Goal: Task Accomplishment & Management: Use online tool/utility

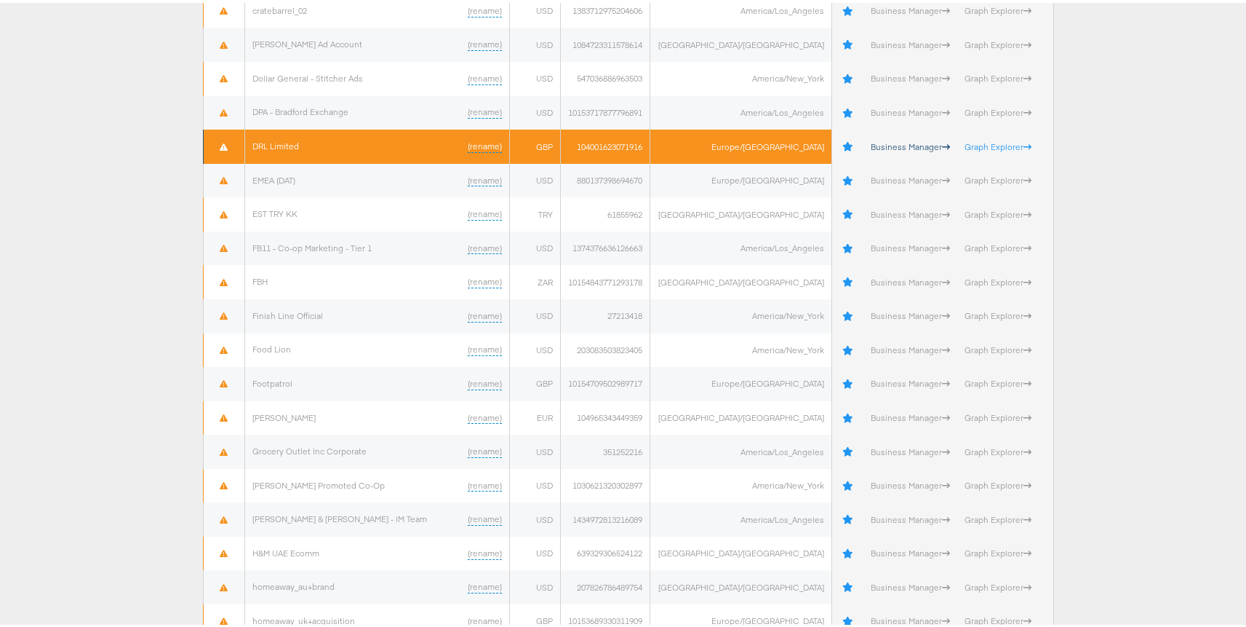
scroll to position [3428, 0]
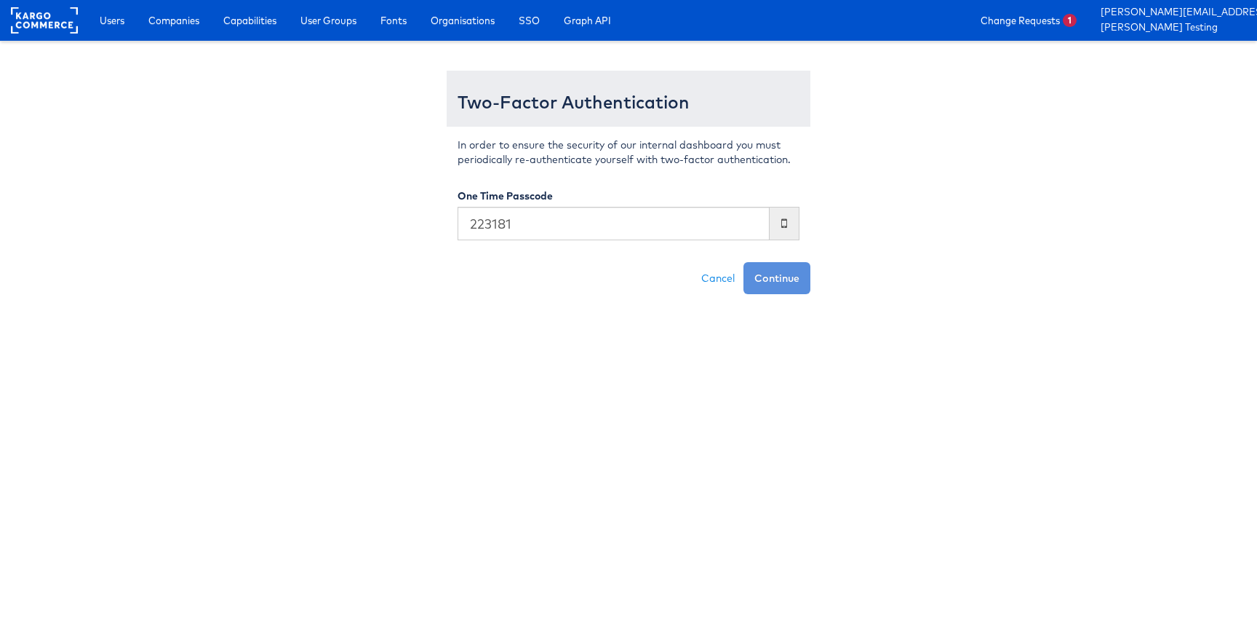
type input "223181"
click at [744, 262] on button "Continue" at bounding box center [777, 278] width 67 height 32
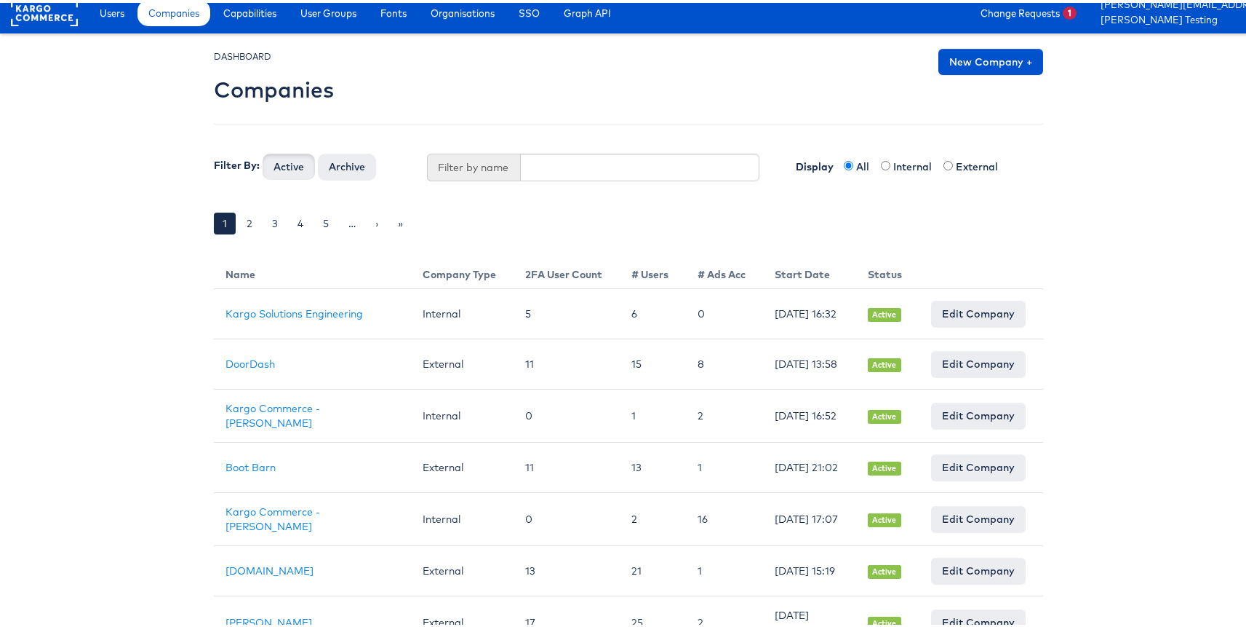
scroll to position [2, 0]
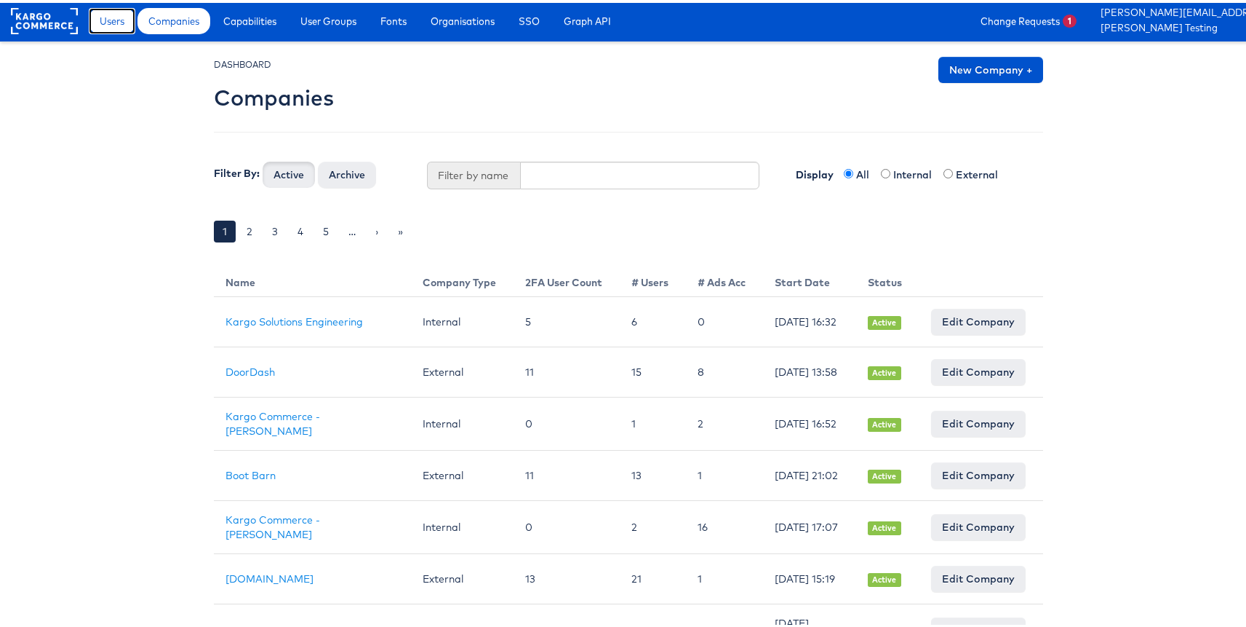
click at [101, 28] on link "Users" at bounding box center [112, 18] width 47 height 26
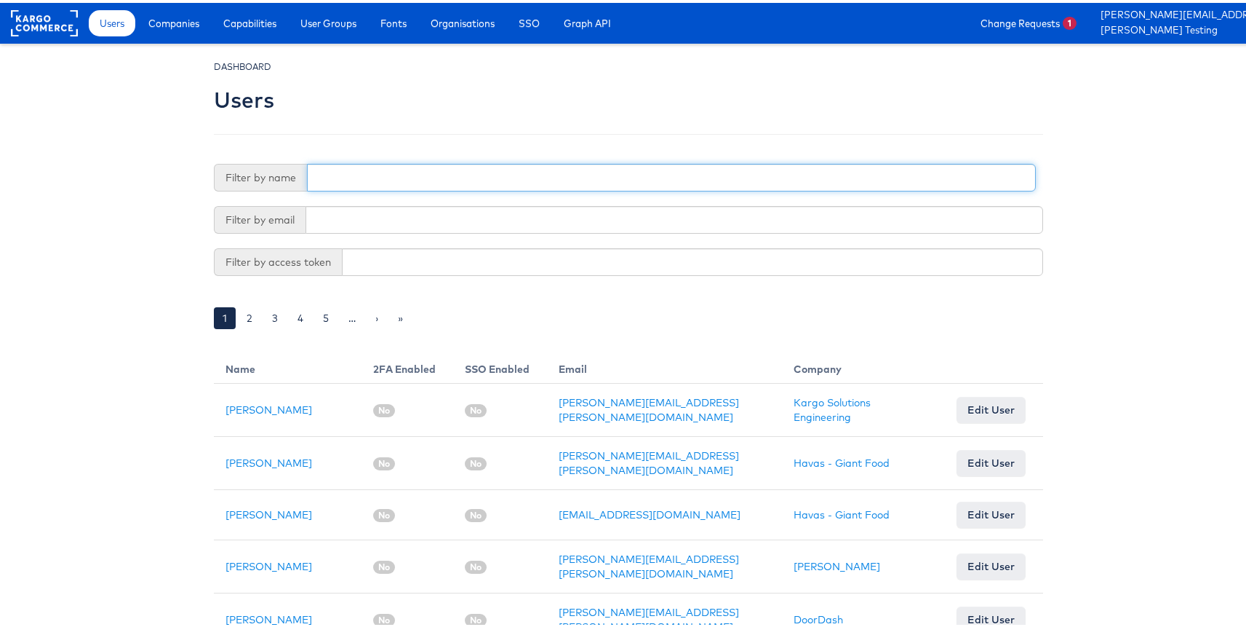
click at [381, 173] on input "text" at bounding box center [671, 175] width 729 height 28
type input "adte"
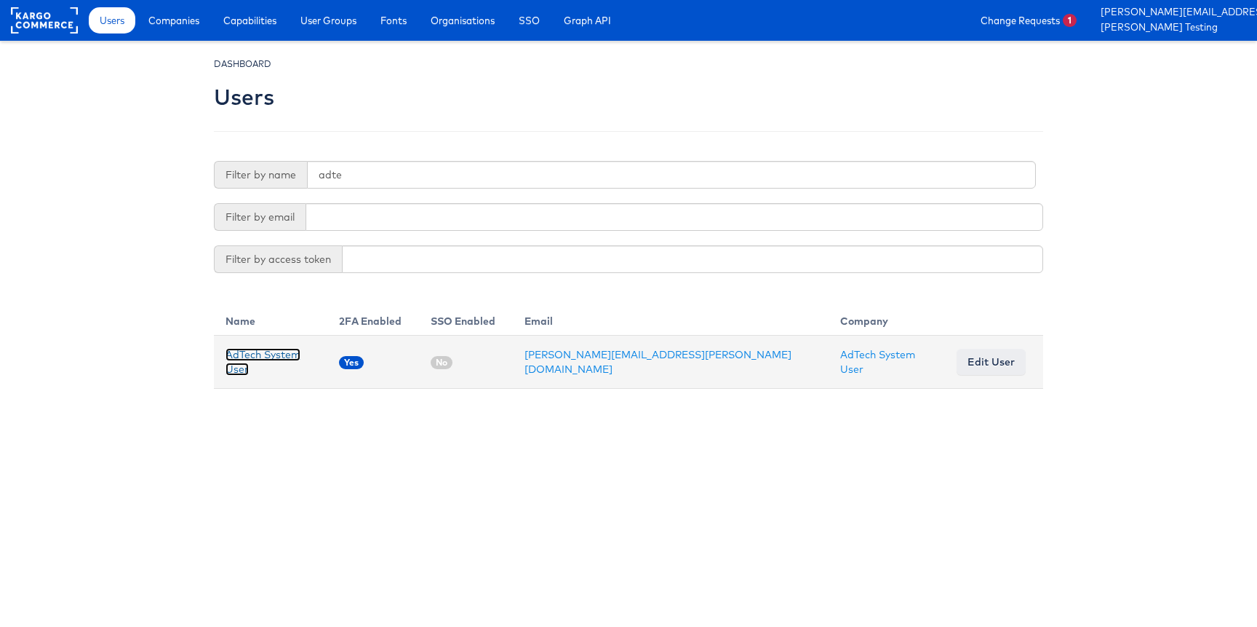
click at [301, 360] on link "AdTech System User" at bounding box center [263, 362] width 75 height 28
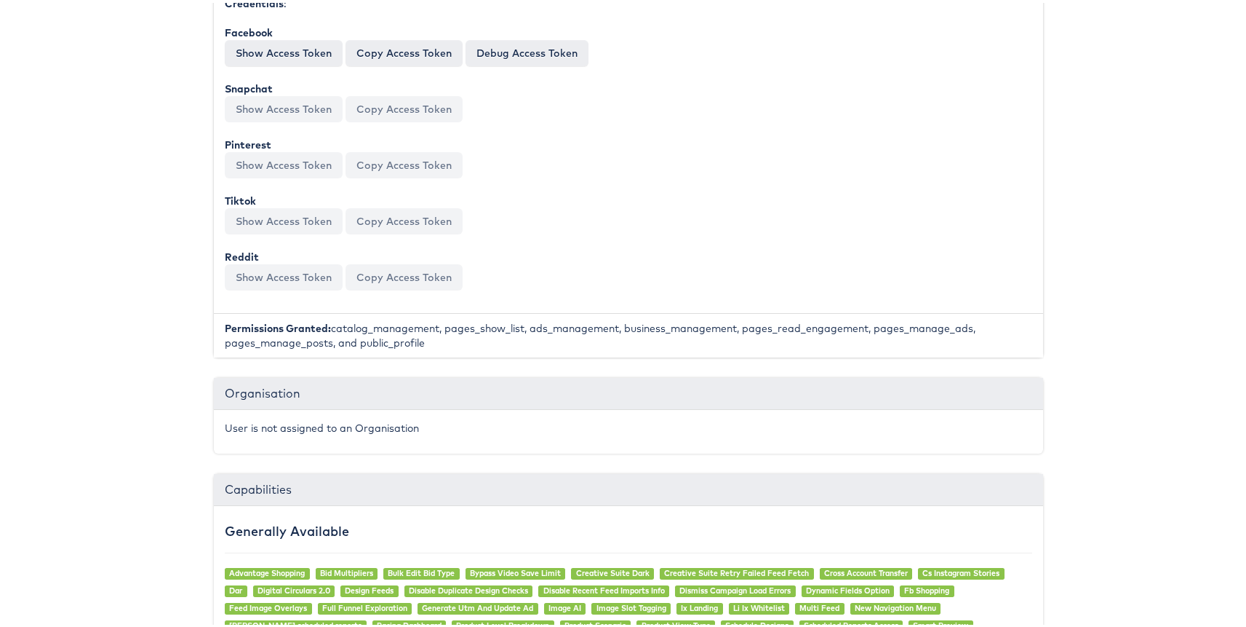
scroll to position [621, 0]
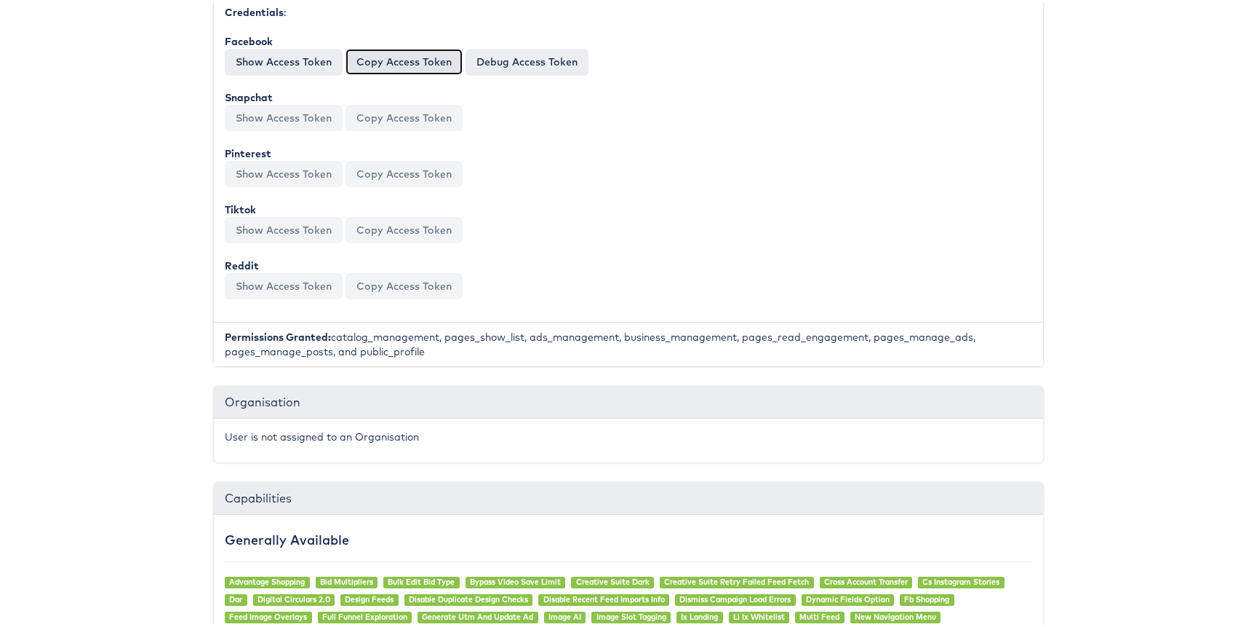
click at [406, 71] on button "Copy Access Token" at bounding box center [404, 59] width 117 height 26
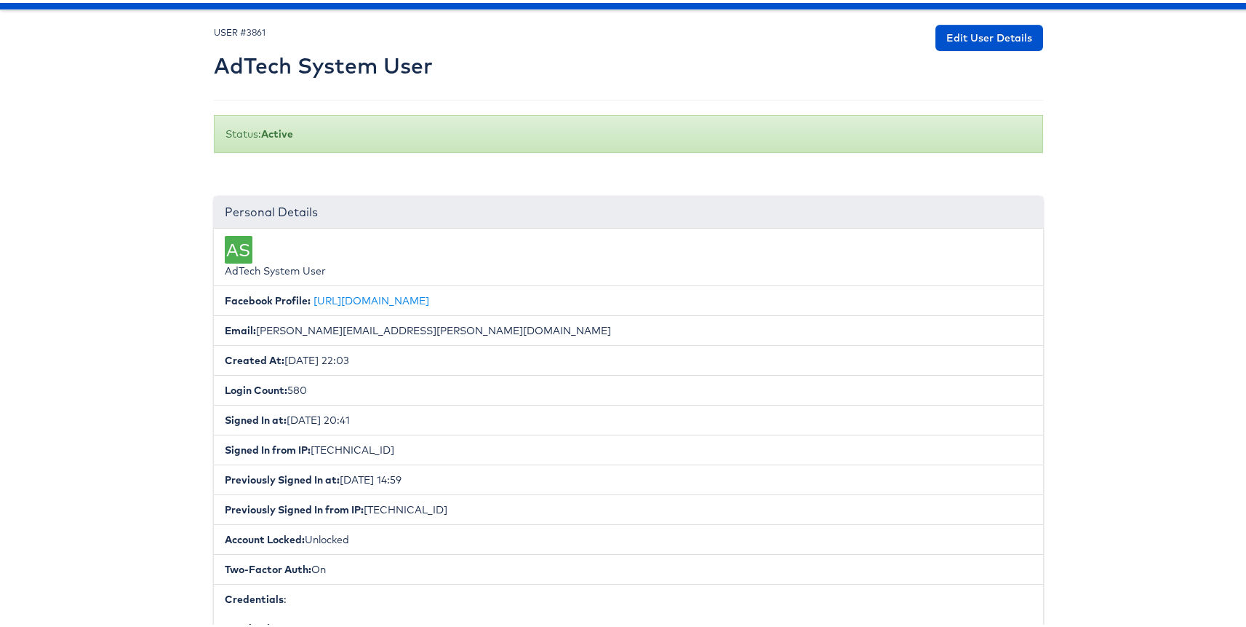
scroll to position [0, 0]
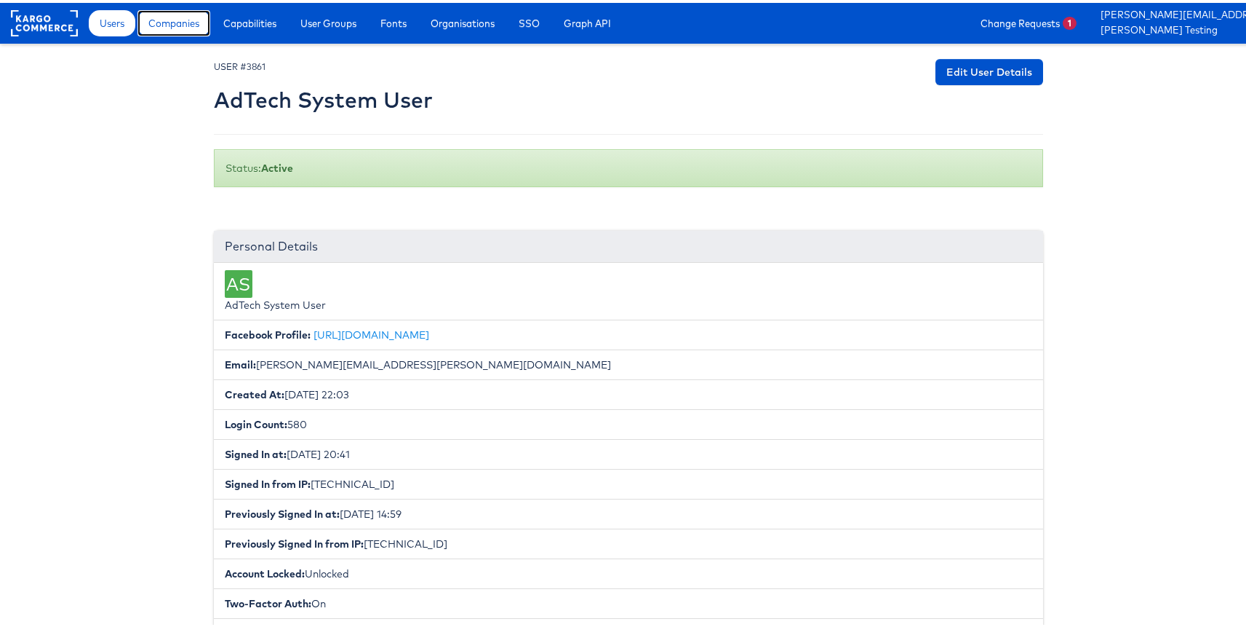
click at [187, 32] on link "Companies" at bounding box center [174, 20] width 73 height 26
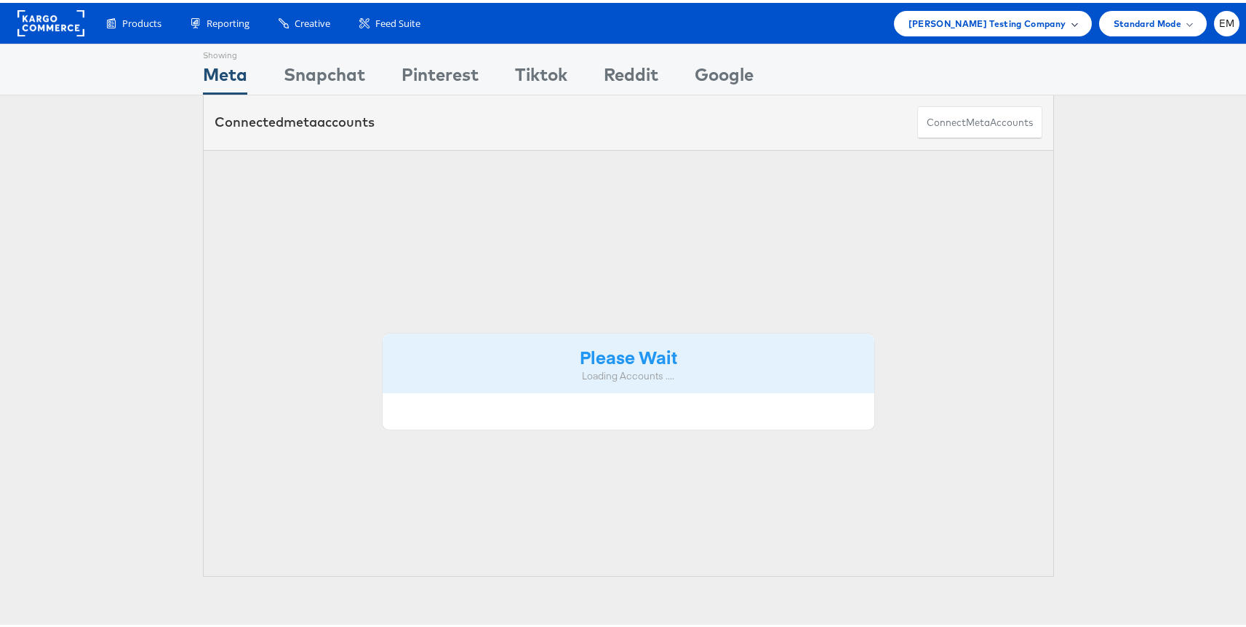
click at [986, 26] on span "Colin Clarke Testing Company" at bounding box center [988, 20] width 158 height 15
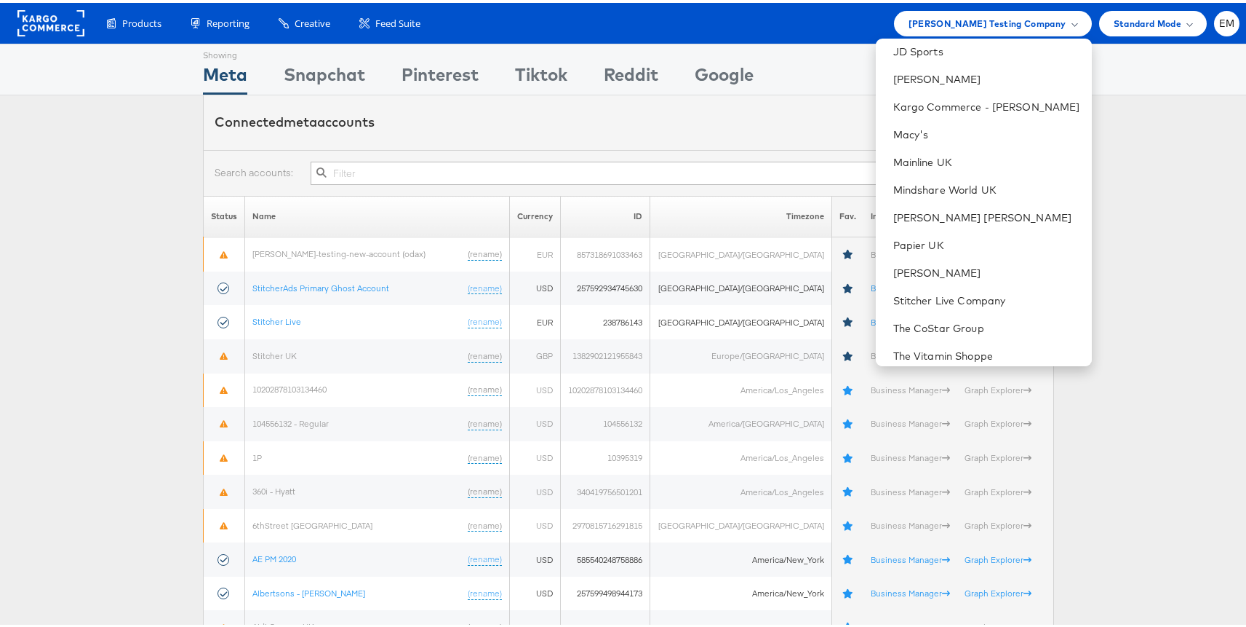
scroll to position [220, 0]
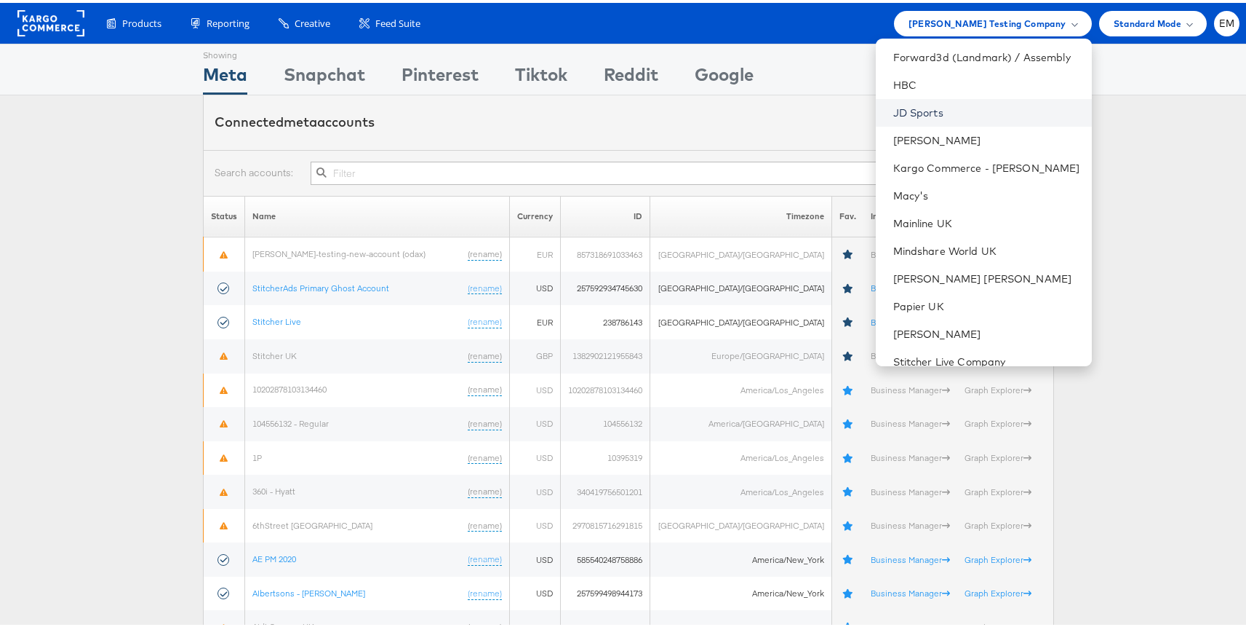
click at [918, 103] on link "JD Sports" at bounding box center [987, 110] width 187 height 15
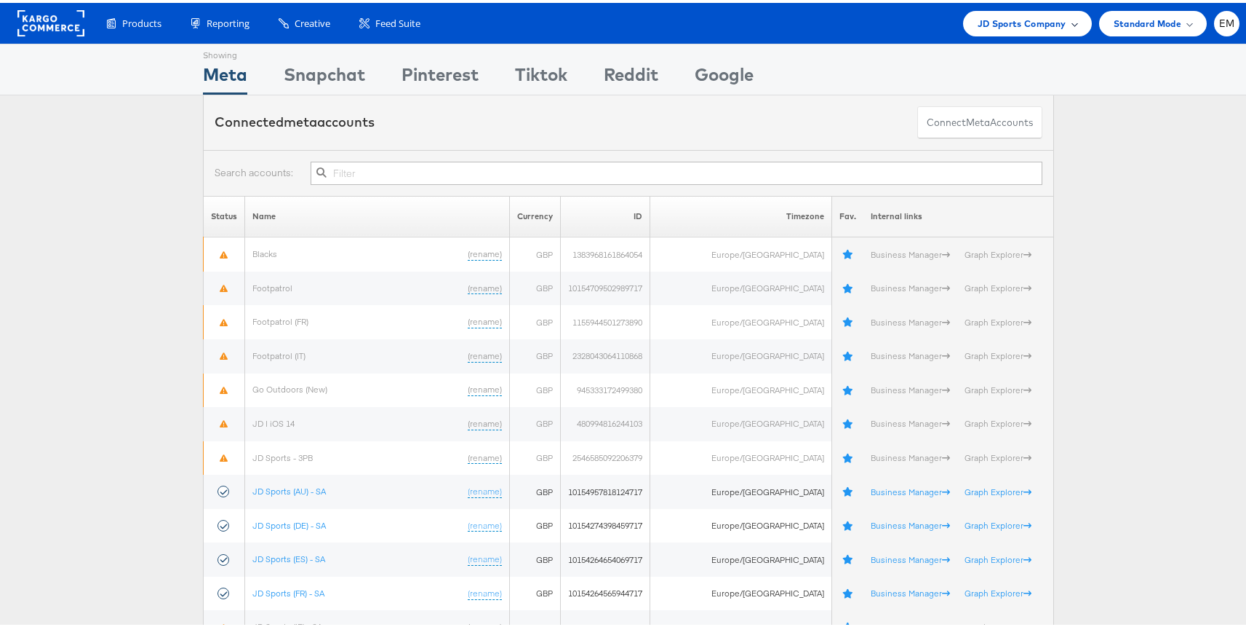
click at [985, 23] on span "JD Sports Company" at bounding box center [1022, 20] width 89 height 15
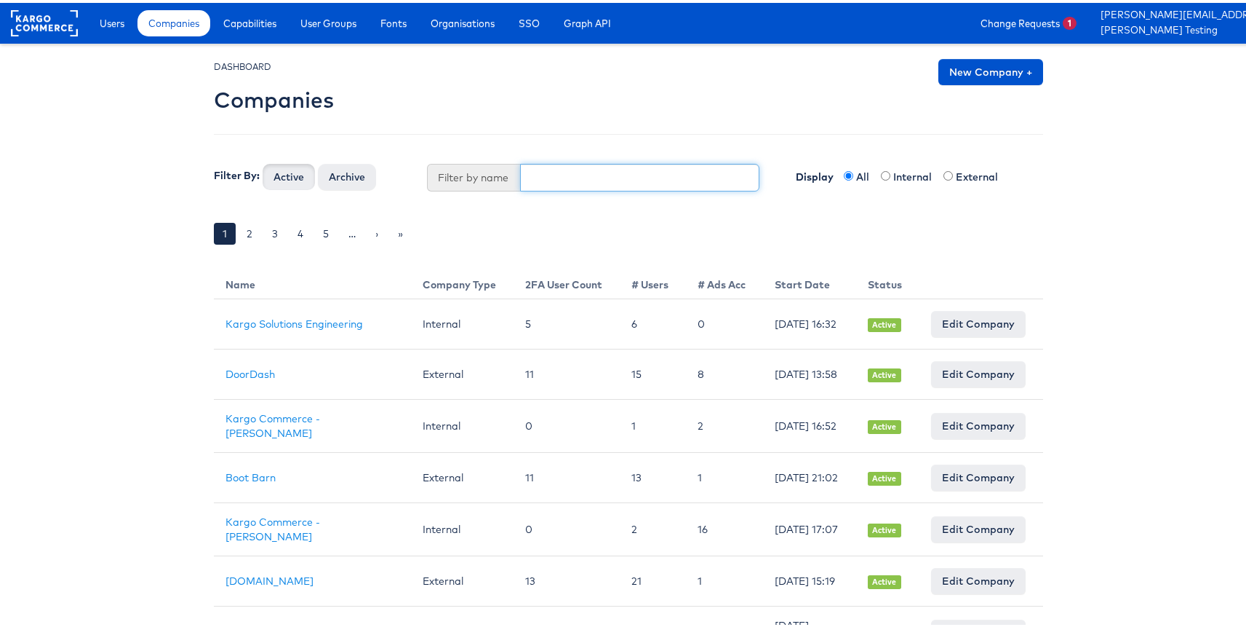
click at [538, 184] on input "text" at bounding box center [640, 175] width 240 height 28
type input "finish"
click at [263, 161] on button "Active" at bounding box center [289, 174] width 52 height 26
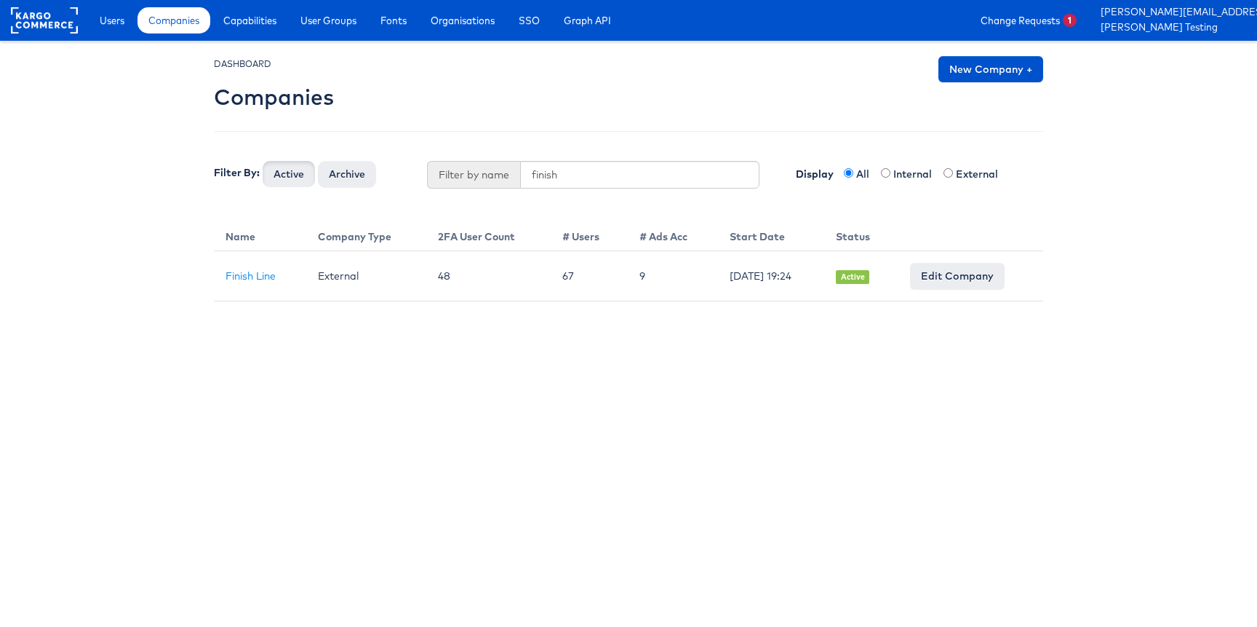
click at [263, 289] on td "Finish Line" at bounding box center [260, 276] width 92 height 50
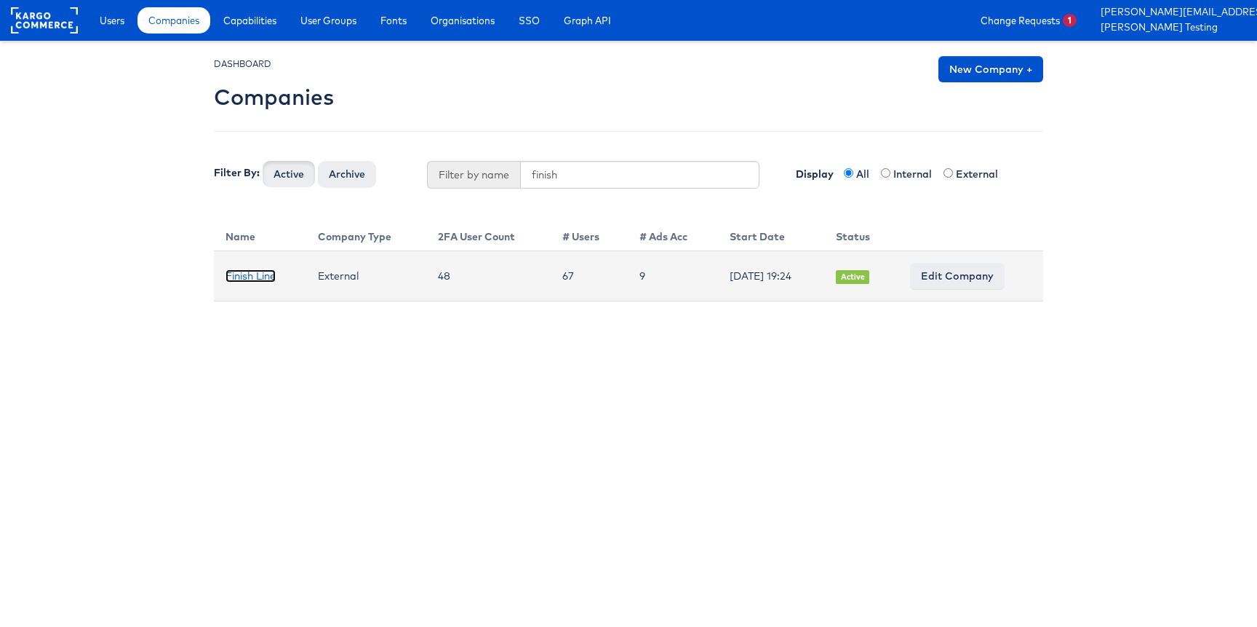
click at [259, 277] on link "Finish Line" at bounding box center [251, 275] width 50 height 13
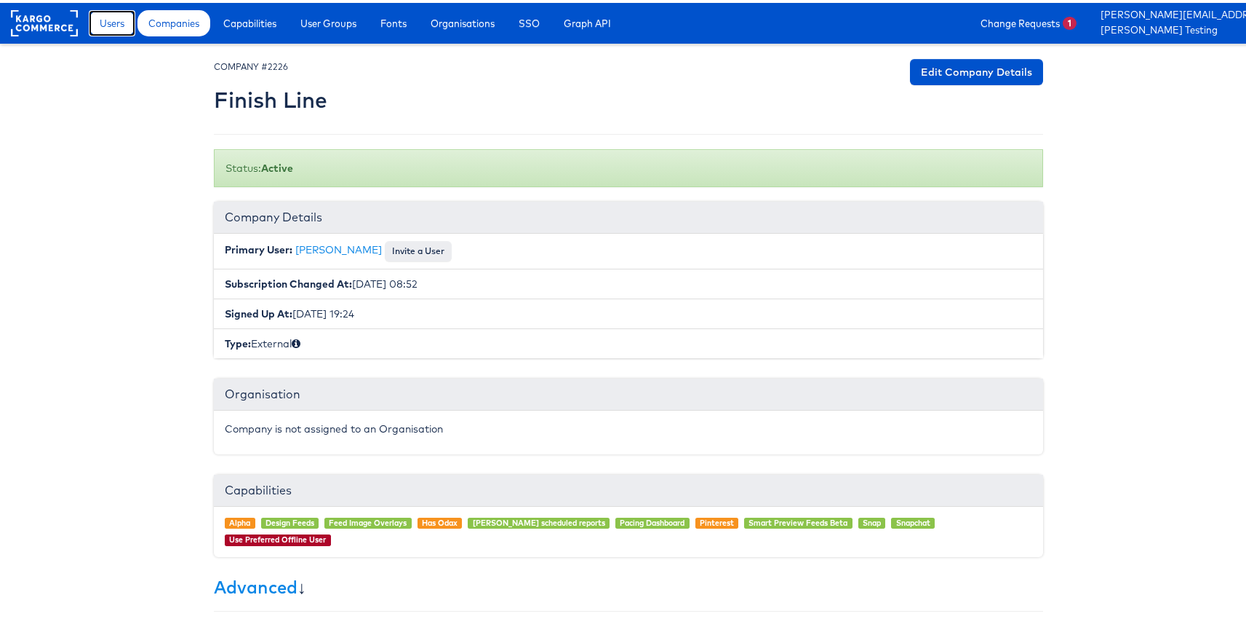
click at [121, 32] on link "Users" at bounding box center [112, 20] width 47 height 26
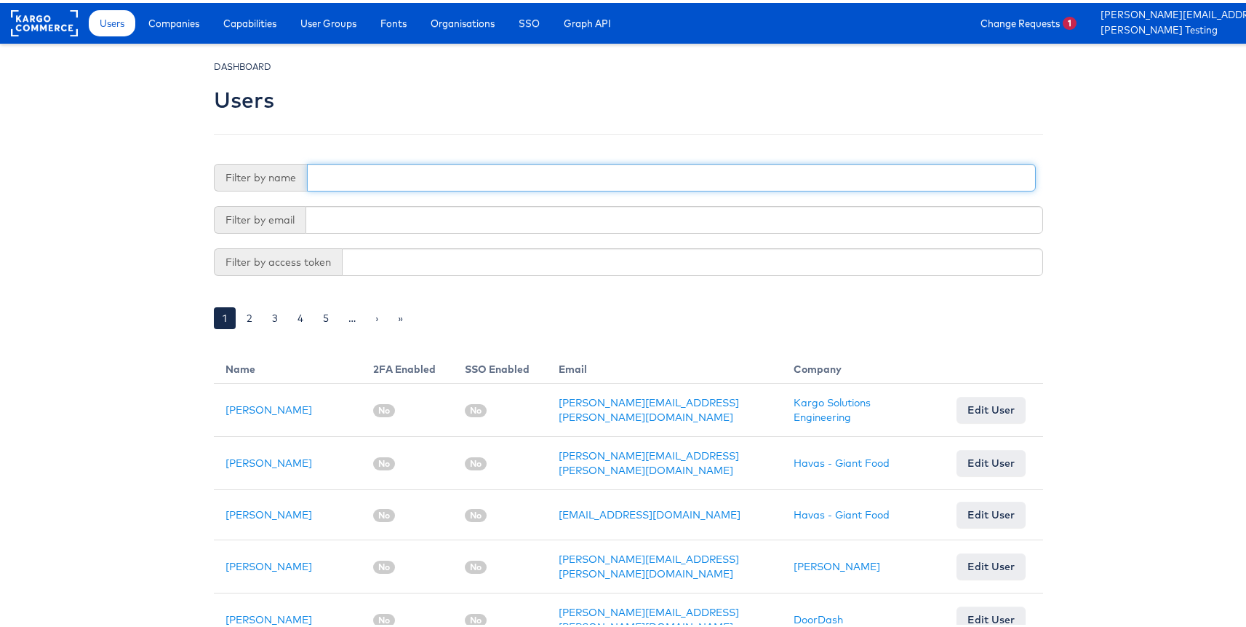
click at [427, 170] on input "text" at bounding box center [671, 175] width 729 height 28
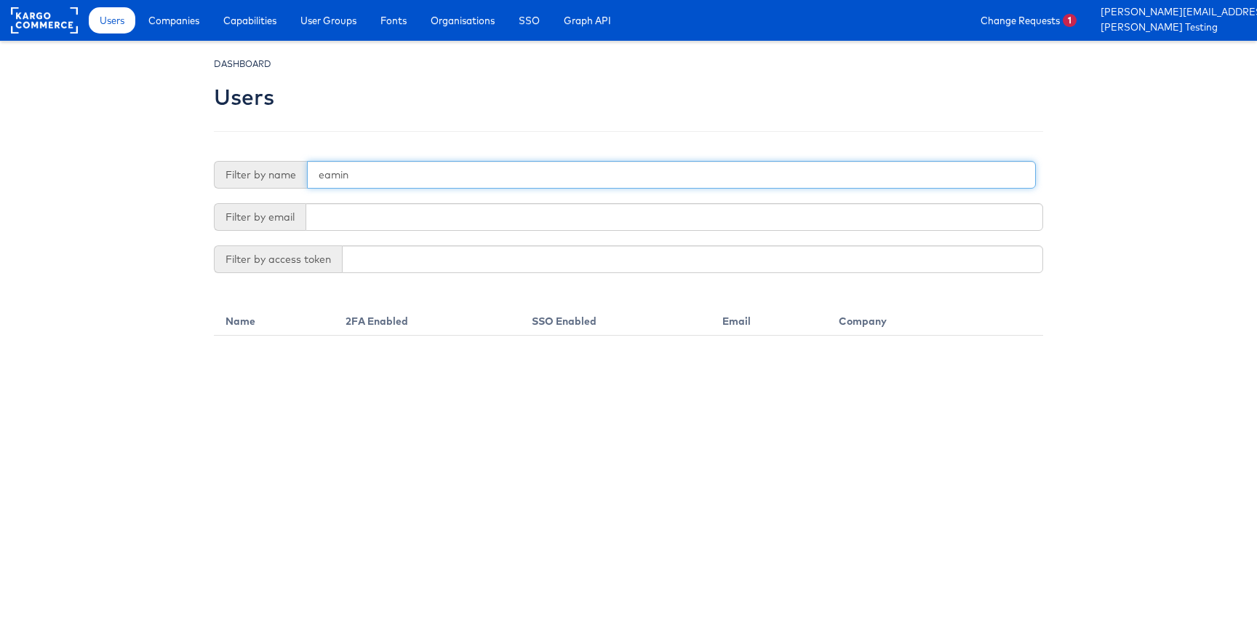
click at [362, 179] on input "eamin" at bounding box center [671, 175] width 729 height 28
type input "eamon"
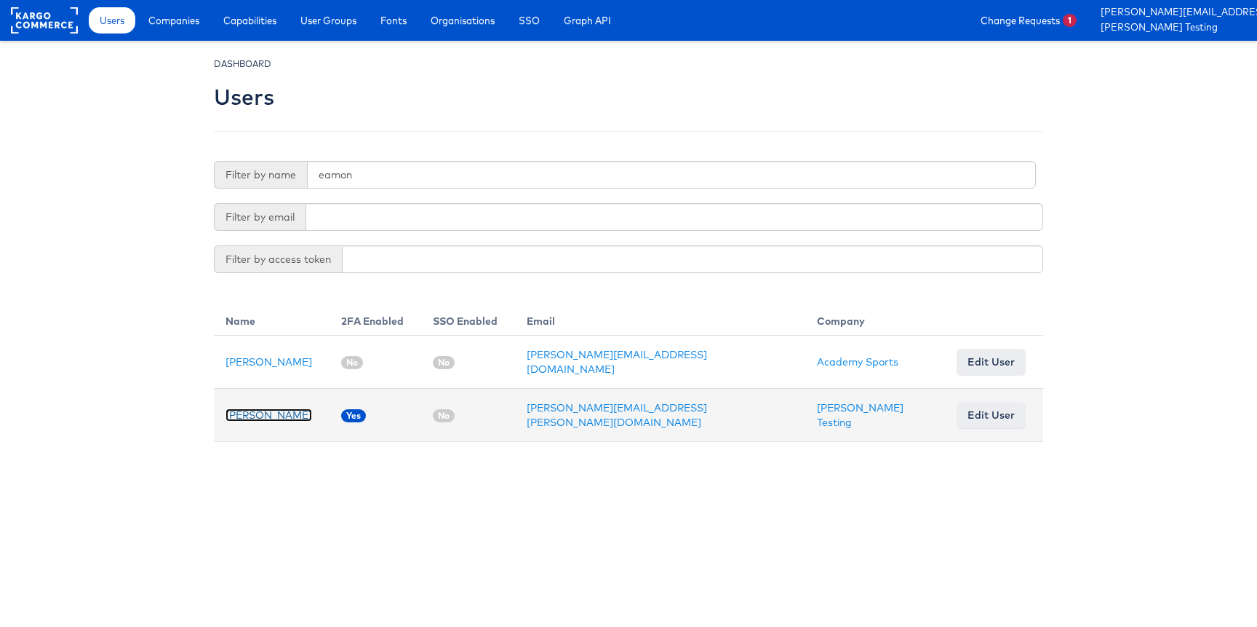
click at [266, 410] on link "[PERSON_NAME]" at bounding box center [269, 414] width 87 height 13
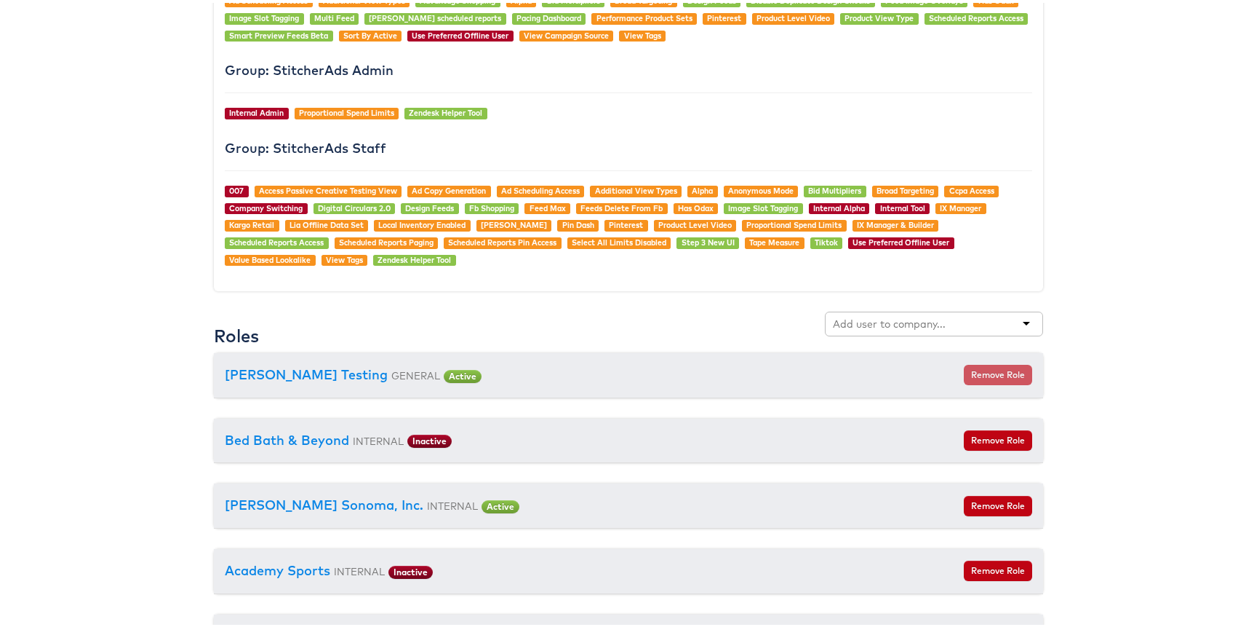
scroll to position [1335, 0]
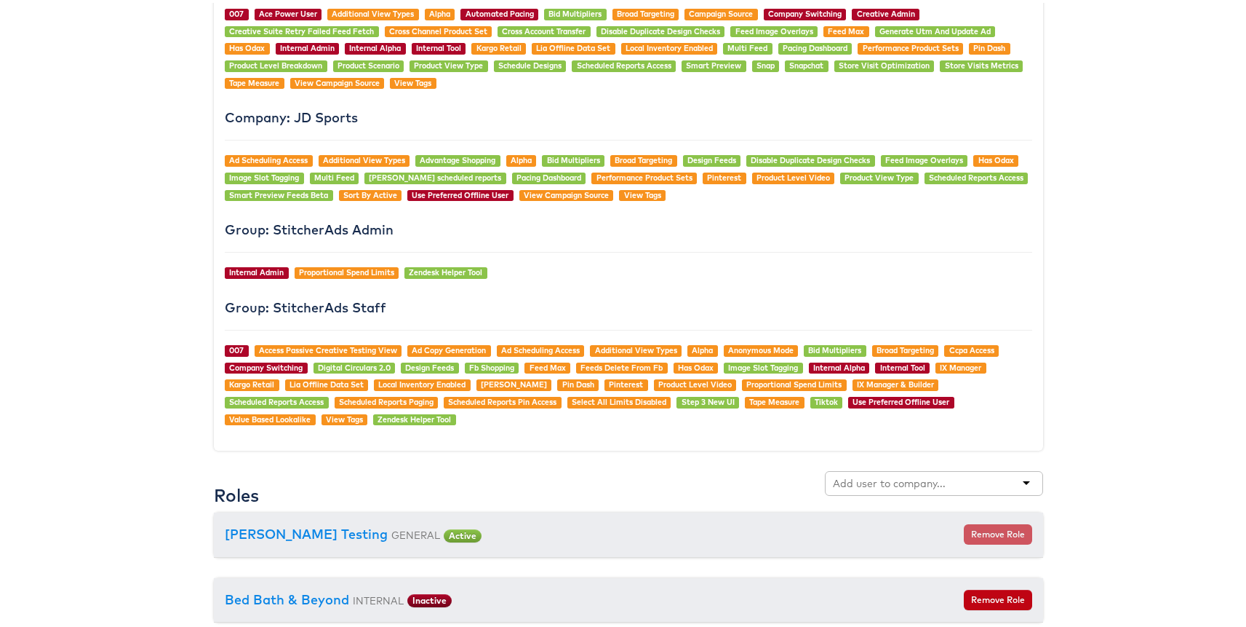
click at [867, 474] on input "text" at bounding box center [890, 480] width 115 height 15
type input "fin"
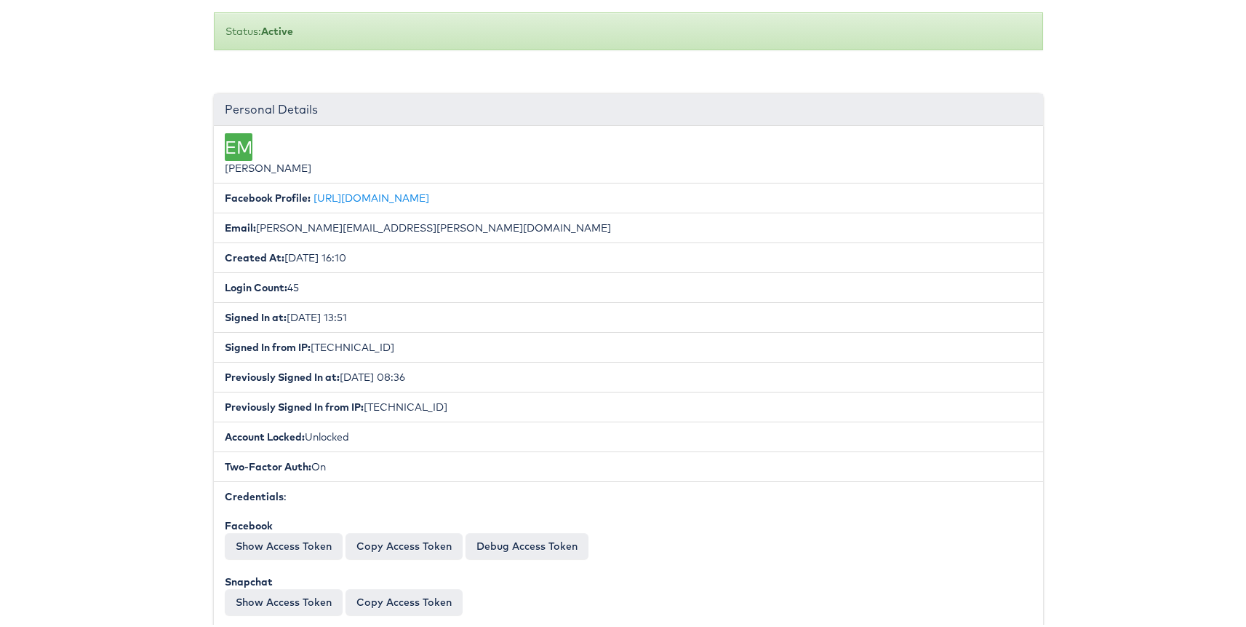
scroll to position [0, 0]
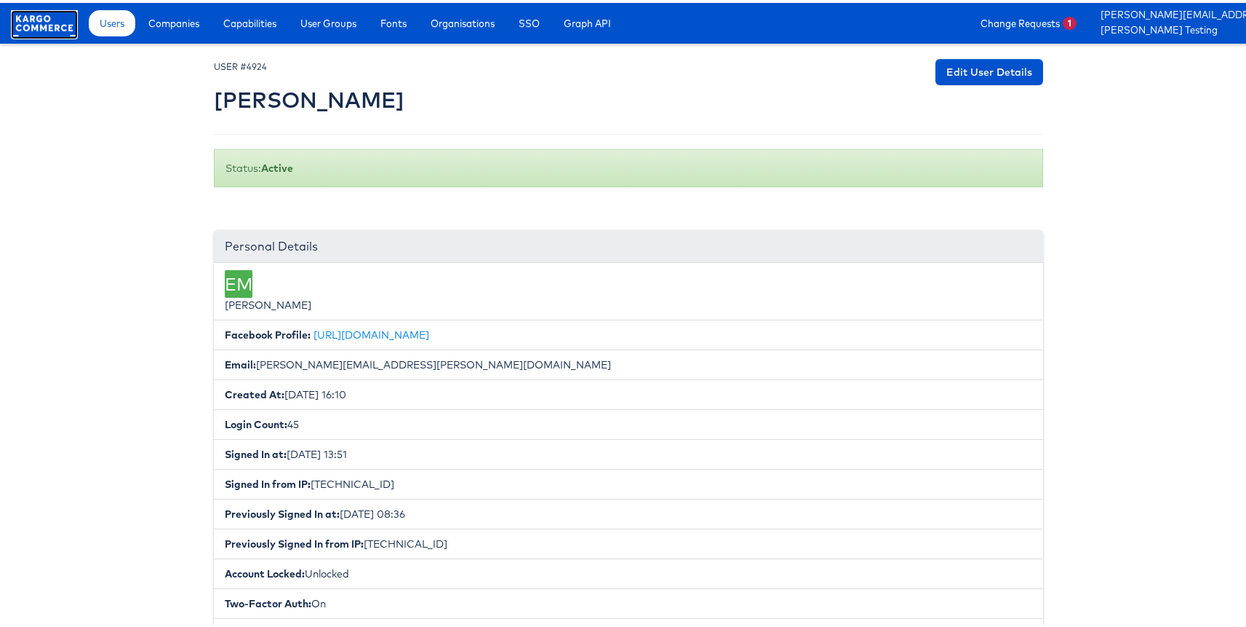
click at [55, 17] on rect at bounding box center [44, 20] width 67 height 26
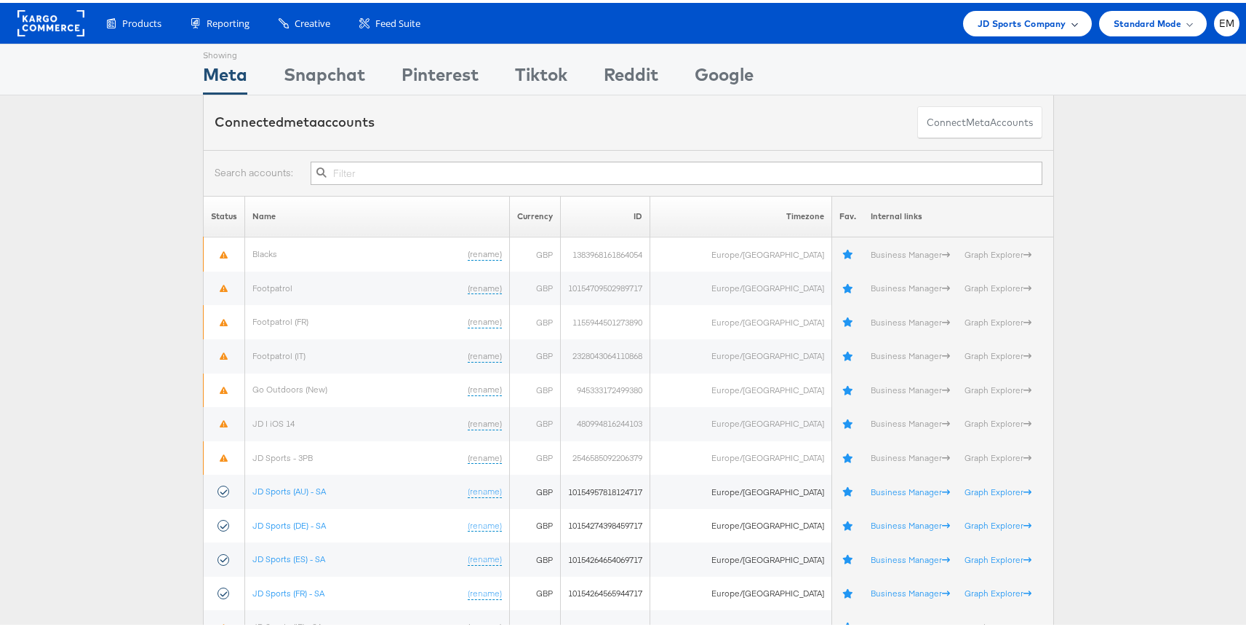
click at [1017, 17] on span "JD Sports Company" at bounding box center [1022, 20] width 89 height 15
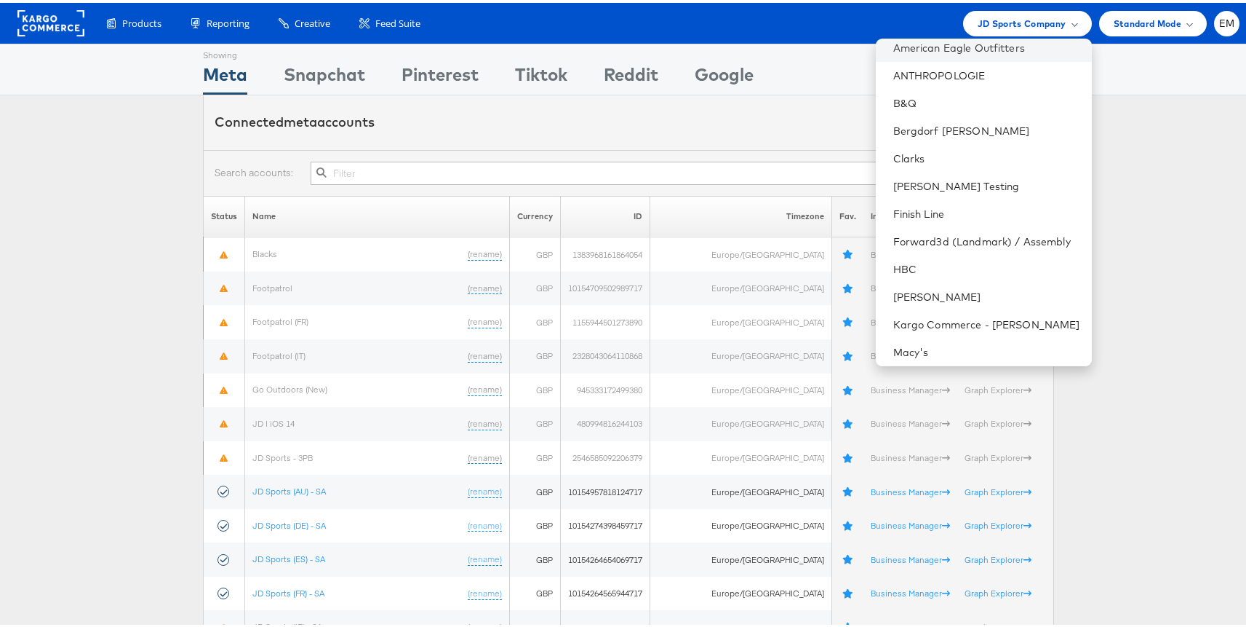
scroll to position [98, 0]
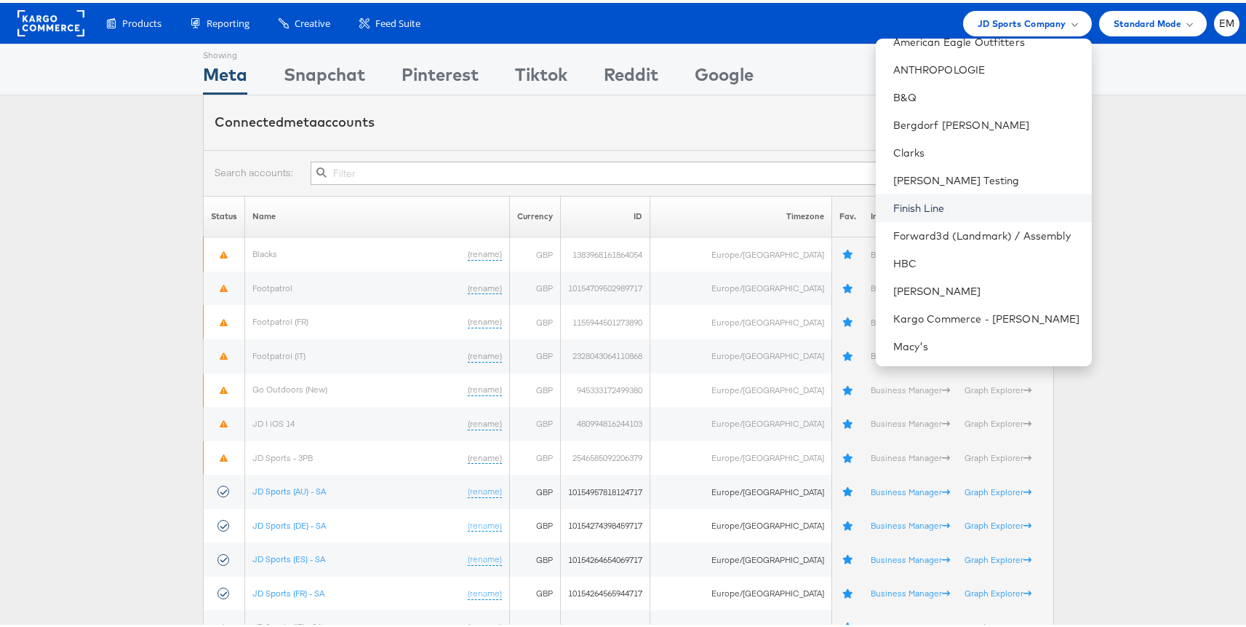
click at [894, 204] on link "Finish Line" at bounding box center [987, 205] width 187 height 15
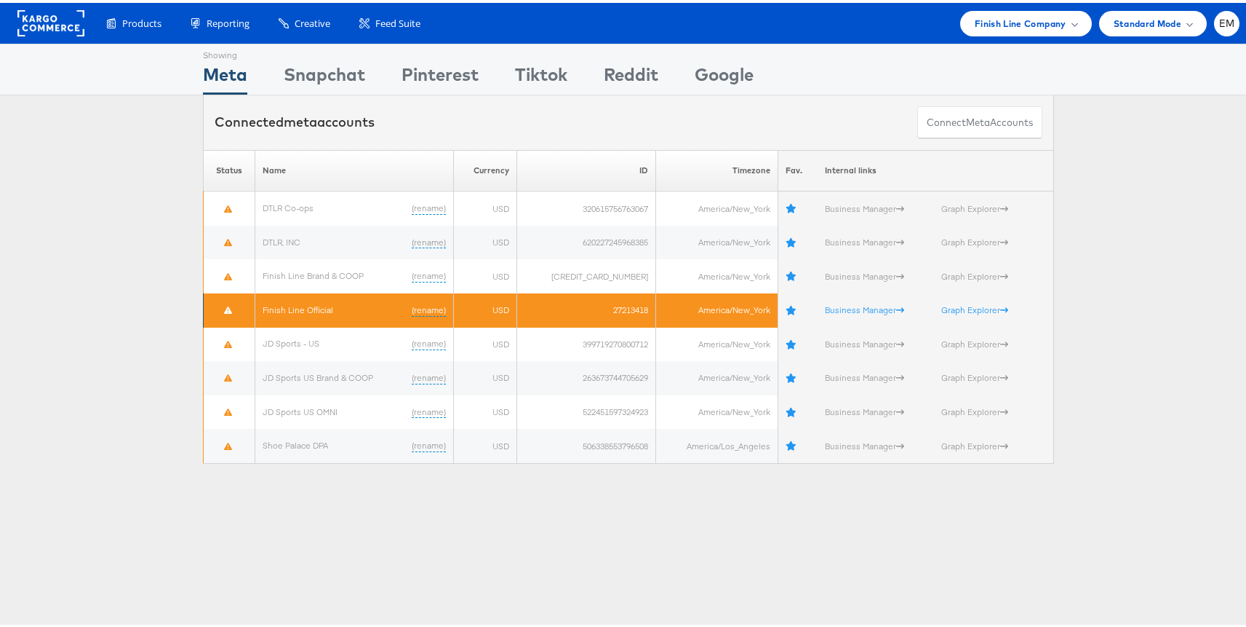
click at [618, 308] on td "27213418" at bounding box center [586, 307] width 139 height 34
copy td "27213418"
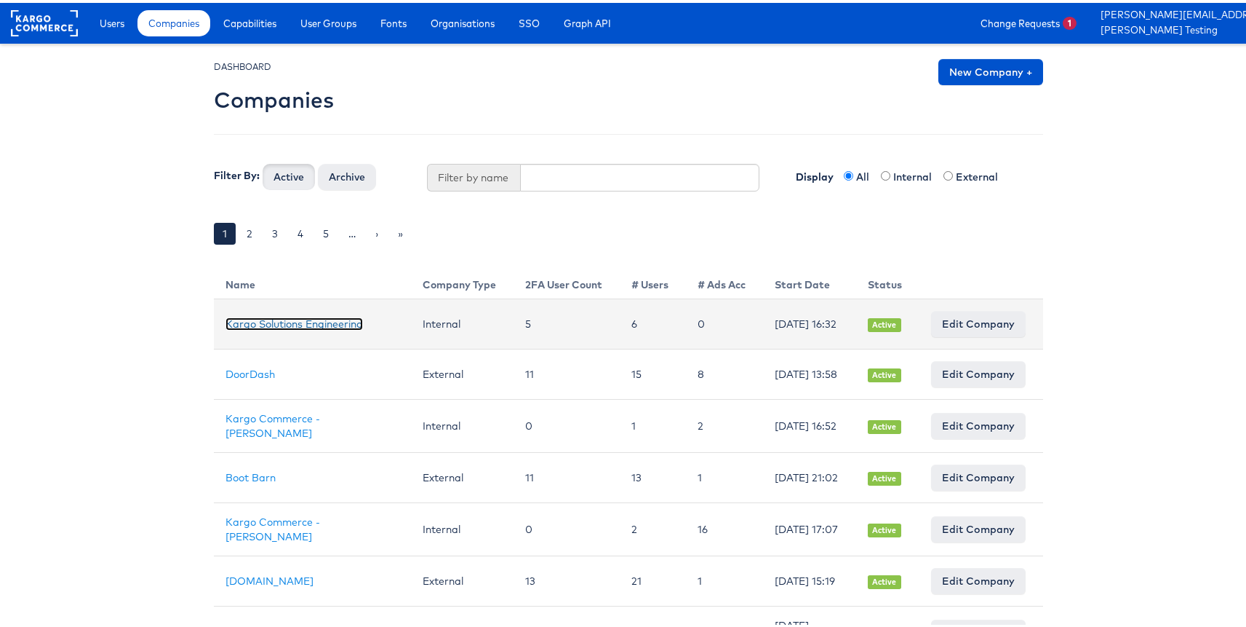
click at [262, 325] on link "Kargo Solutions Engineering" at bounding box center [295, 320] width 138 height 13
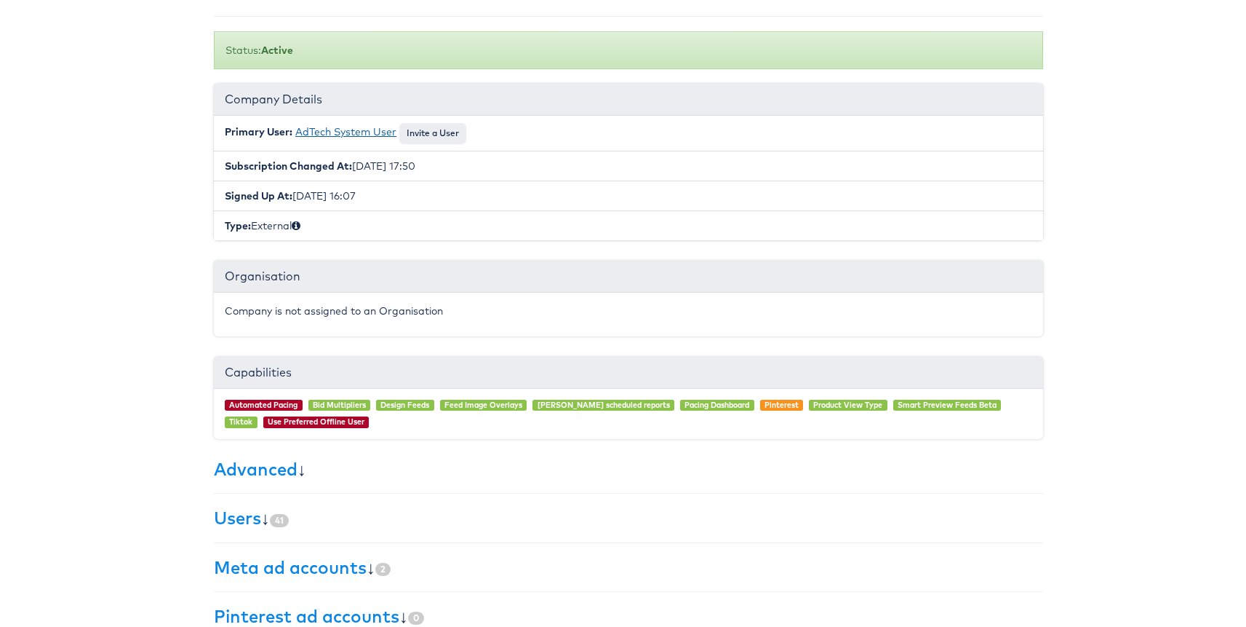
scroll to position [242, 0]
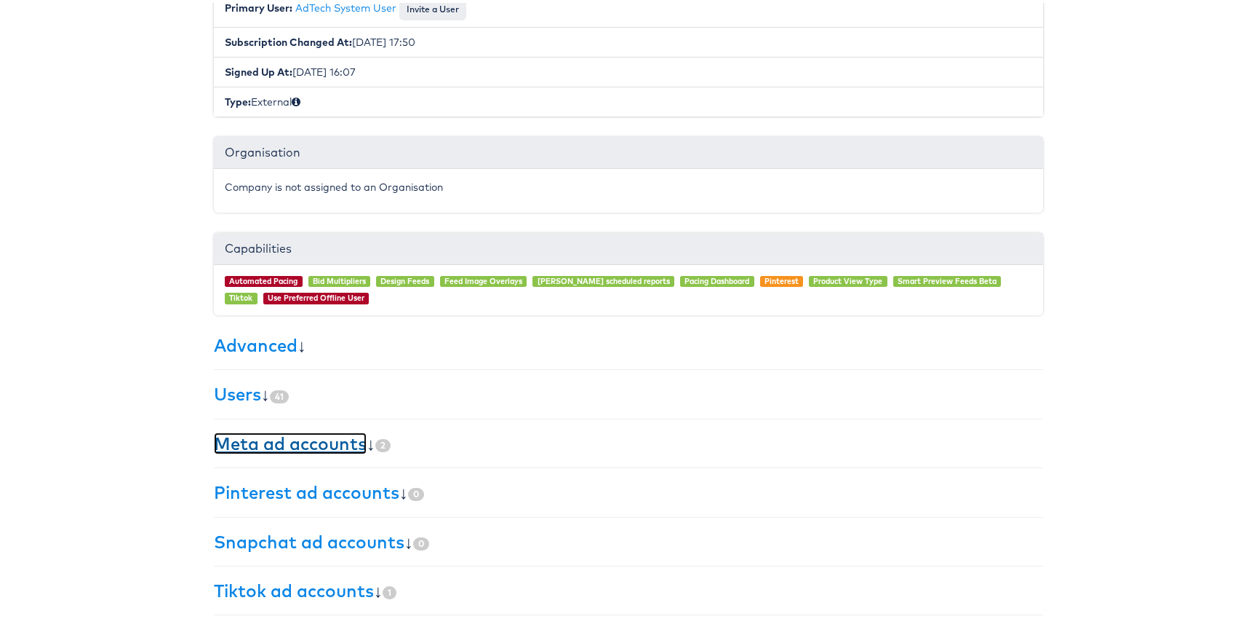
click at [262, 436] on link "Meta ad accounts" at bounding box center [290, 440] width 153 height 22
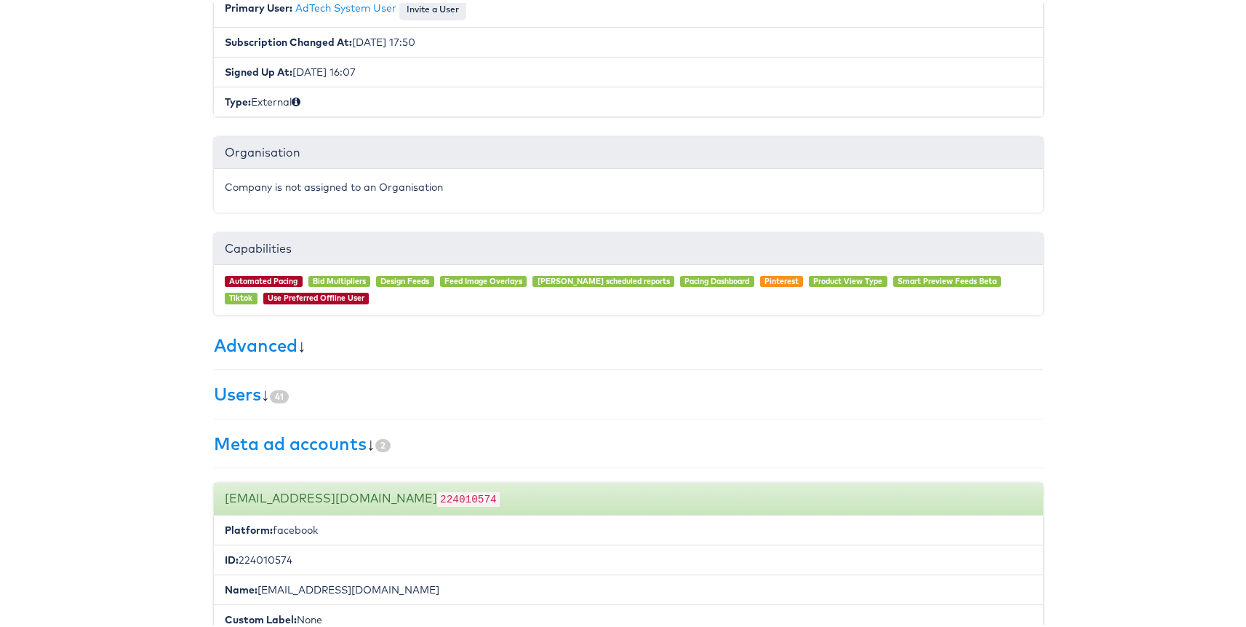
scroll to position [732, 0]
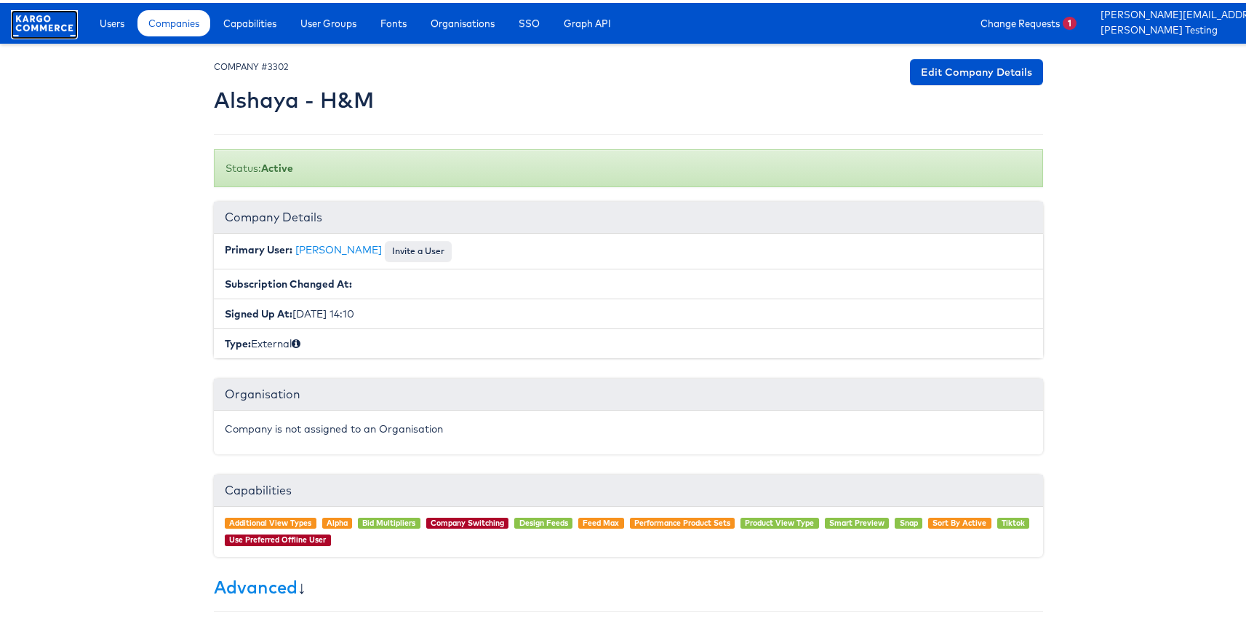
click at [68, 18] on rect at bounding box center [44, 20] width 67 height 26
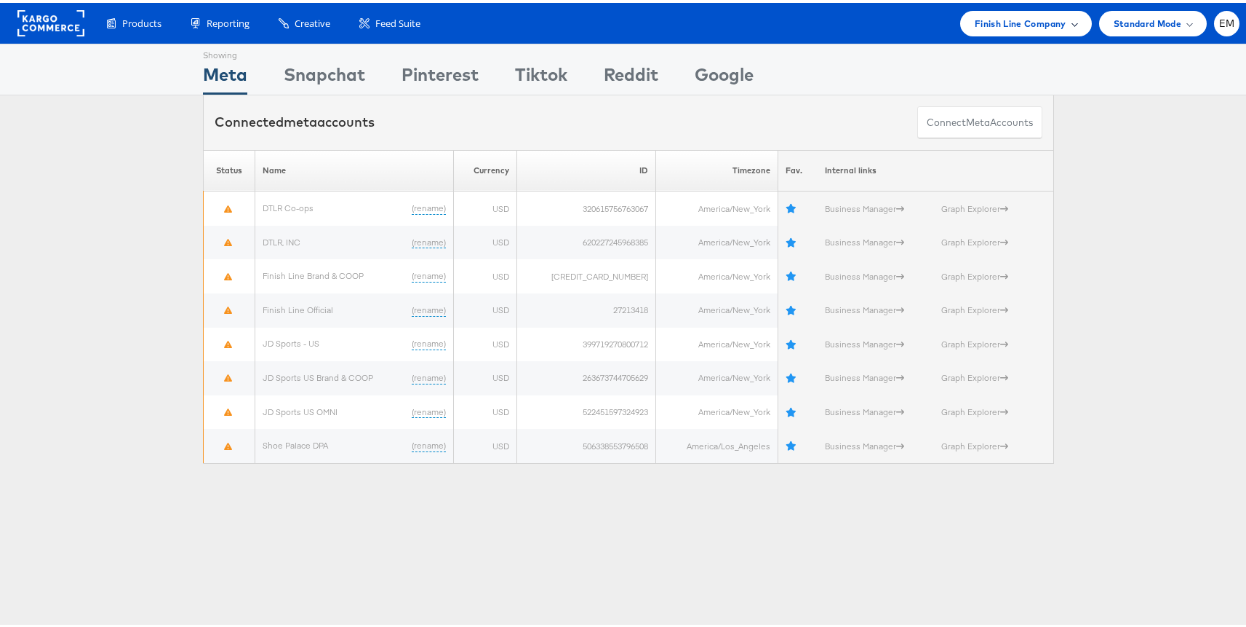
click at [961, 23] on div "Finish Line Company" at bounding box center [1026, 20] width 132 height 25
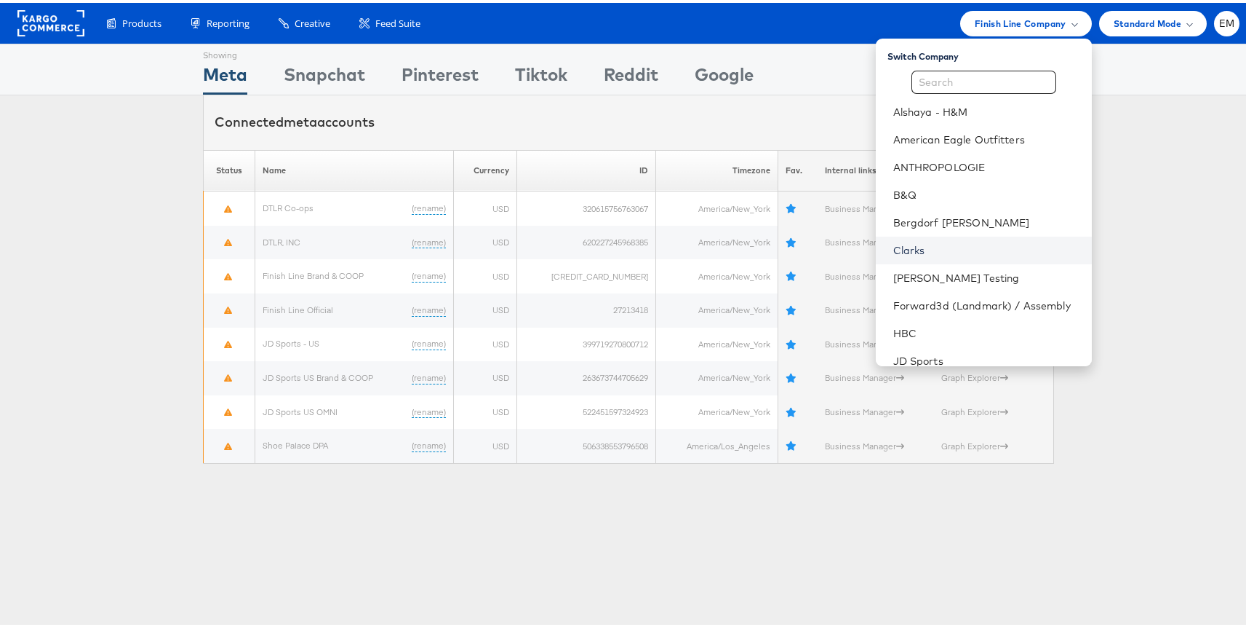
scroll to position [2, 0]
click at [908, 274] on link "[PERSON_NAME] Testing" at bounding box center [987, 273] width 187 height 15
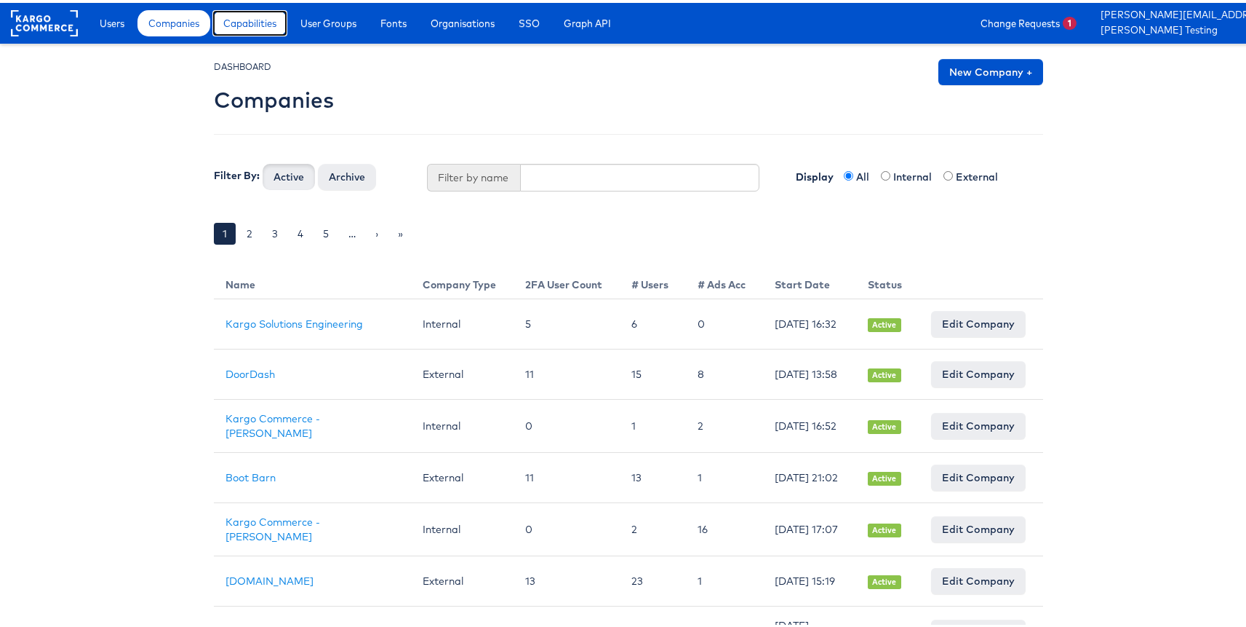
click at [242, 9] on link "Capabilities" at bounding box center [249, 20] width 75 height 26
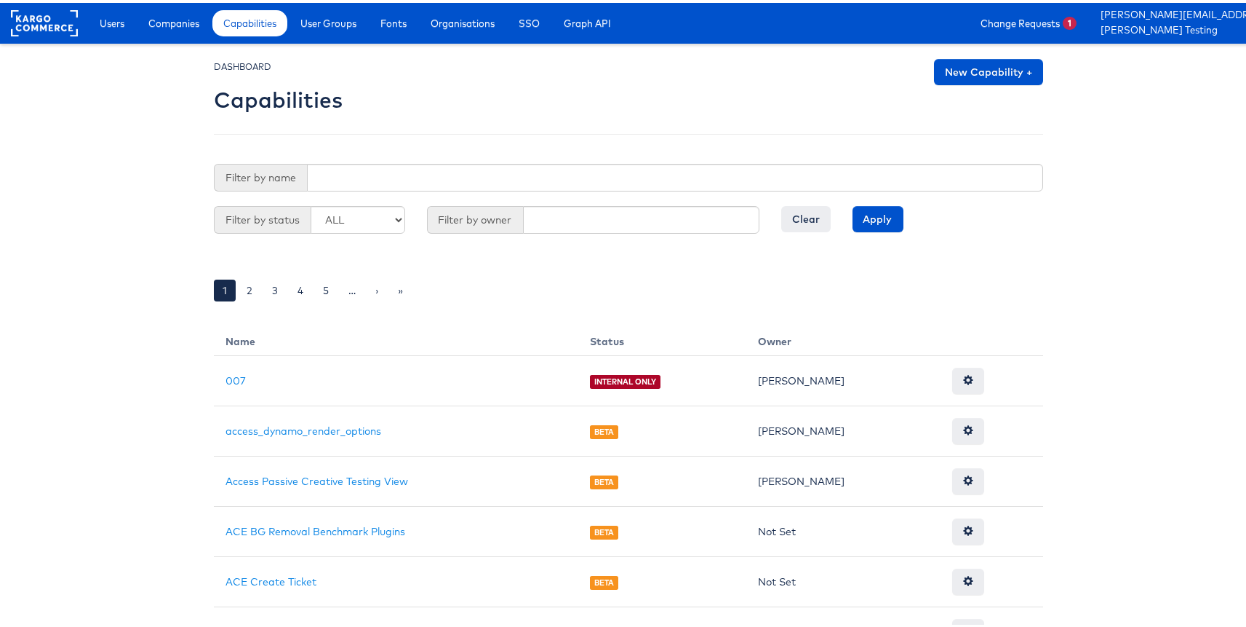
click at [194, 24] on span "Companies" at bounding box center [173, 20] width 51 height 15
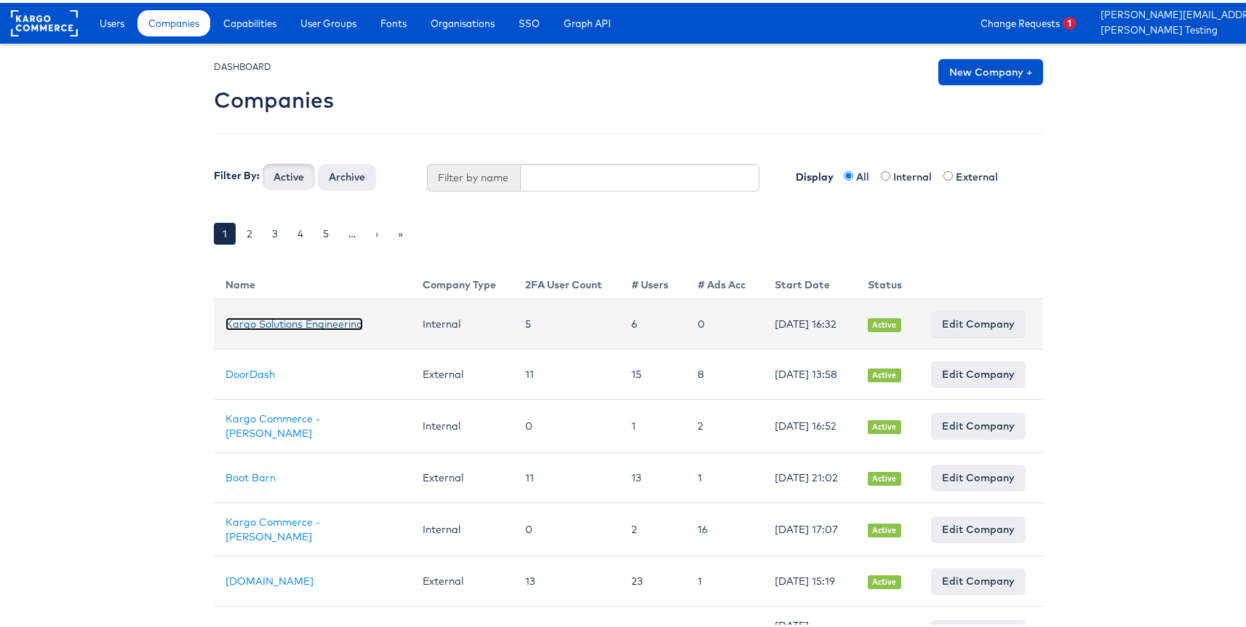
click at [248, 314] on link "Kargo Solutions Engineering" at bounding box center [295, 320] width 138 height 13
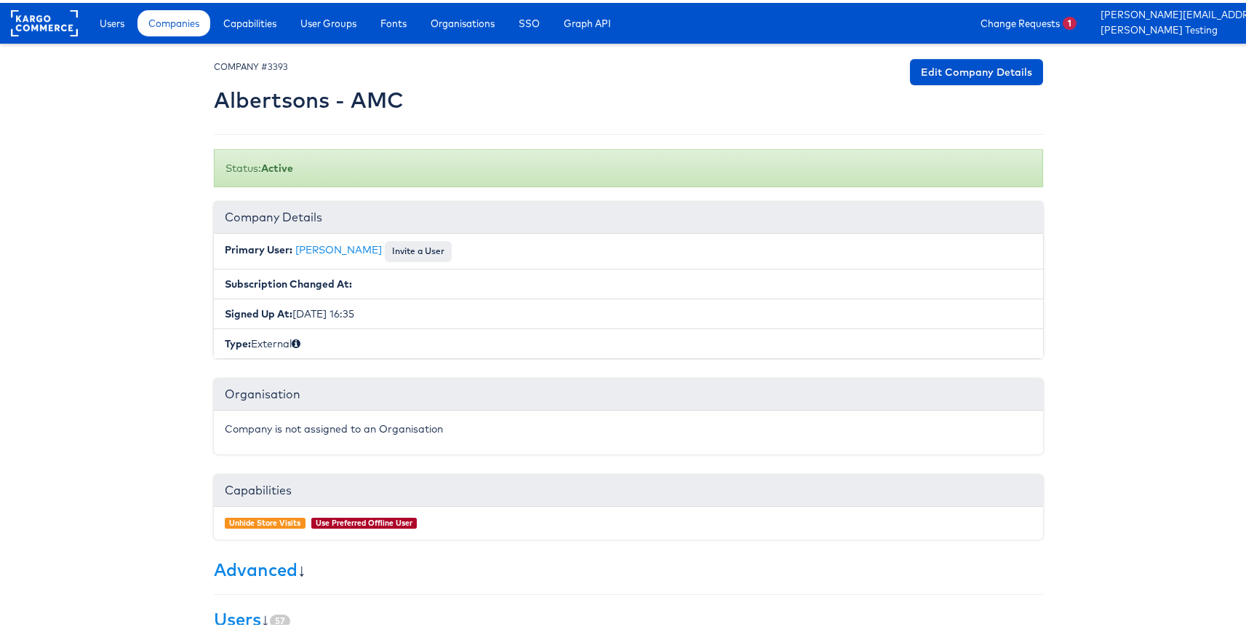
scroll to position [224, 0]
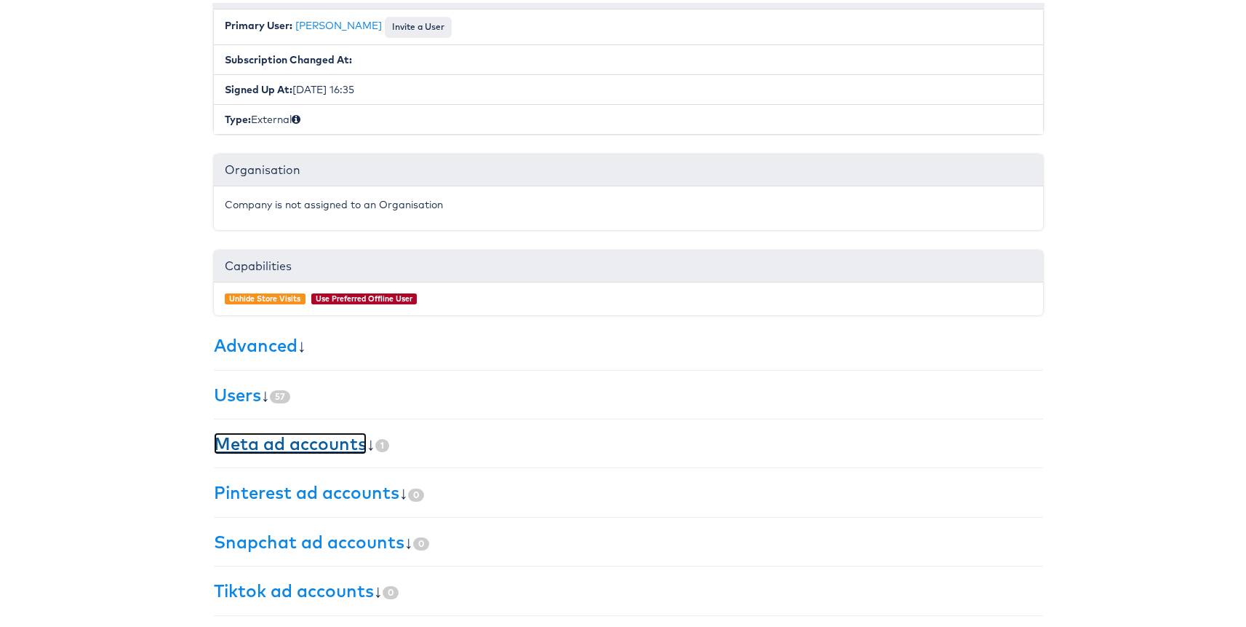
click at [233, 437] on link "Meta ad accounts" at bounding box center [290, 440] width 153 height 22
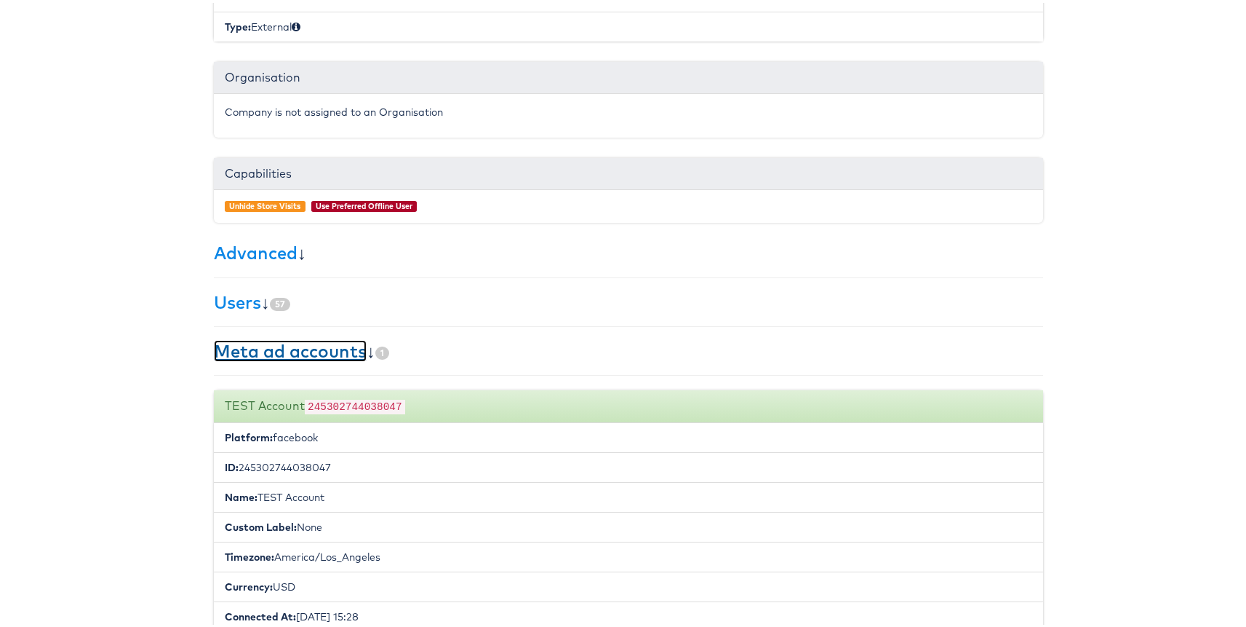
scroll to position [362, 0]
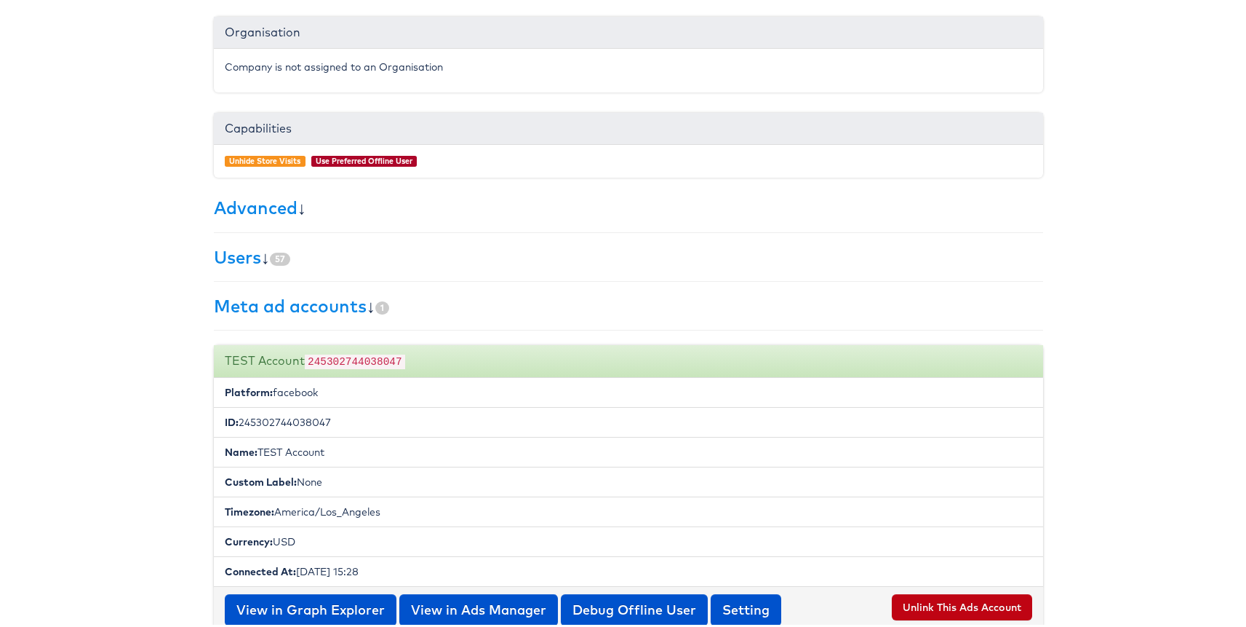
click at [373, 349] on div "TEST Account 245302744038047" at bounding box center [629, 358] width 830 height 33
click at [386, 356] on code "245302744038047" at bounding box center [355, 358] width 100 height 15
copy code "245302744038047"
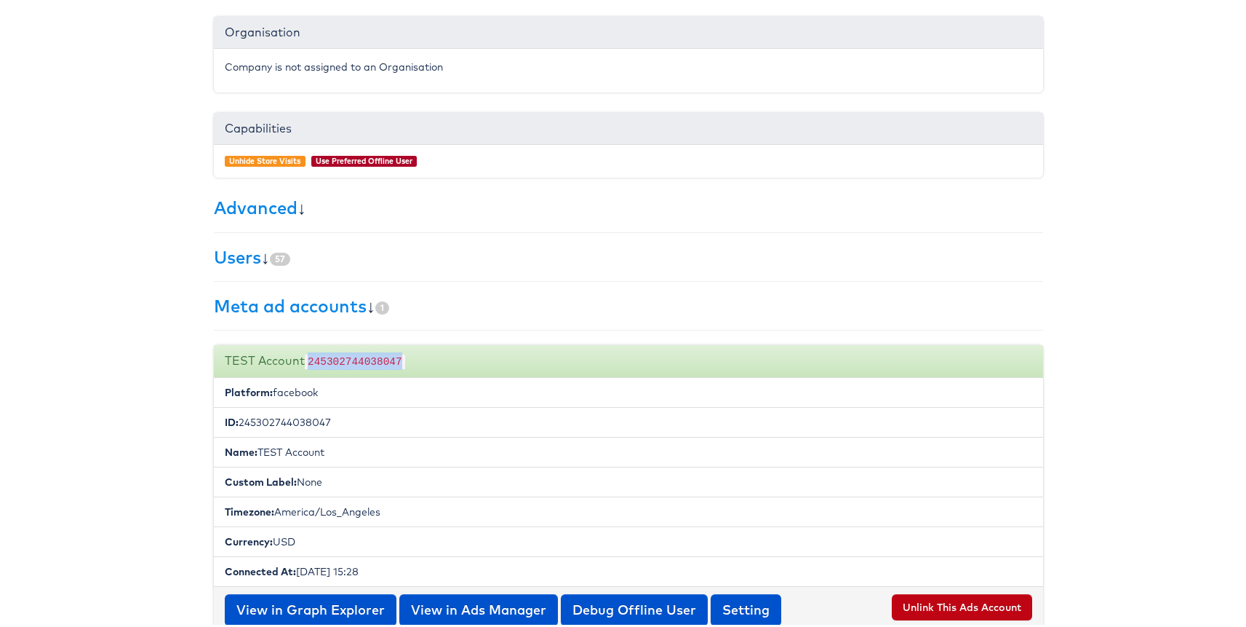
click at [356, 363] on code "245302744038047" at bounding box center [355, 358] width 100 height 15
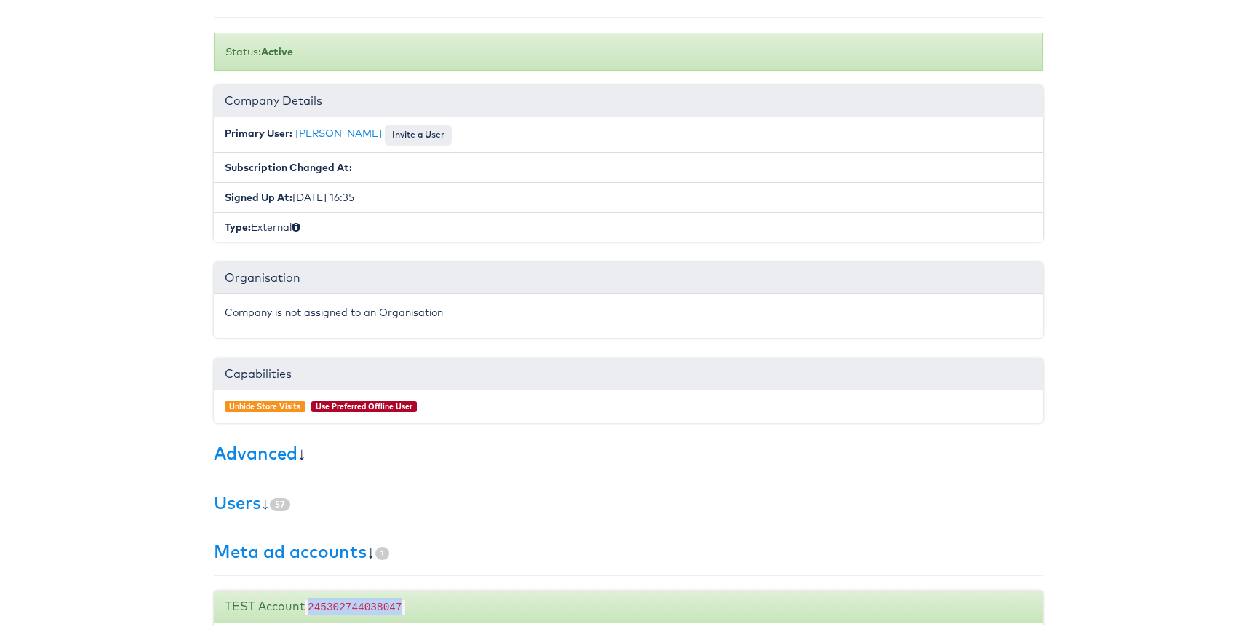
scroll to position [0, 0]
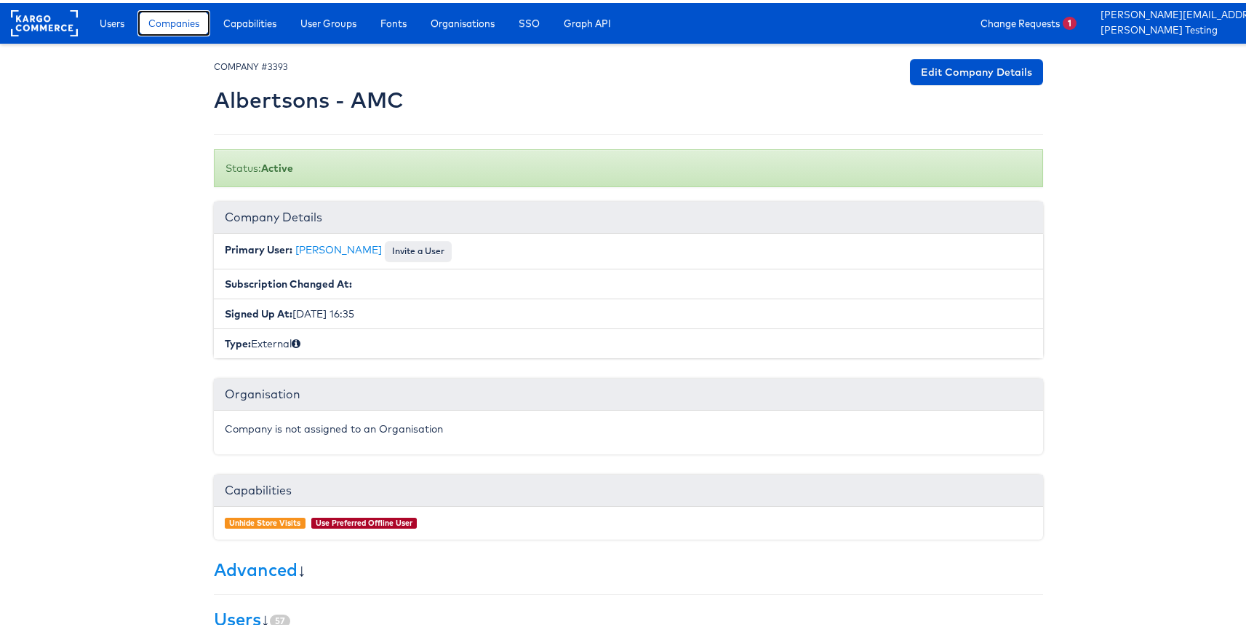
click at [172, 23] on span "Companies" at bounding box center [173, 20] width 51 height 15
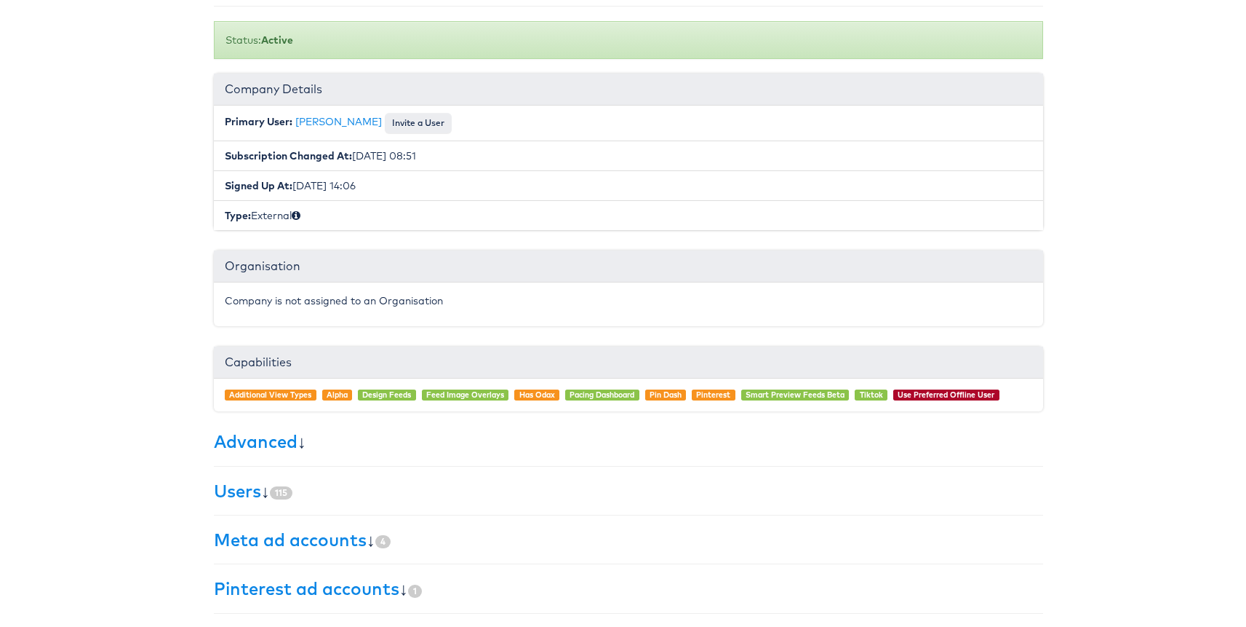
scroll to position [224, 0]
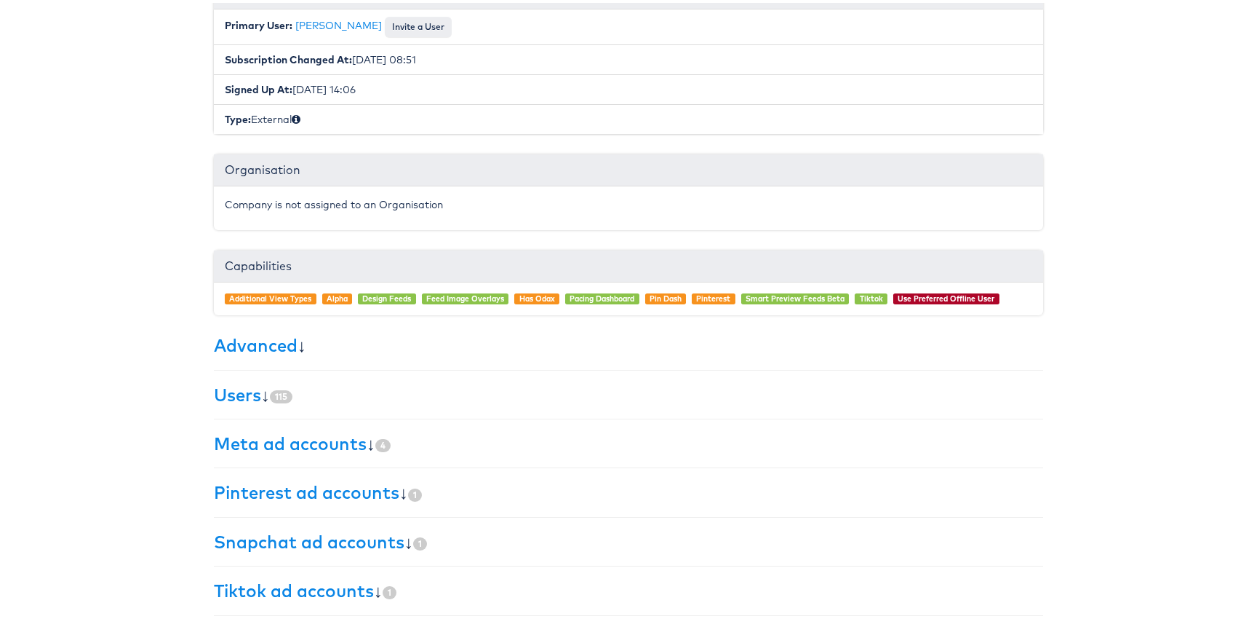
click at [236, 454] on div "× Set primary user The current primary user will be reverted back to their orig…" at bounding box center [629, 222] width 830 height 781
click at [241, 442] on link "Meta ad accounts" at bounding box center [290, 440] width 153 height 22
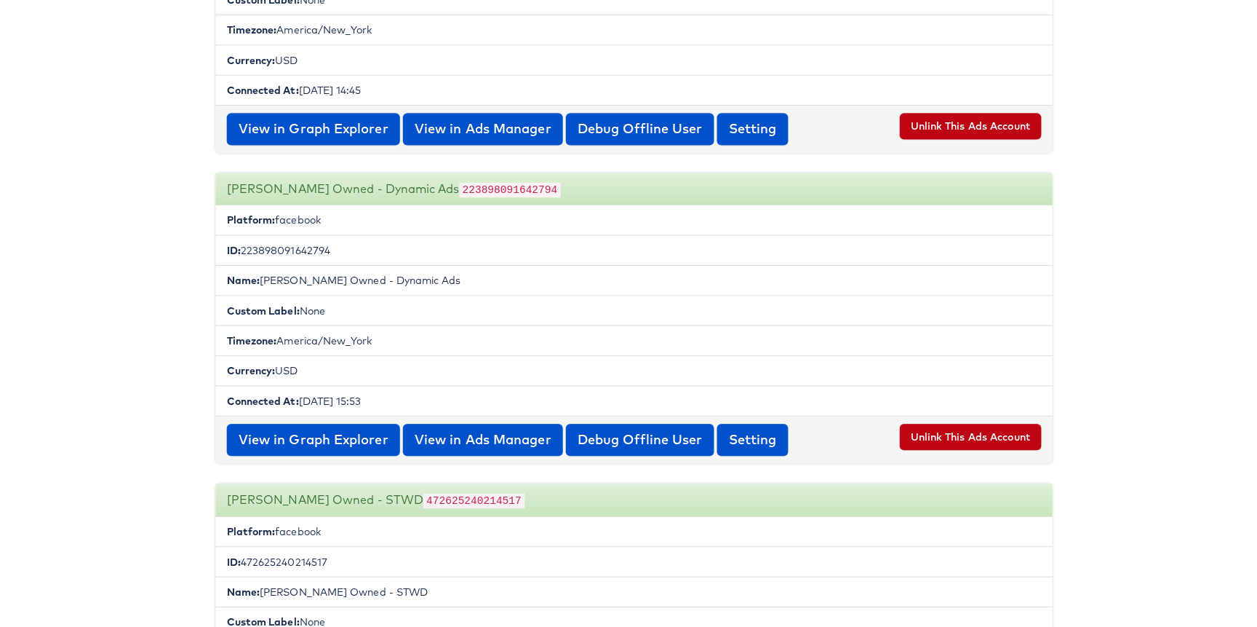
scroll to position [1455, 0]
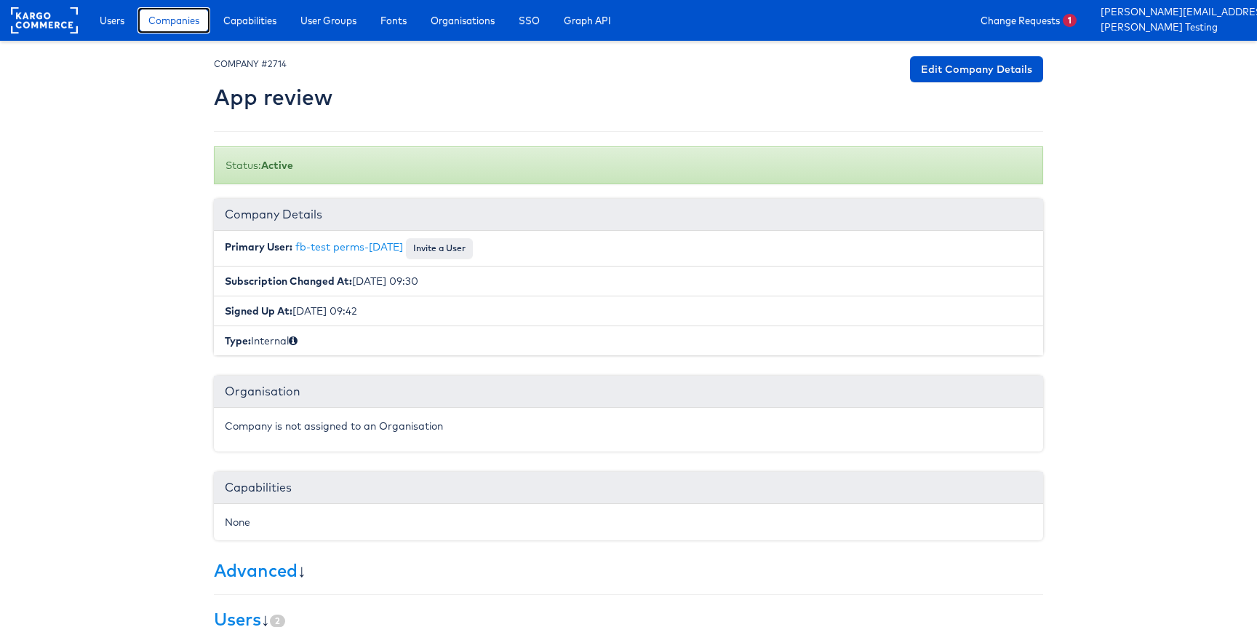
click at [181, 25] on span "Companies" at bounding box center [173, 20] width 51 height 15
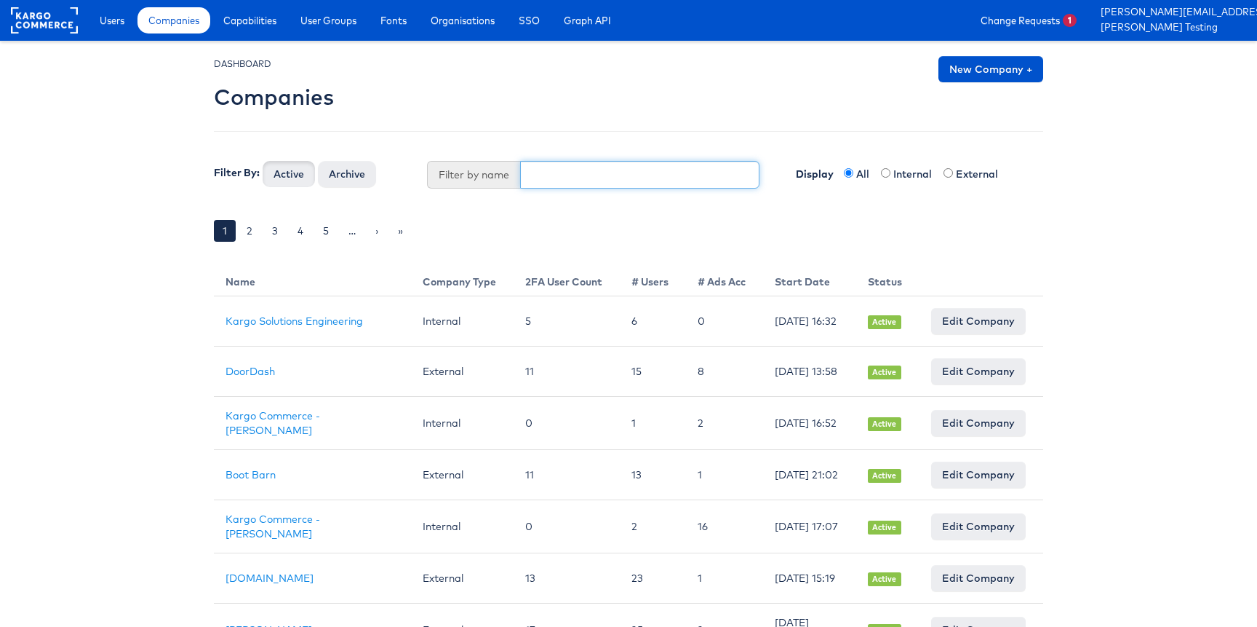
click at [555, 172] on input "text" at bounding box center [640, 175] width 240 height 28
click at [571, 167] on input "text" at bounding box center [640, 175] width 240 height 28
type input "stitcher"
click at [263, 161] on button "Active" at bounding box center [289, 174] width 52 height 26
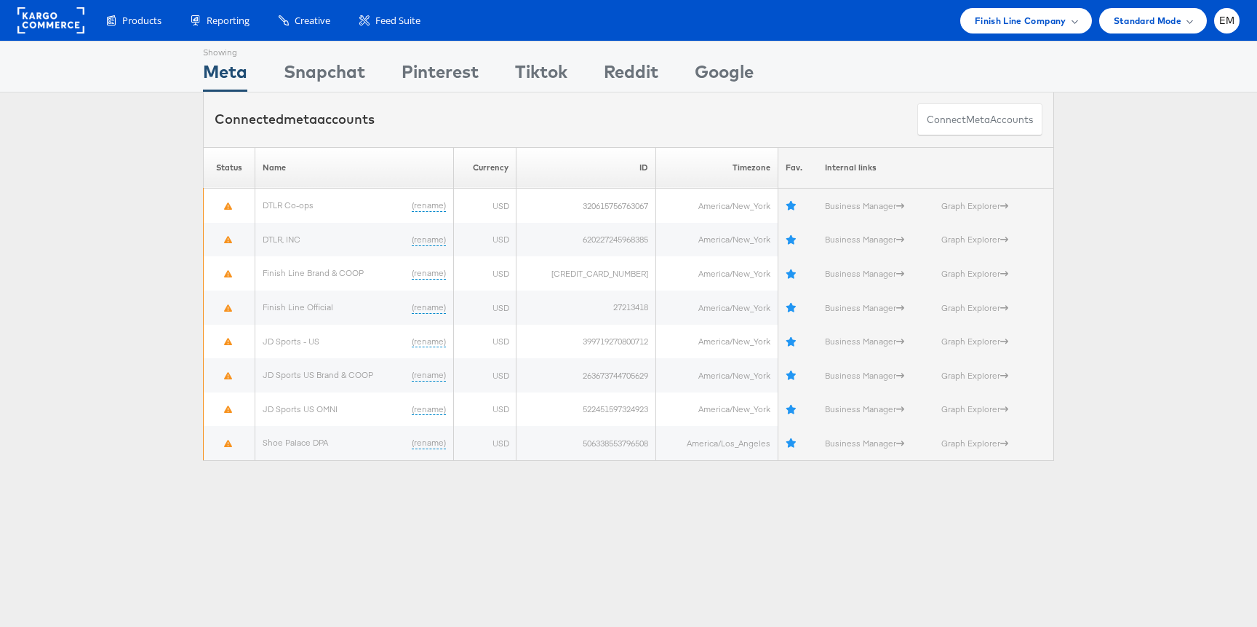
click at [993, 41] on div "Showing Meta Showing [GEOGRAPHIC_DATA] Showing Pinterest Showing Tiktok Showing…" at bounding box center [628, 66] width 851 height 50
click at [1005, 29] on div "Finish Line Company" at bounding box center [1026, 20] width 132 height 25
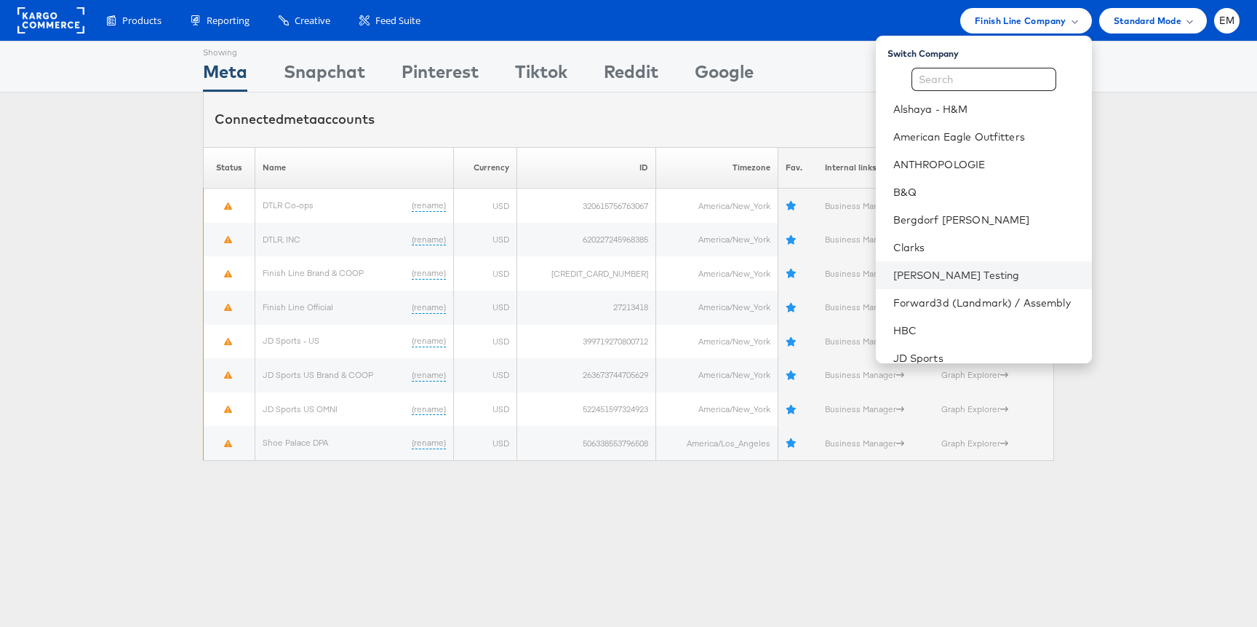
click at [946, 263] on li "[PERSON_NAME] Testing" at bounding box center [984, 275] width 216 height 28
click at [941, 279] on link "[PERSON_NAME] Testing" at bounding box center [987, 275] width 187 height 15
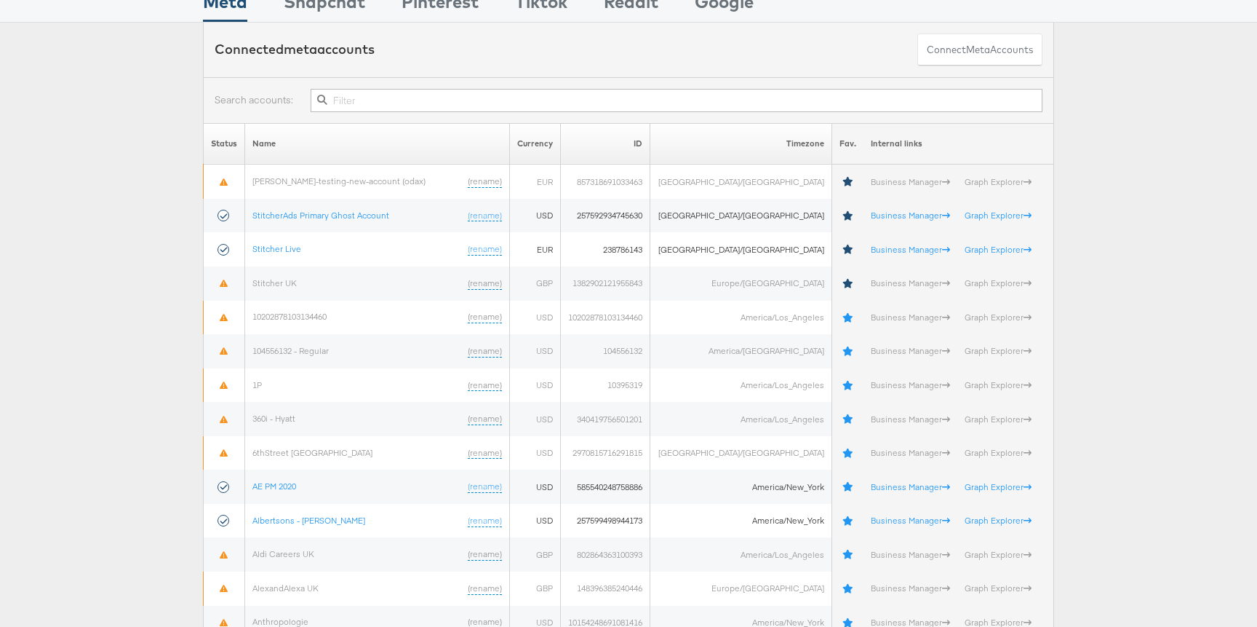
scroll to position [104, 0]
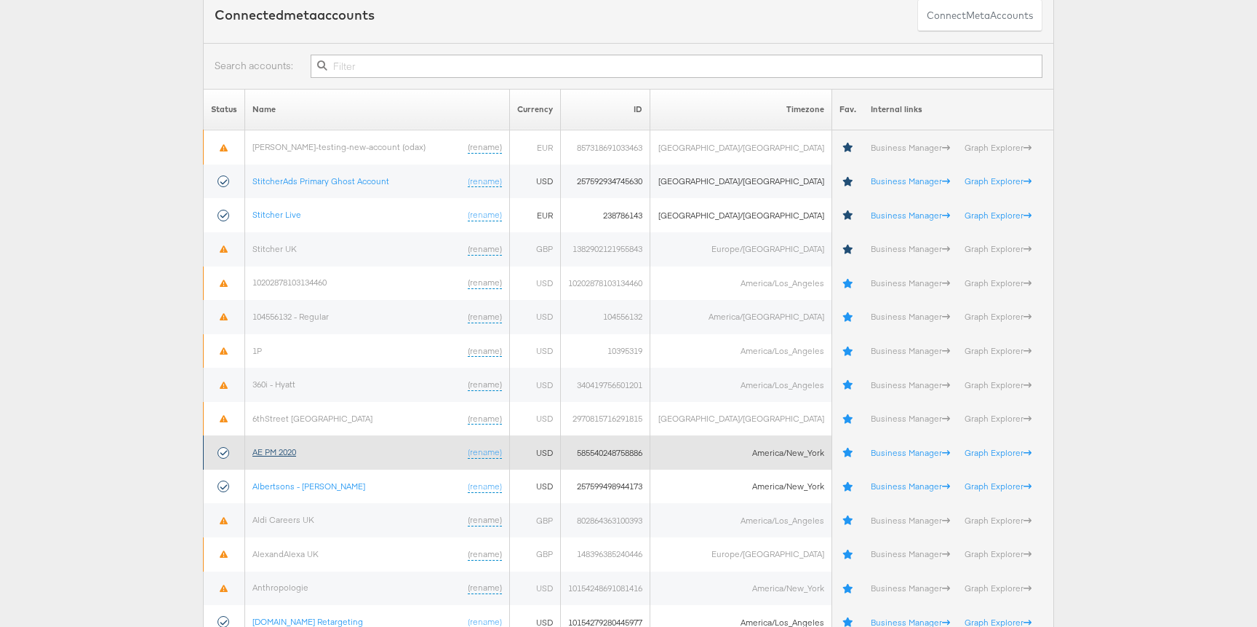
click at [289, 448] on link "AE PM 2020" at bounding box center [274, 451] width 44 height 11
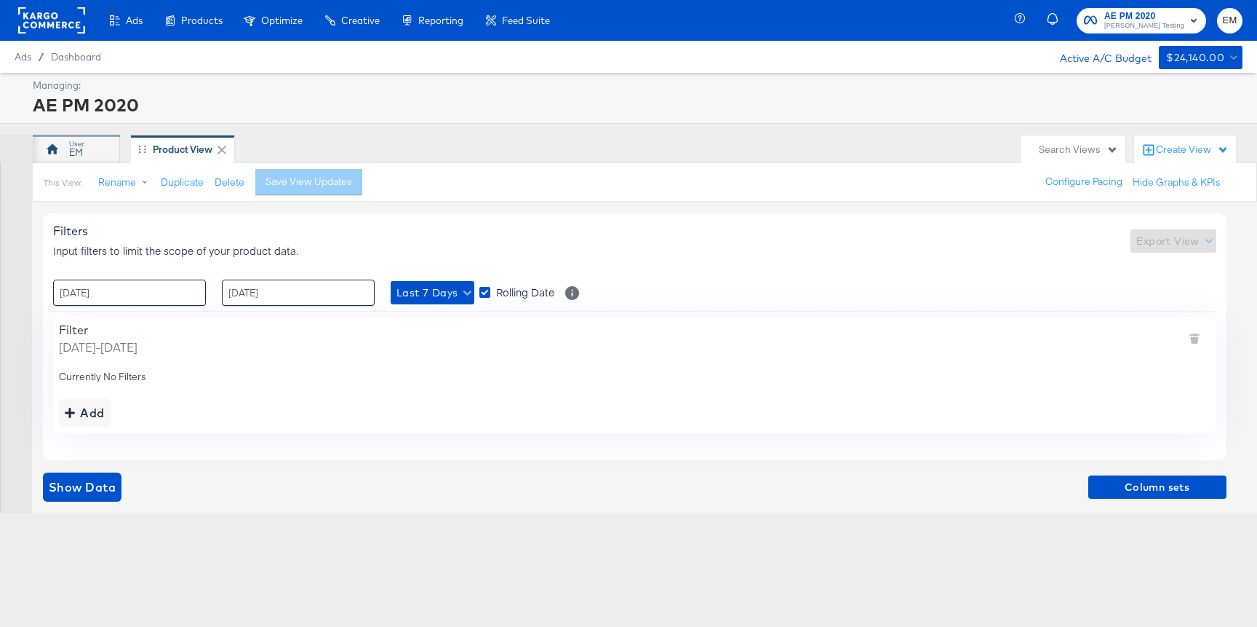
click at [81, 146] on div "EM" at bounding box center [76, 153] width 14 height 14
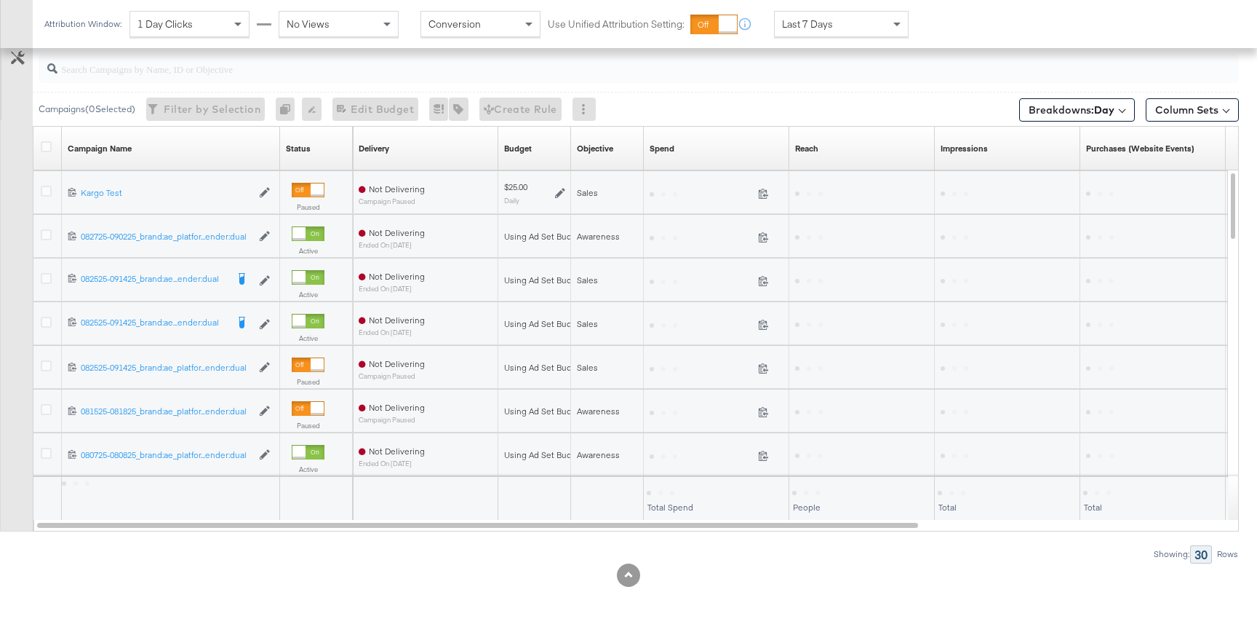
scroll to position [652, 0]
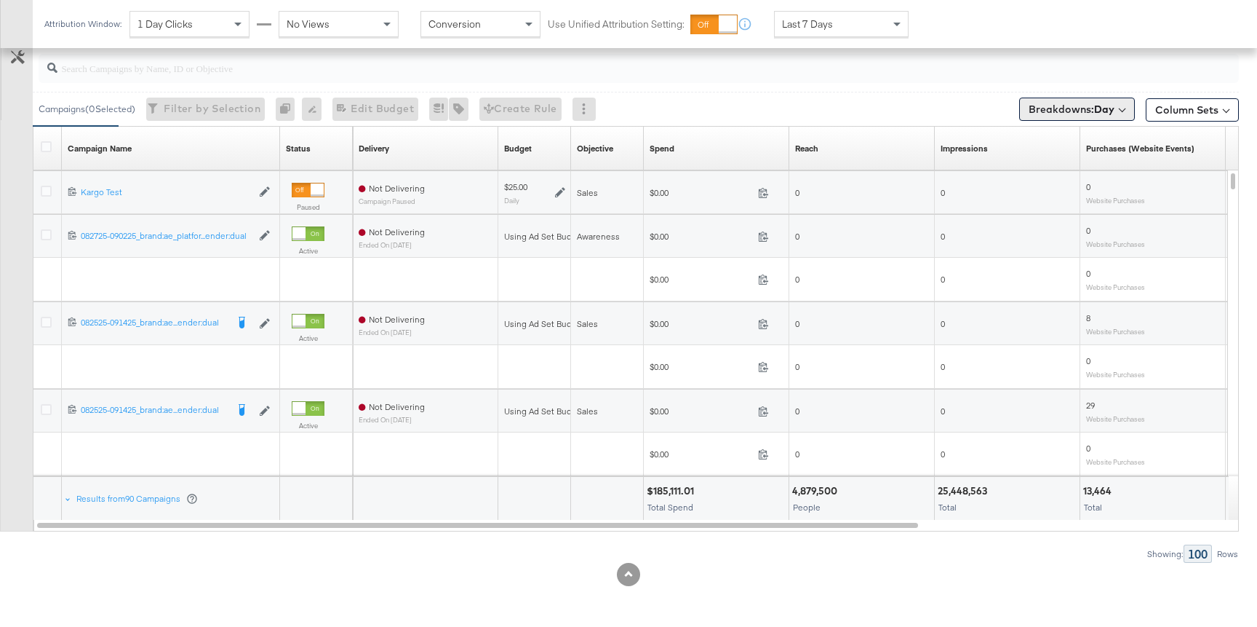
click at [1074, 106] on span "Breakdowns: Day" at bounding box center [1072, 109] width 86 height 15
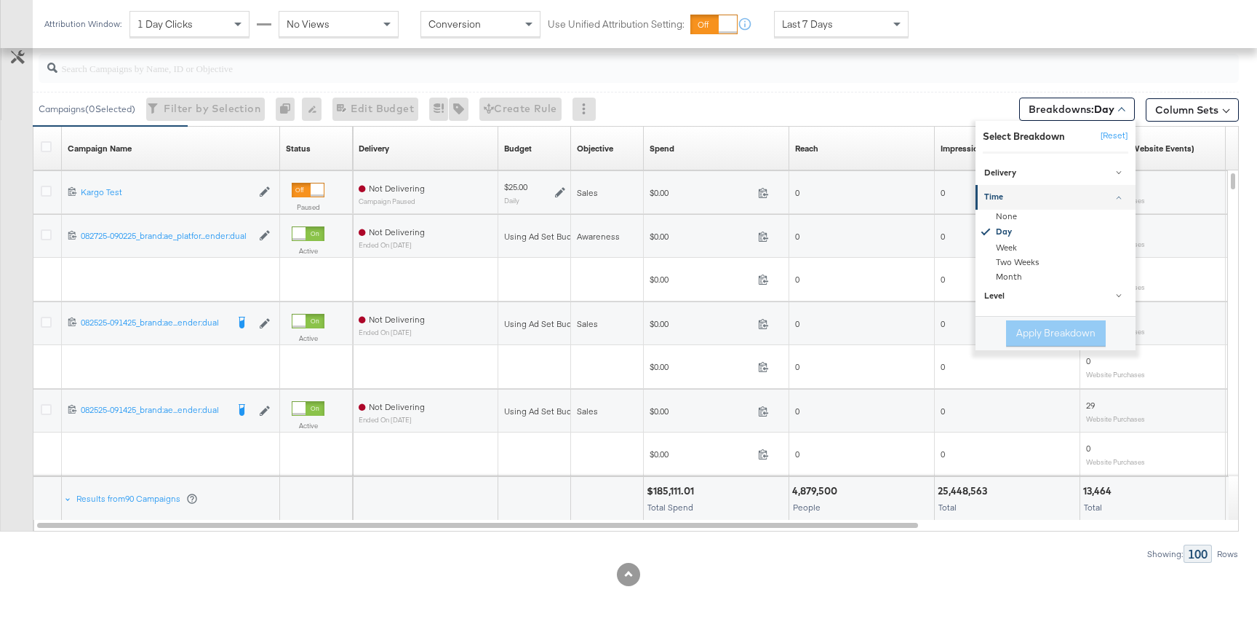
click at [929, 65] on input "search" at bounding box center [593, 62] width 1073 height 28
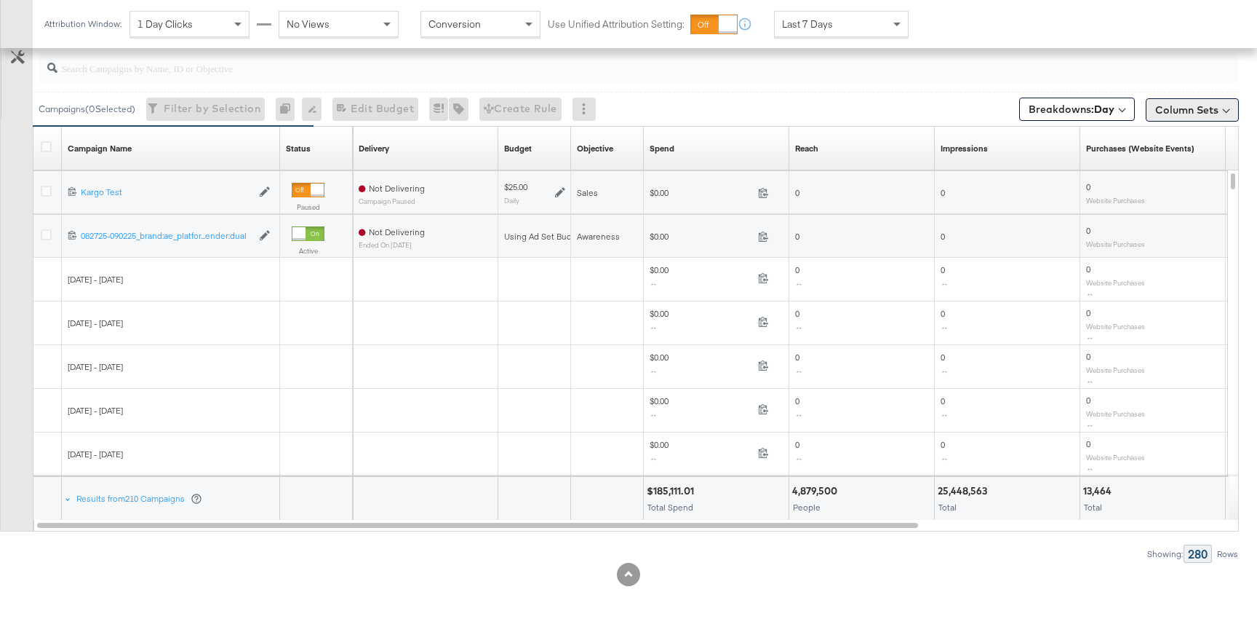
click at [1161, 114] on button "Column Sets" at bounding box center [1192, 109] width 93 height 23
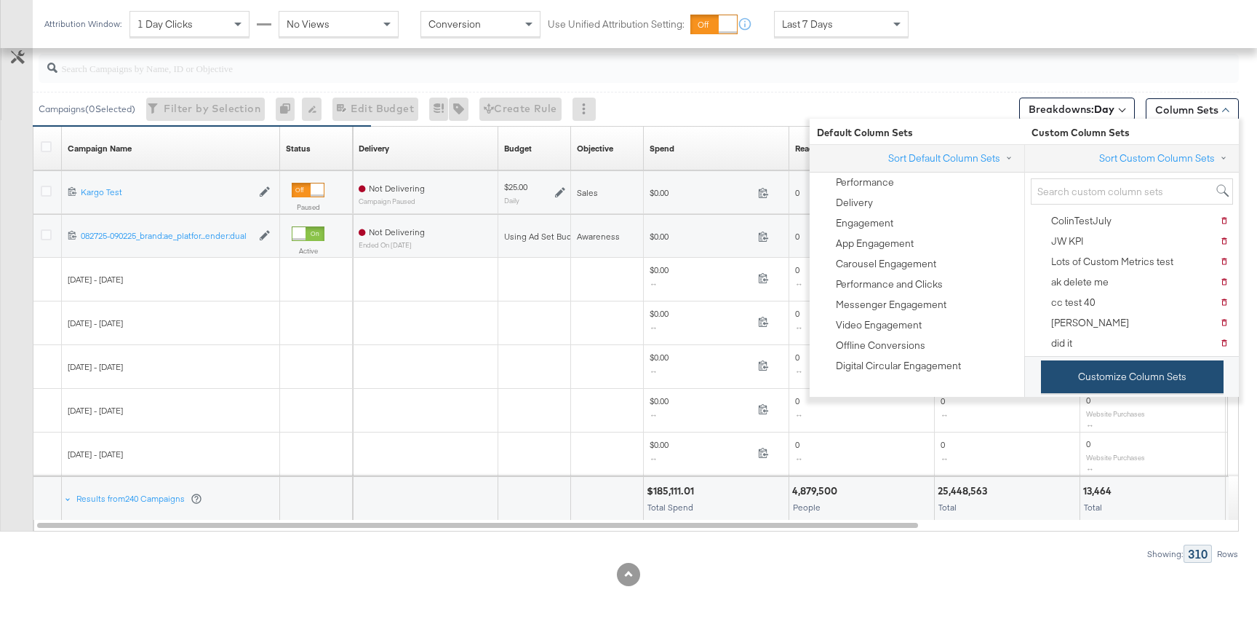
click at [1075, 364] on button "Customize Column Sets" at bounding box center [1132, 376] width 183 height 33
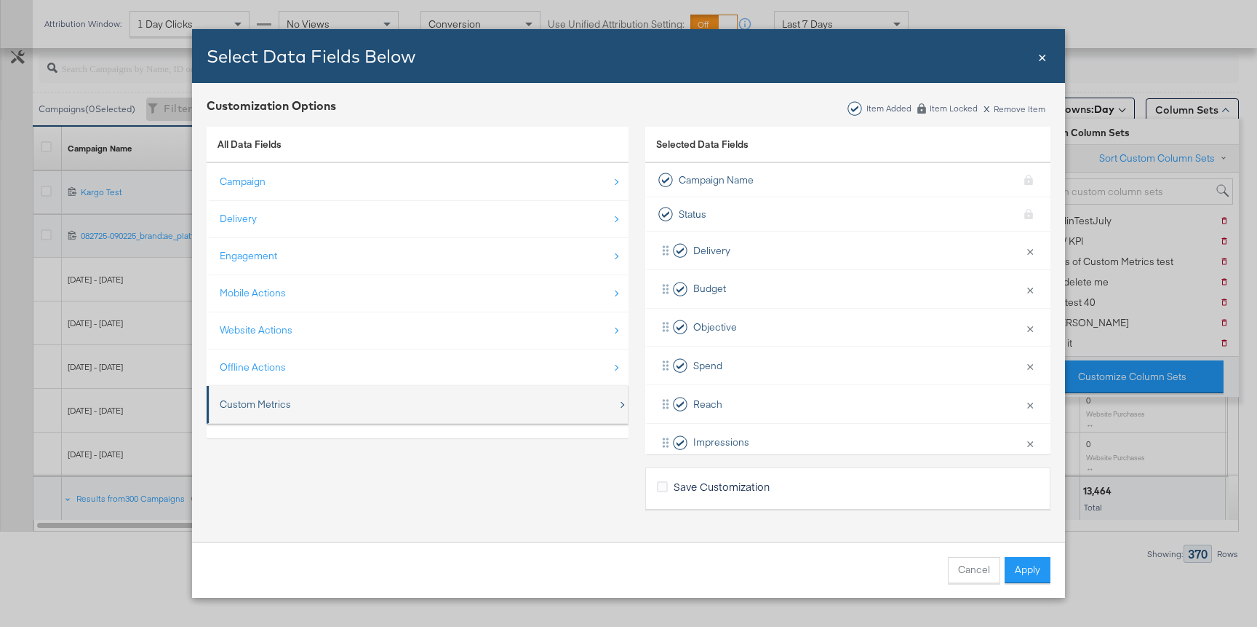
click at [301, 401] on div "Custom Metrics" at bounding box center [419, 404] width 398 height 30
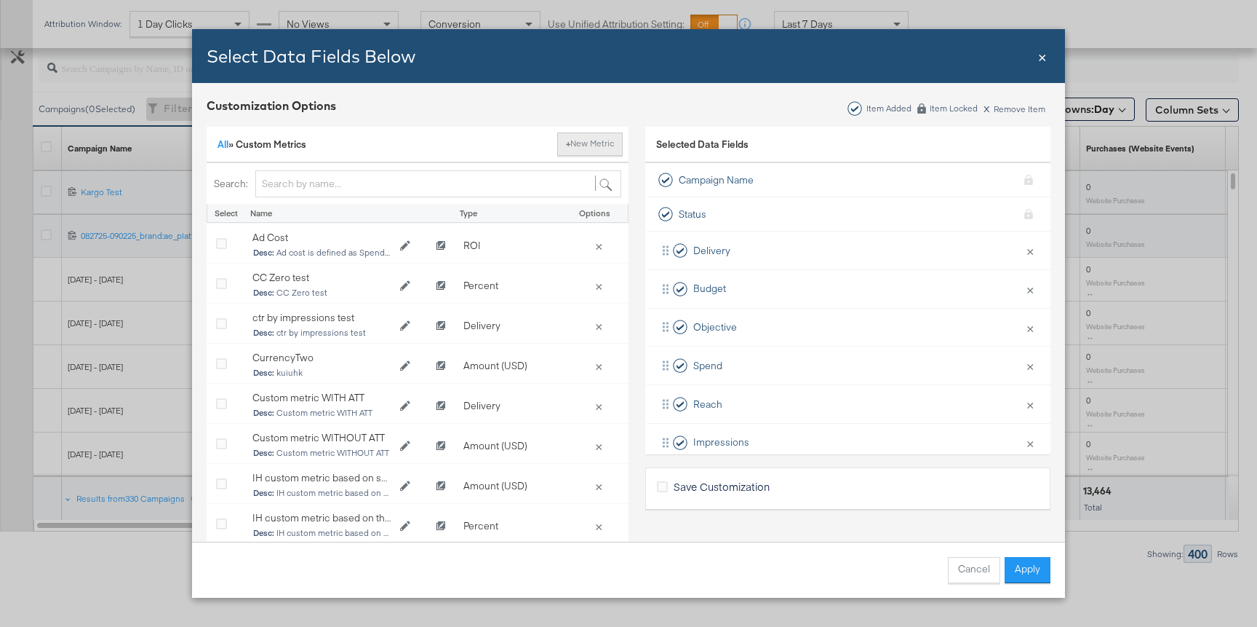
click at [559, 145] on button "+ New Metric" at bounding box center [589, 143] width 65 height 23
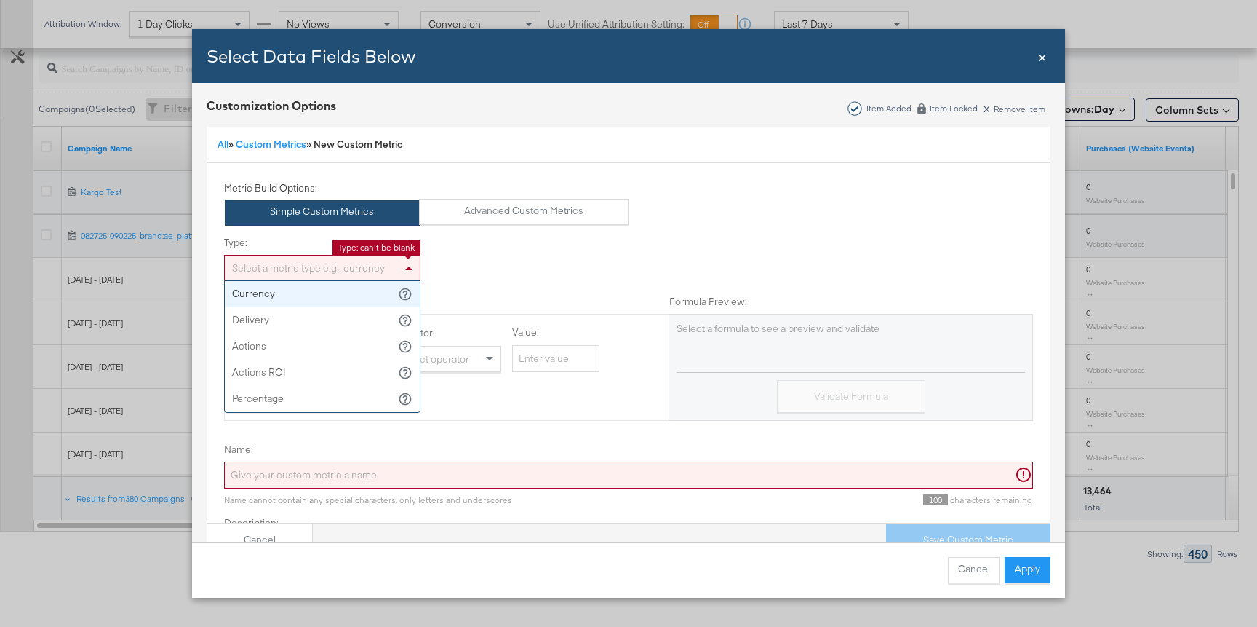
click at [334, 265] on div "Select a metric type e.g., currency" at bounding box center [322, 267] width 195 height 25
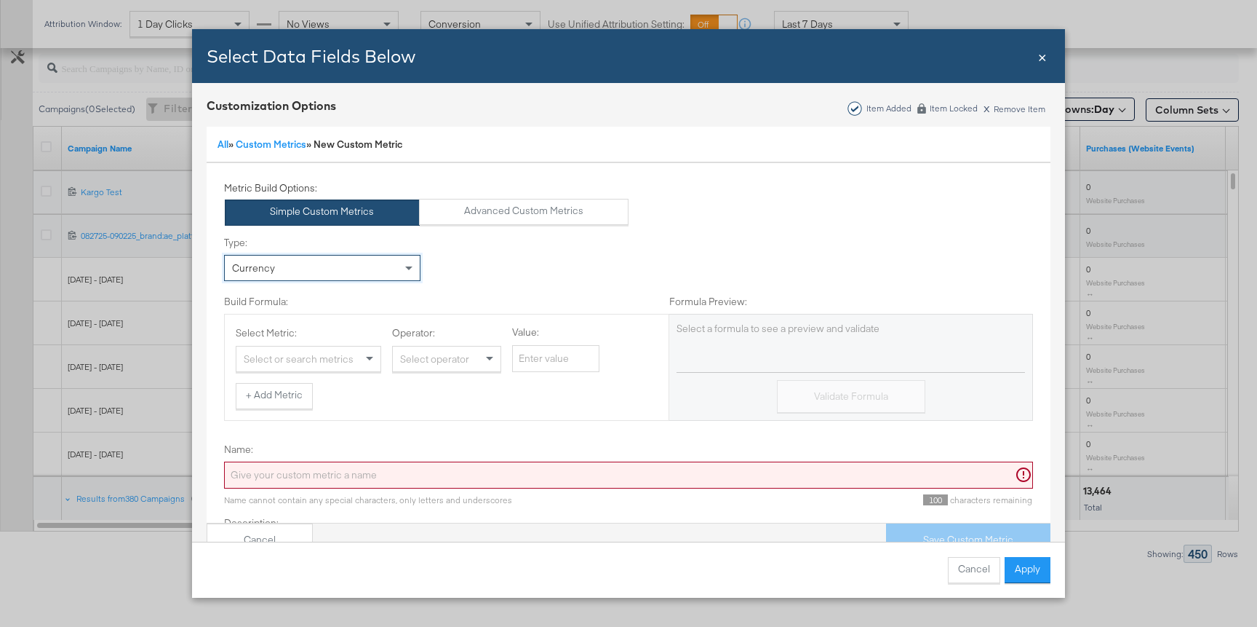
click at [297, 365] on div "Select or search metrics" at bounding box center [308, 358] width 144 height 25
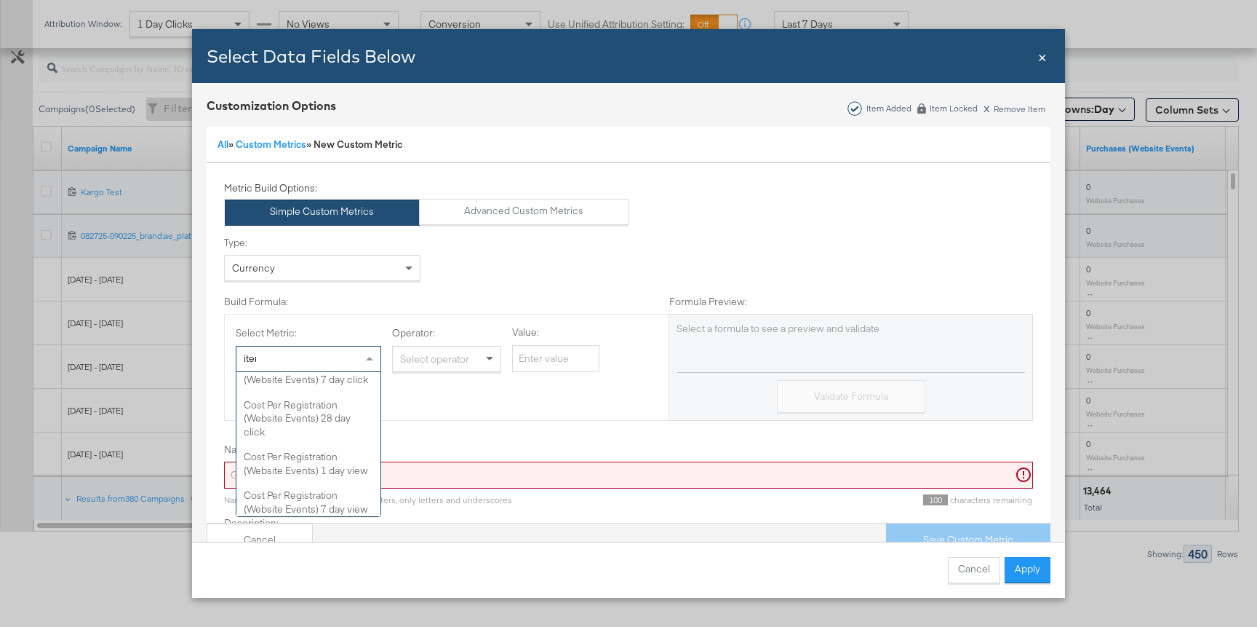
scroll to position [0, 0]
type input "i"
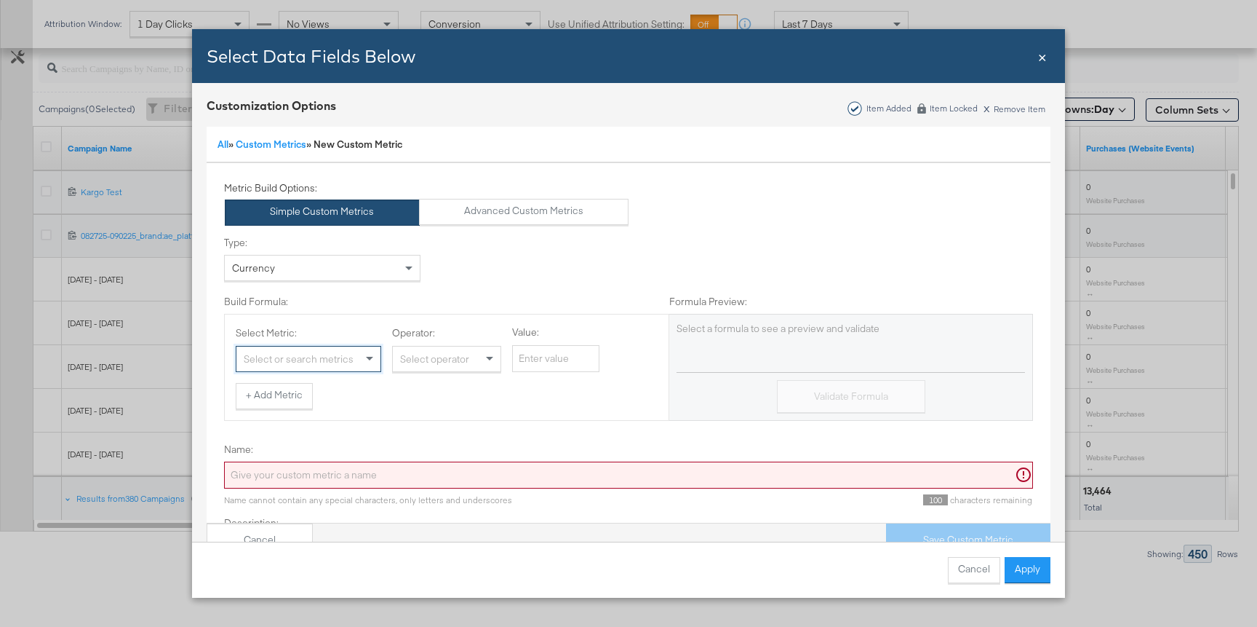
click at [349, 363] on div "Select or search metrics" at bounding box center [308, 358] width 144 height 25
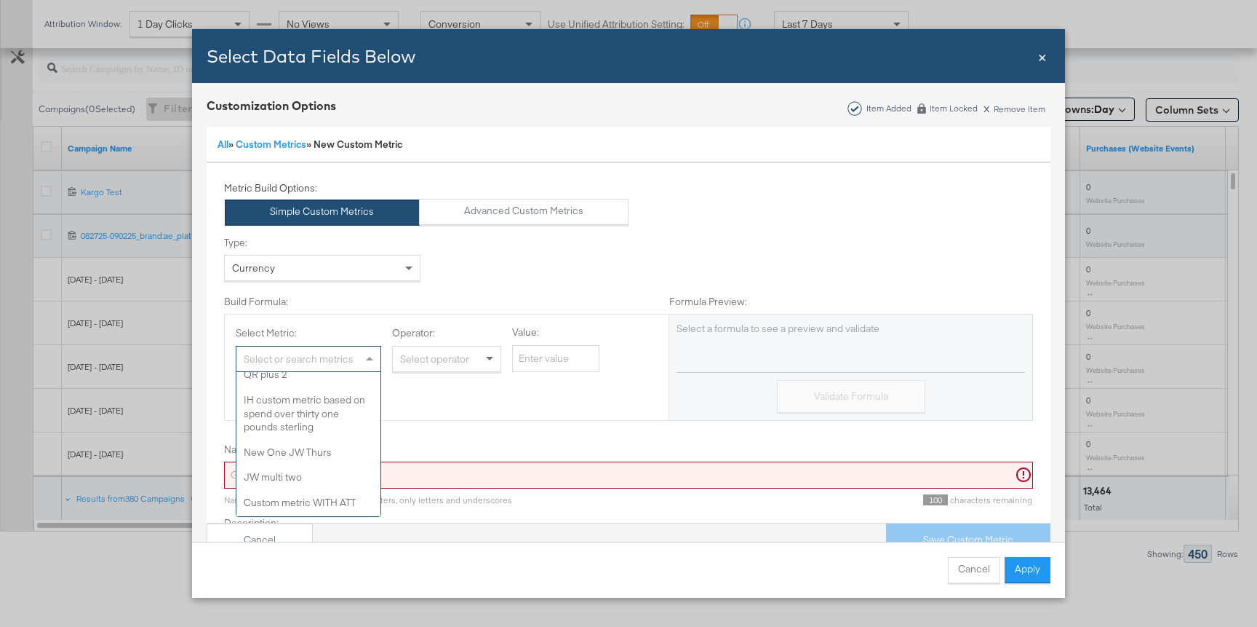
scroll to position [41566, 0]
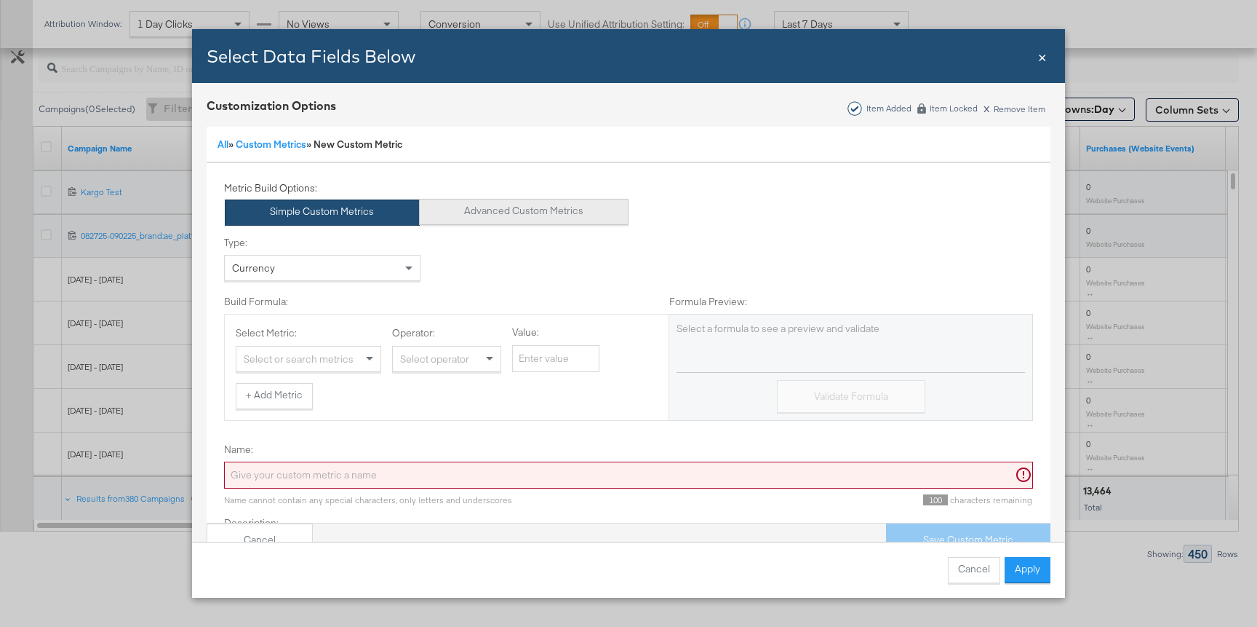
click at [490, 221] on button "Advanced Custom Metrics" at bounding box center [524, 212] width 210 height 26
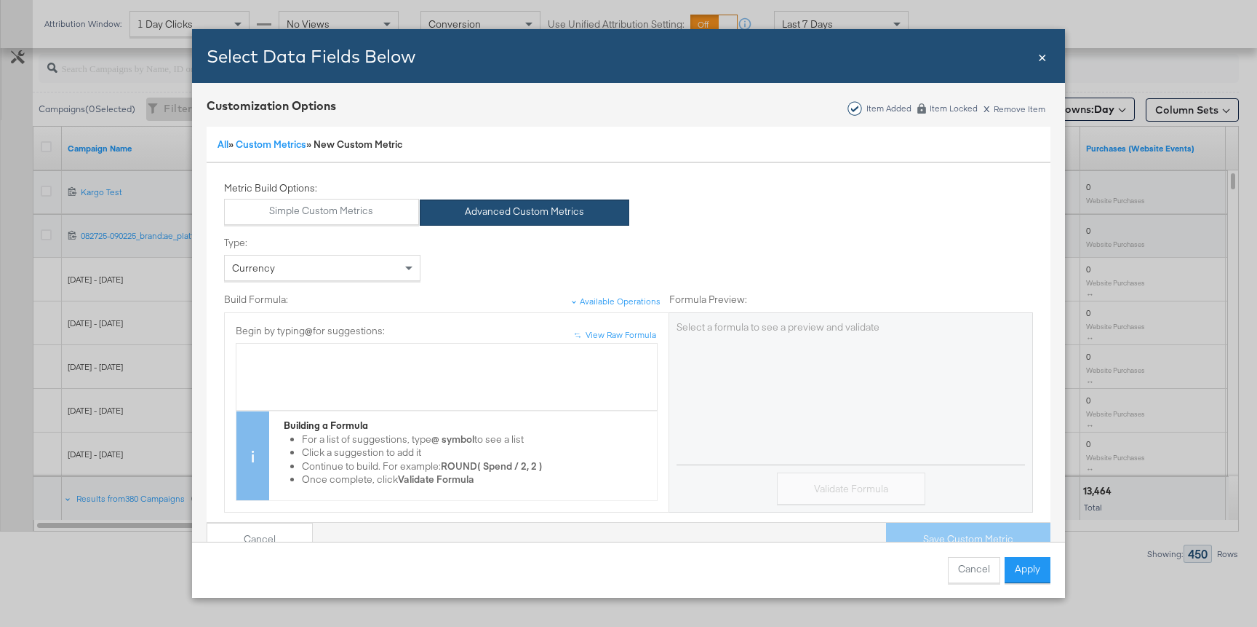
scroll to position [35, 0]
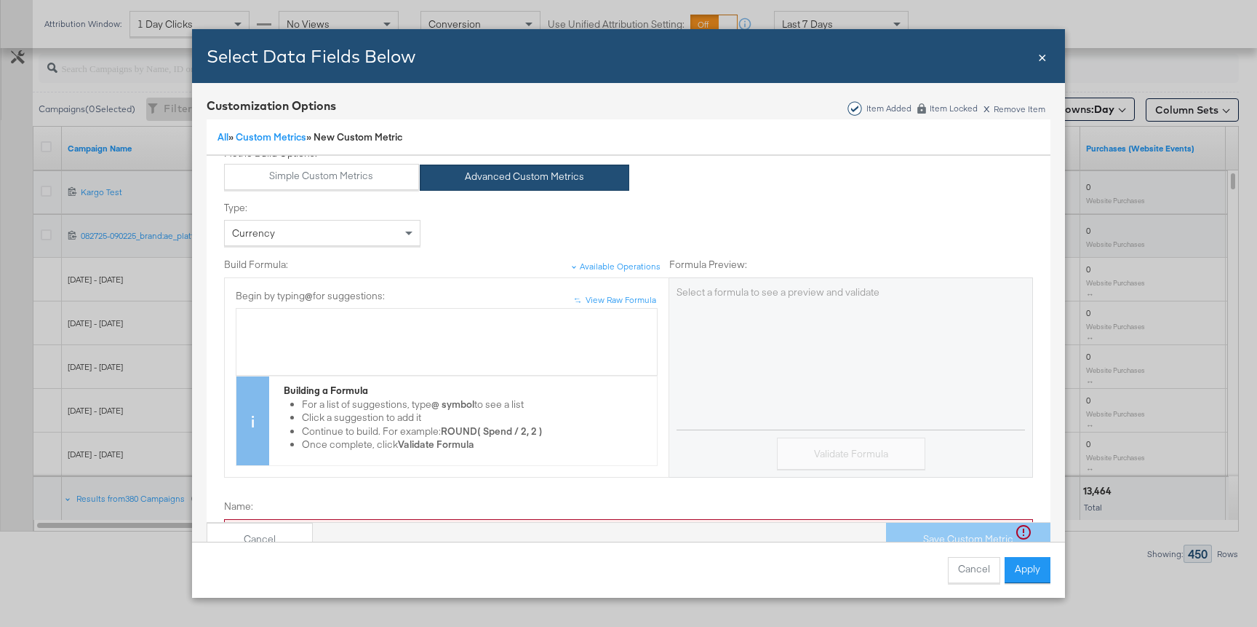
click at [405, 335] on div "Bulk Add Locations Modal" at bounding box center [447, 341] width 406 height 55
click at [858, 456] on button "Validate Formula" at bounding box center [851, 453] width 148 height 33
click at [418, 335] on div "@ga .item_revenue" at bounding box center [447, 341] width 406 height 55
click at [783, 429] on div "Validate Formula" at bounding box center [851, 449] width 349 height 41
click at [808, 444] on button "Validate Formula" at bounding box center [851, 453] width 148 height 33
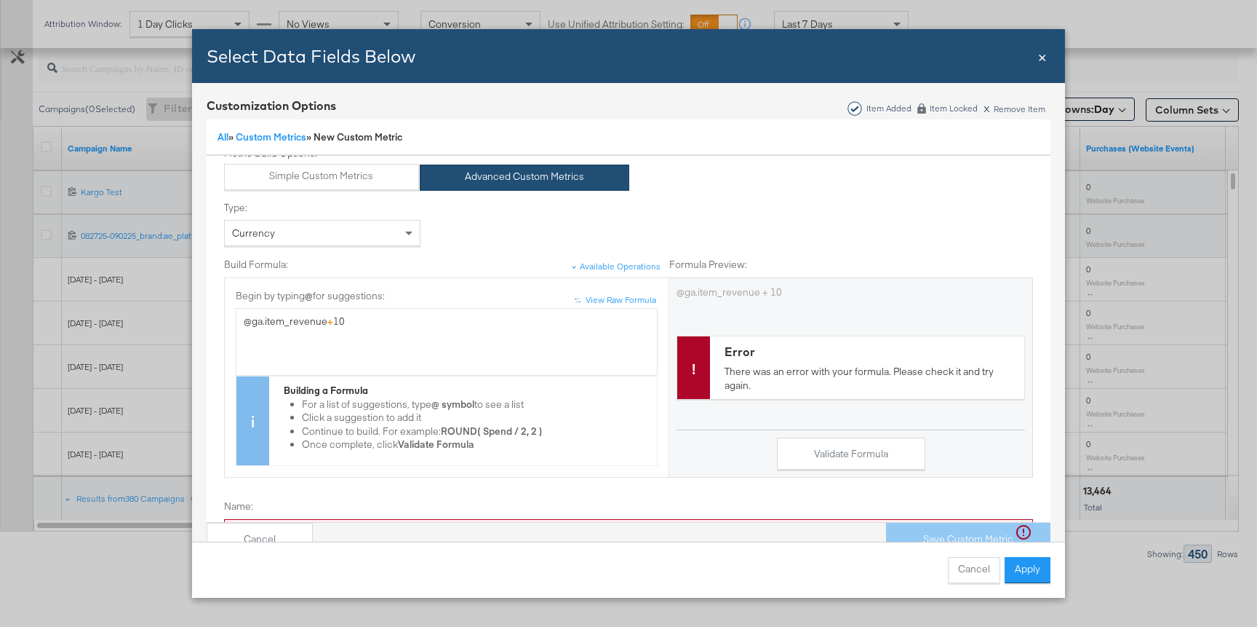
click at [1042, 58] on span "×" at bounding box center [1042, 56] width 9 height 20
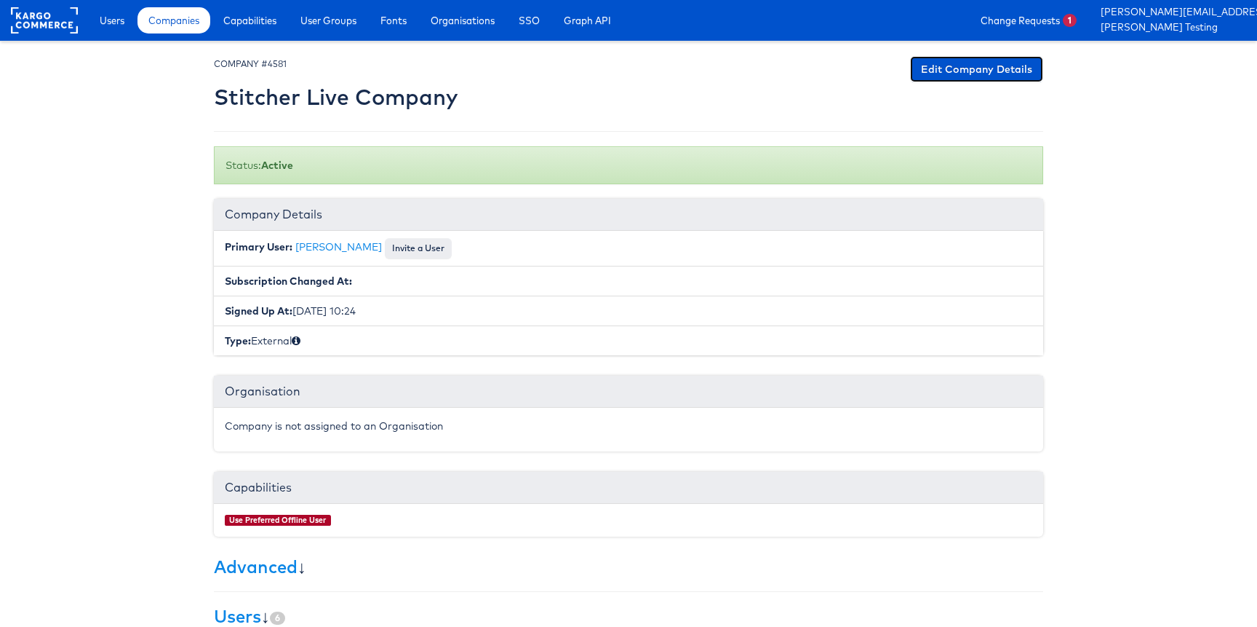
click at [930, 61] on link "Edit Company Details" at bounding box center [976, 69] width 133 height 26
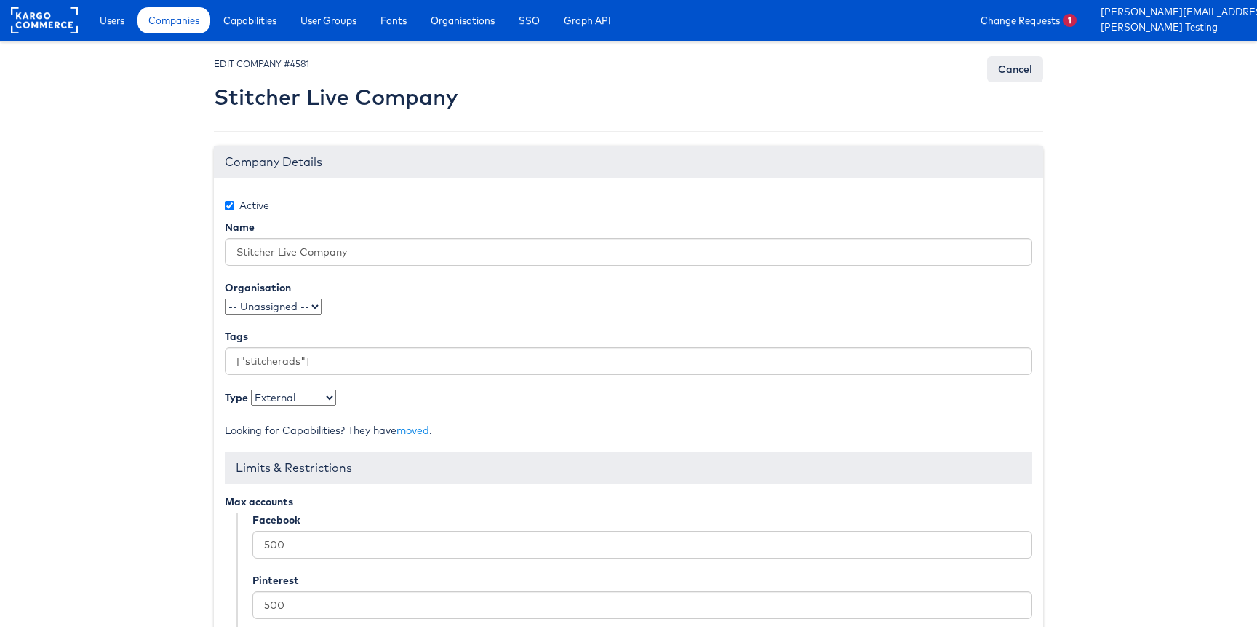
click at [287, 397] on select "- Select type - Internal External" at bounding box center [293, 397] width 85 height 16
select select "INTERNAL"
click at [251, 389] on select "- Select type - Internal External" at bounding box center [293, 397] width 85 height 16
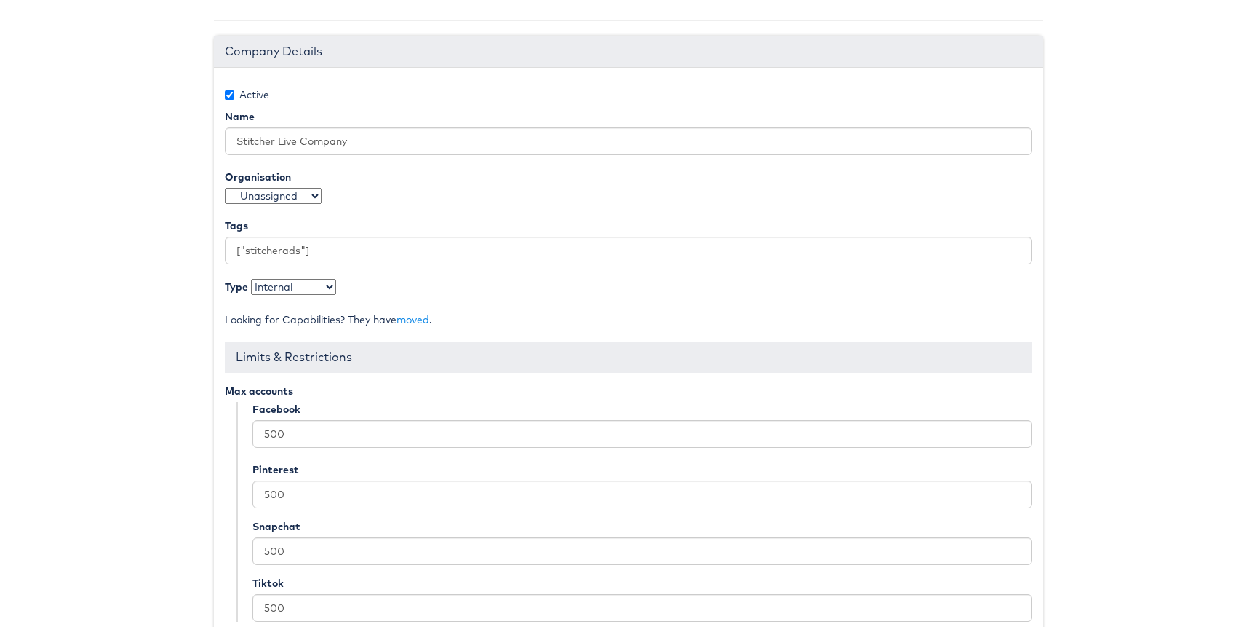
scroll to position [226, 0]
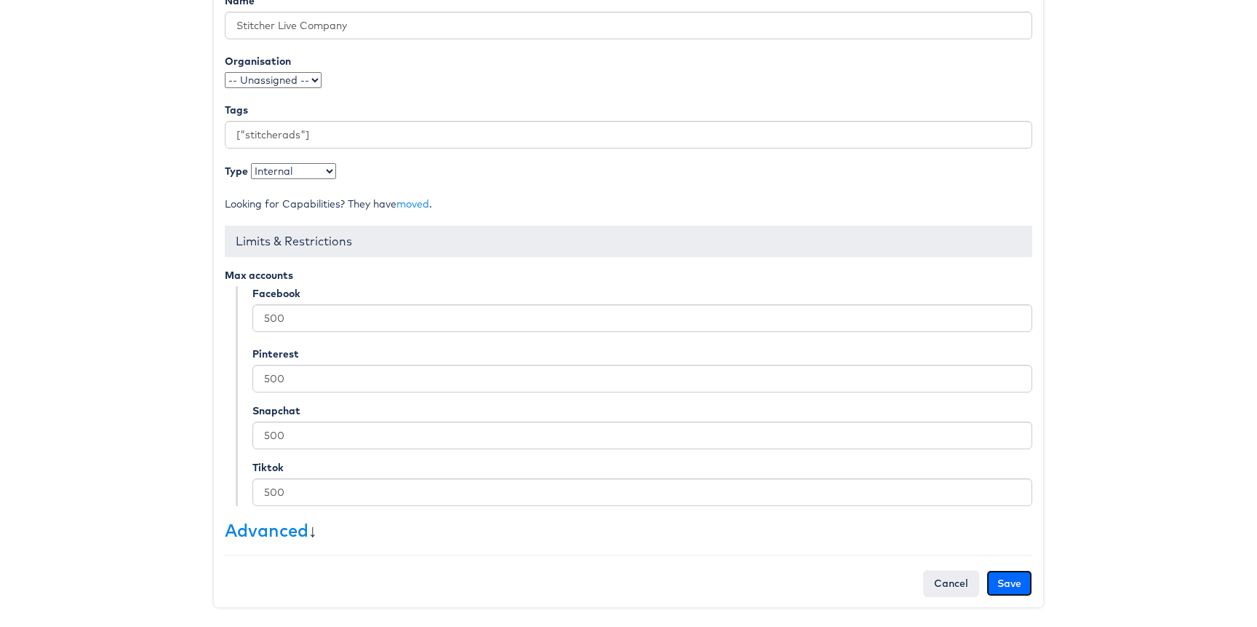
click at [1012, 584] on input "Save" at bounding box center [1010, 583] width 46 height 26
type input "Saving..."
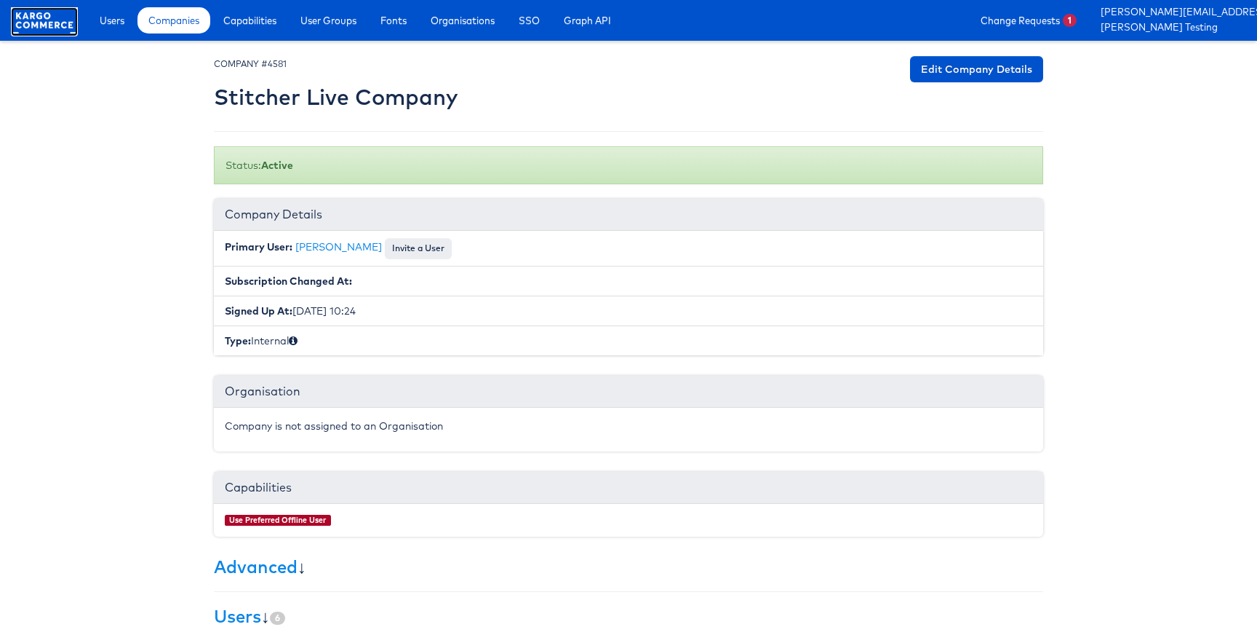
click at [57, 26] on rect at bounding box center [44, 20] width 67 height 26
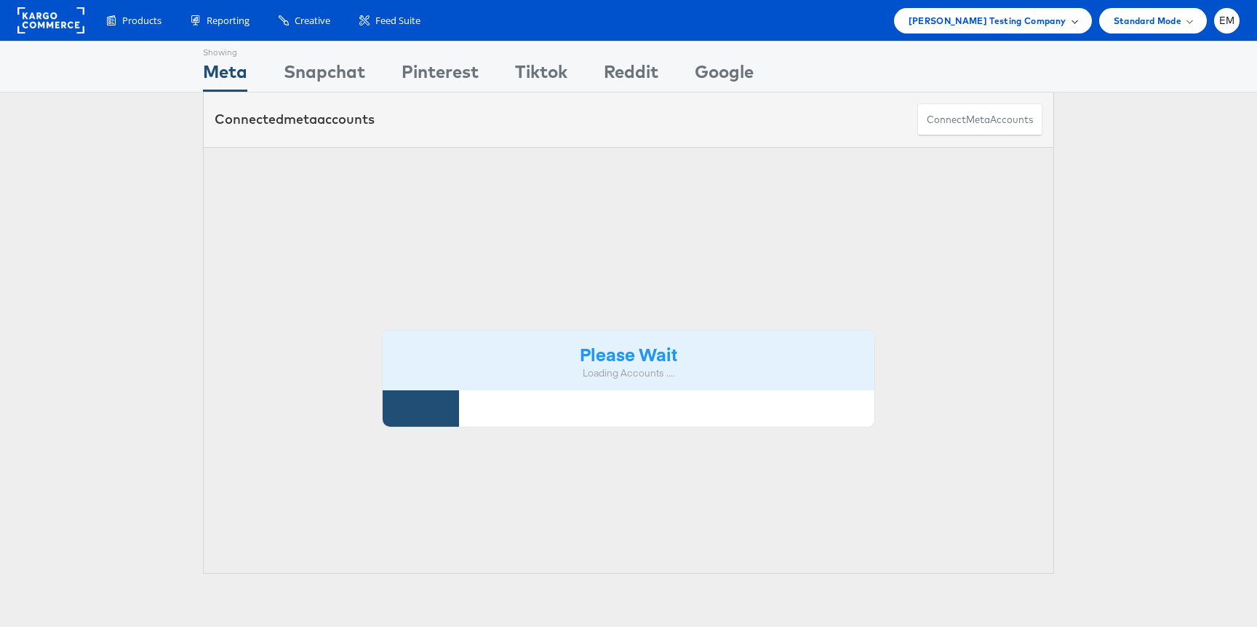
click at [968, 20] on span "Colin Clarke Testing Company" at bounding box center [988, 20] width 158 height 15
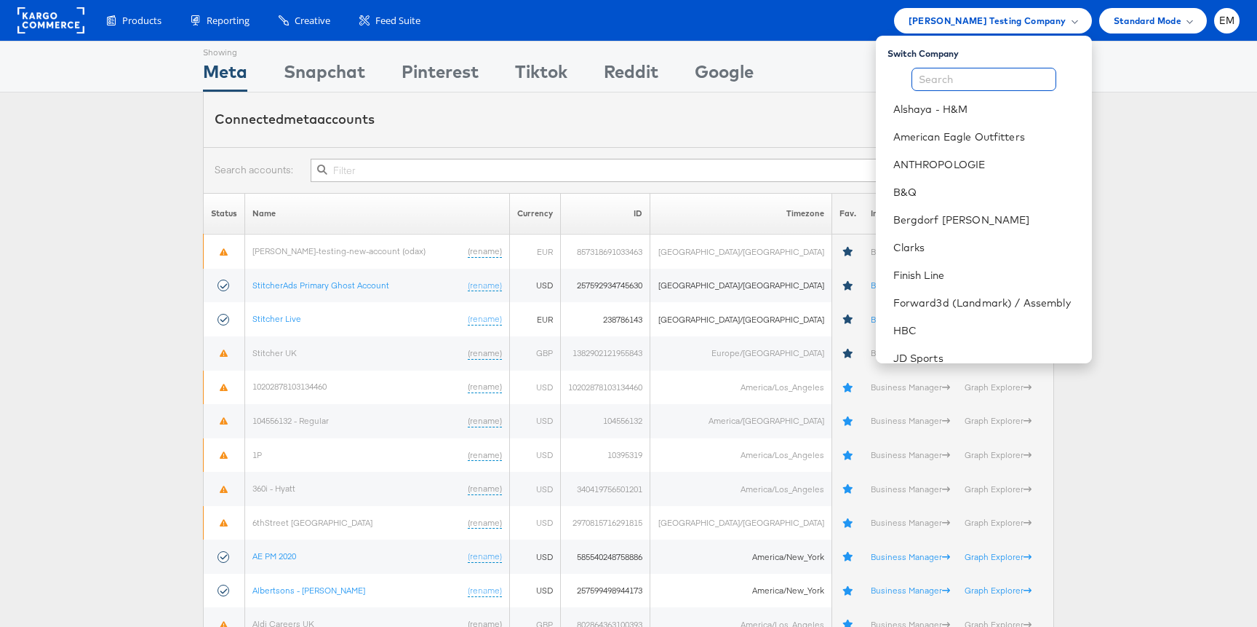
click at [966, 74] on input "text" at bounding box center [984, 79] width 145 height 23
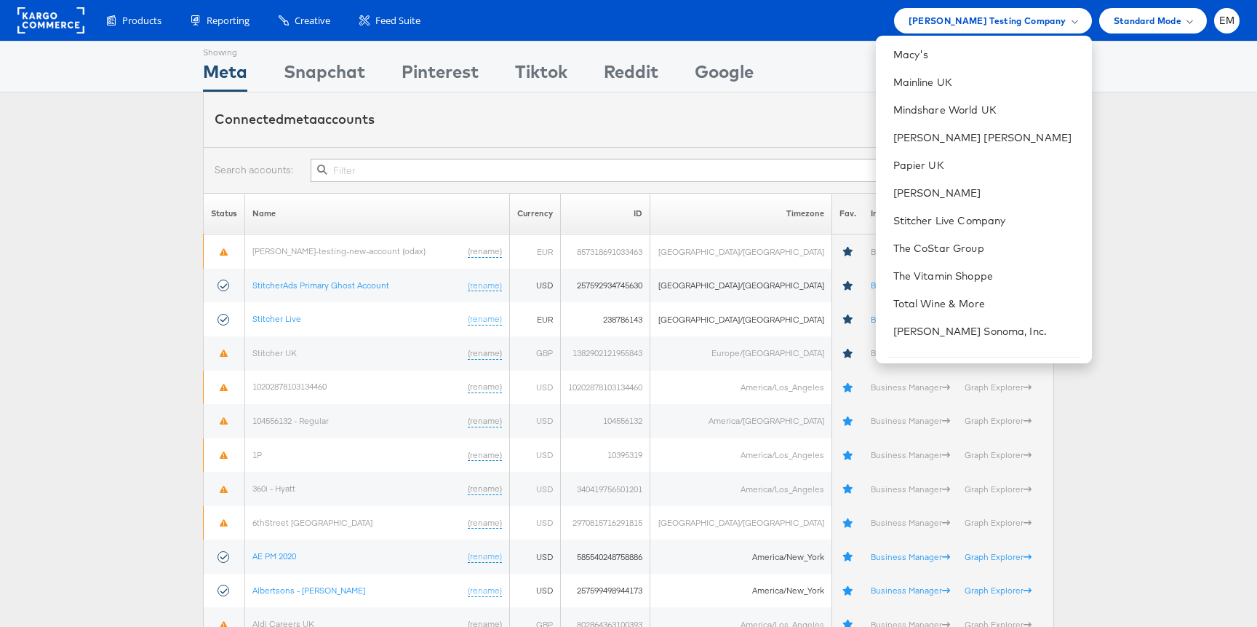
scroll to position [426, 0]
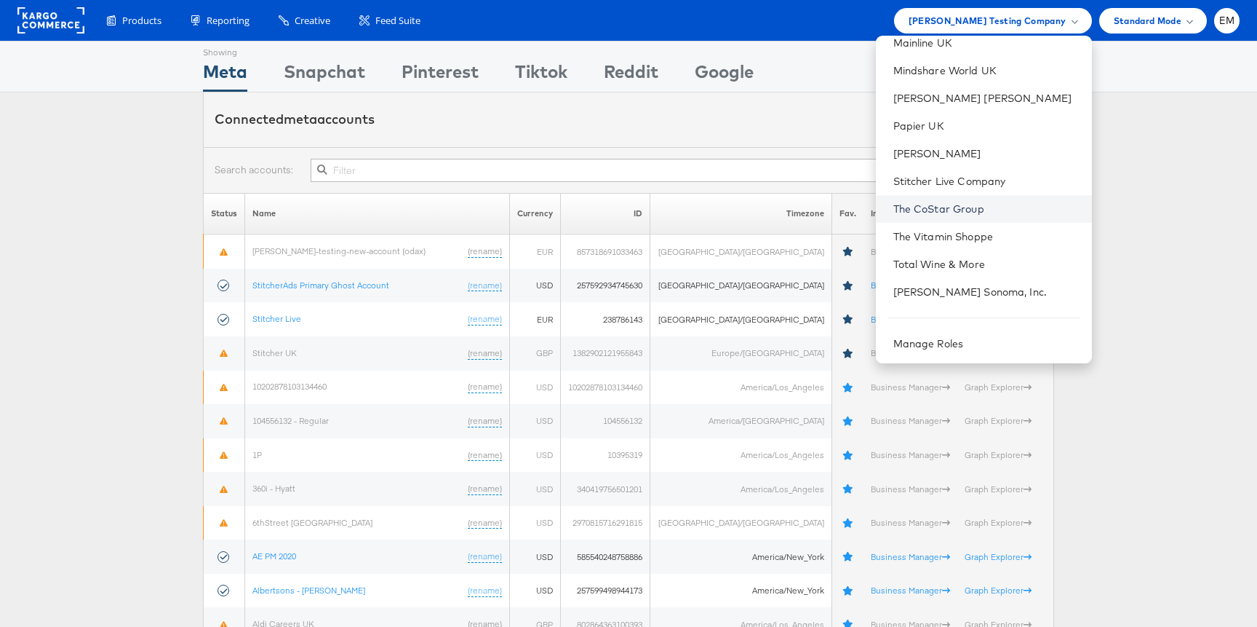
click at [936, 215] on link "The CoStar Group" at bounding box center [987, 209] width 187 height 15
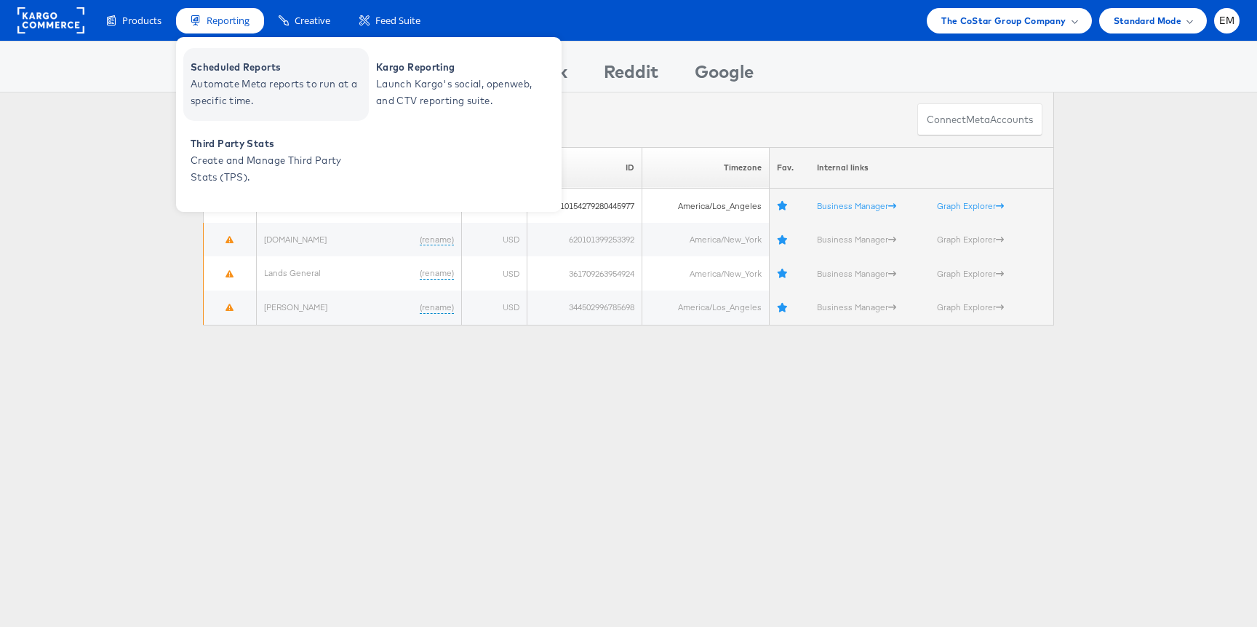
click at [233, 81] on span "Automate Meta reports to run at a specific time." at bounding box center [278, 92] width 175 height 33
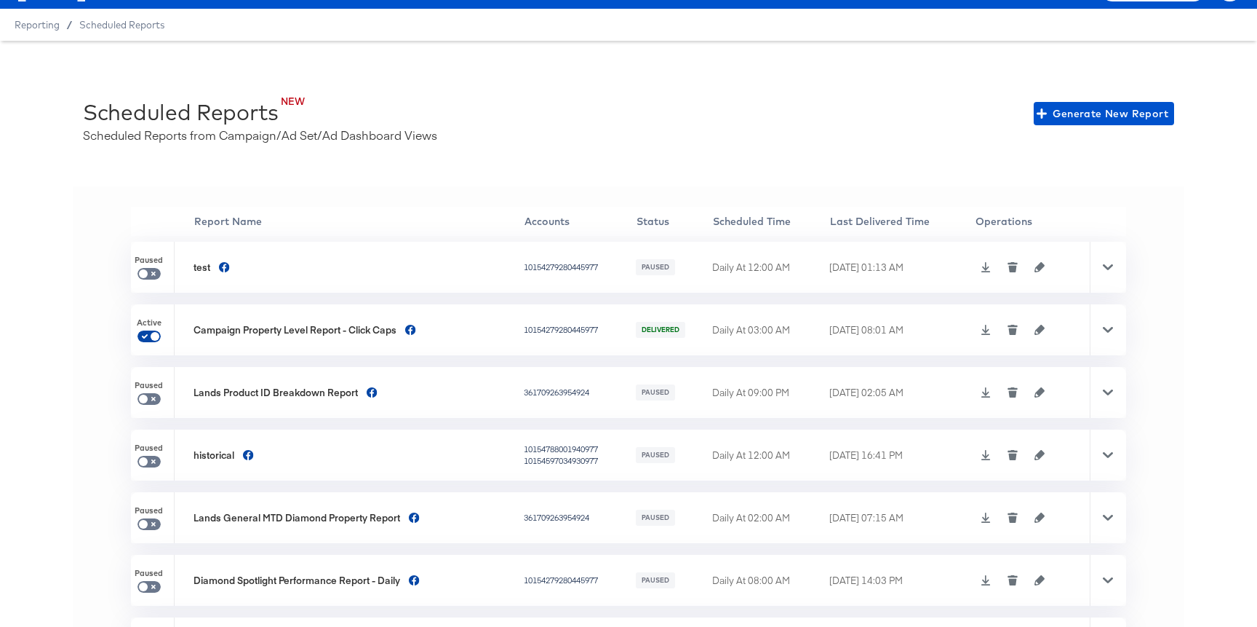
click at [156, 337] on input "checkbox" at bounding box center [155, 339] width 35 height 12
checkbox input "false"
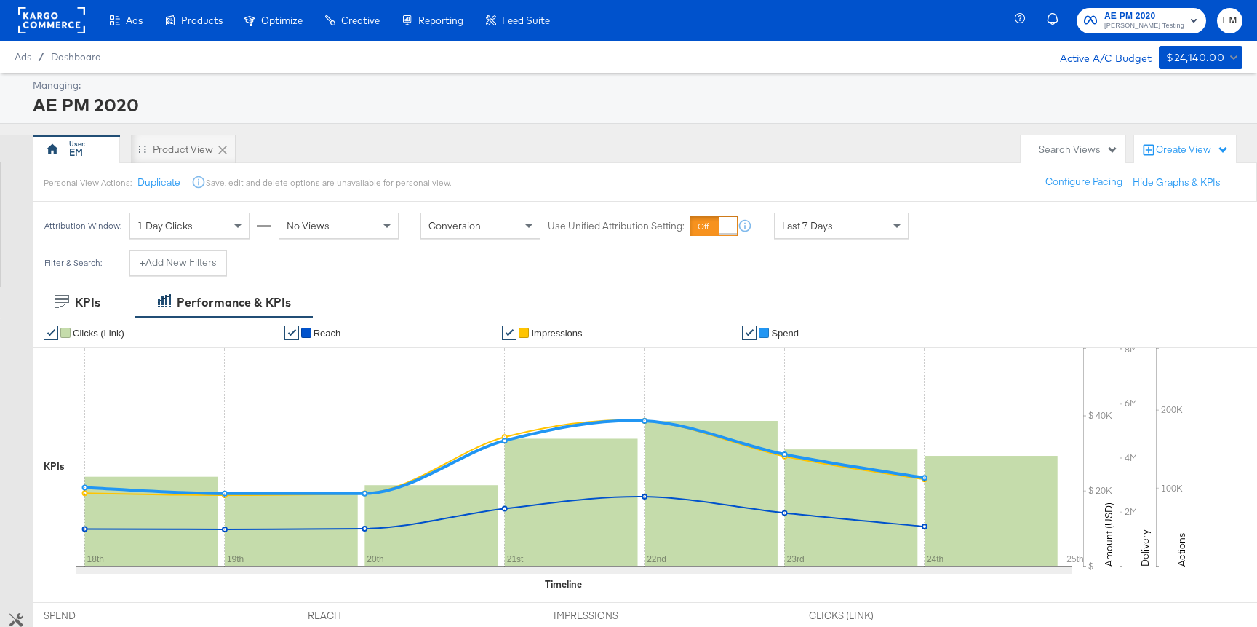
click at [55, 14] on rect at bounding box center [51, 20] width 67 height 26
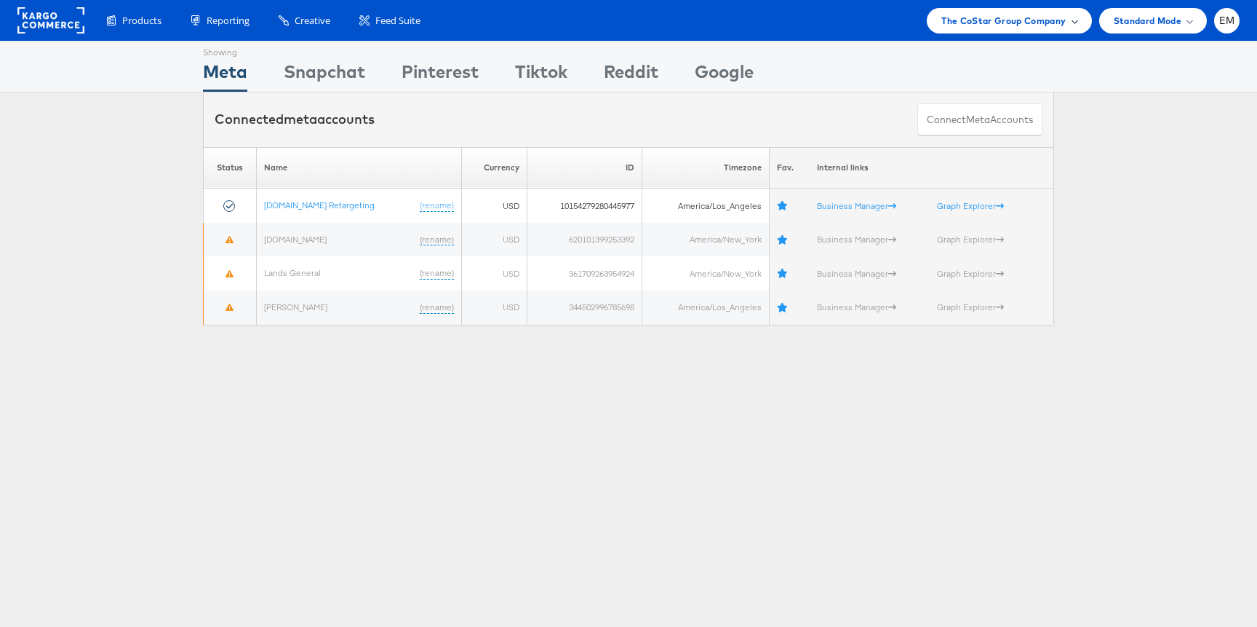
click at [984, 32] on div "The CoStar Group Company" at bounding box center [1009, 20] width 164 height 25
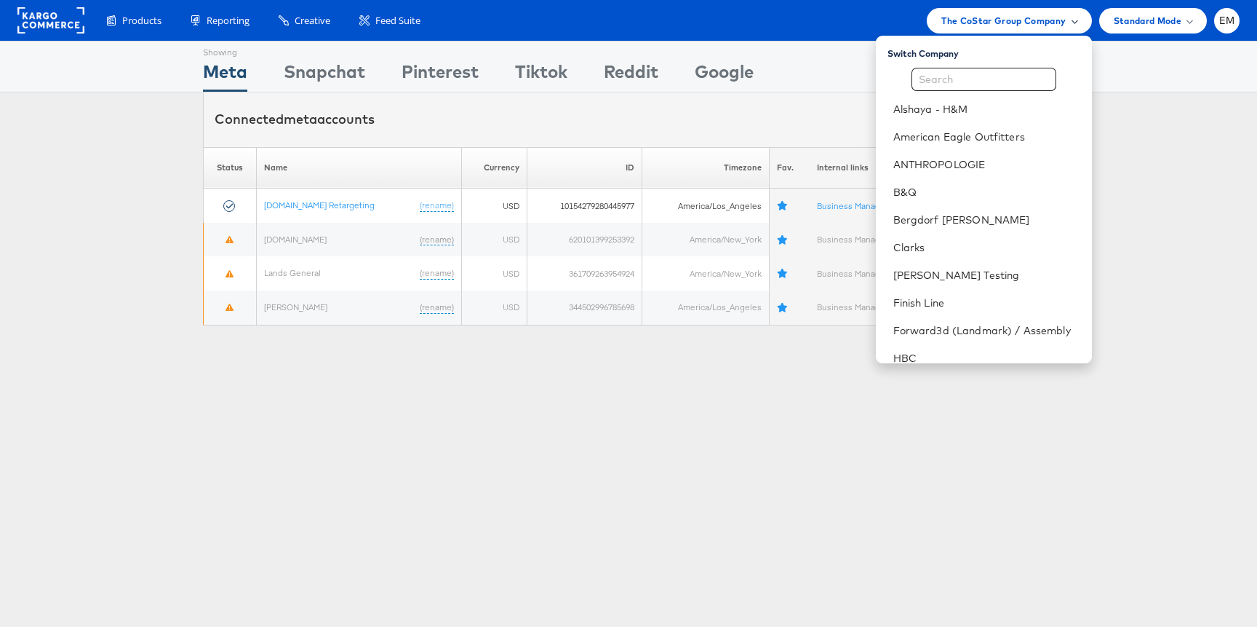
click at [998, 21] on span "The CoStar Group Company" at bounding box center [1004, 20] width 124 height 15
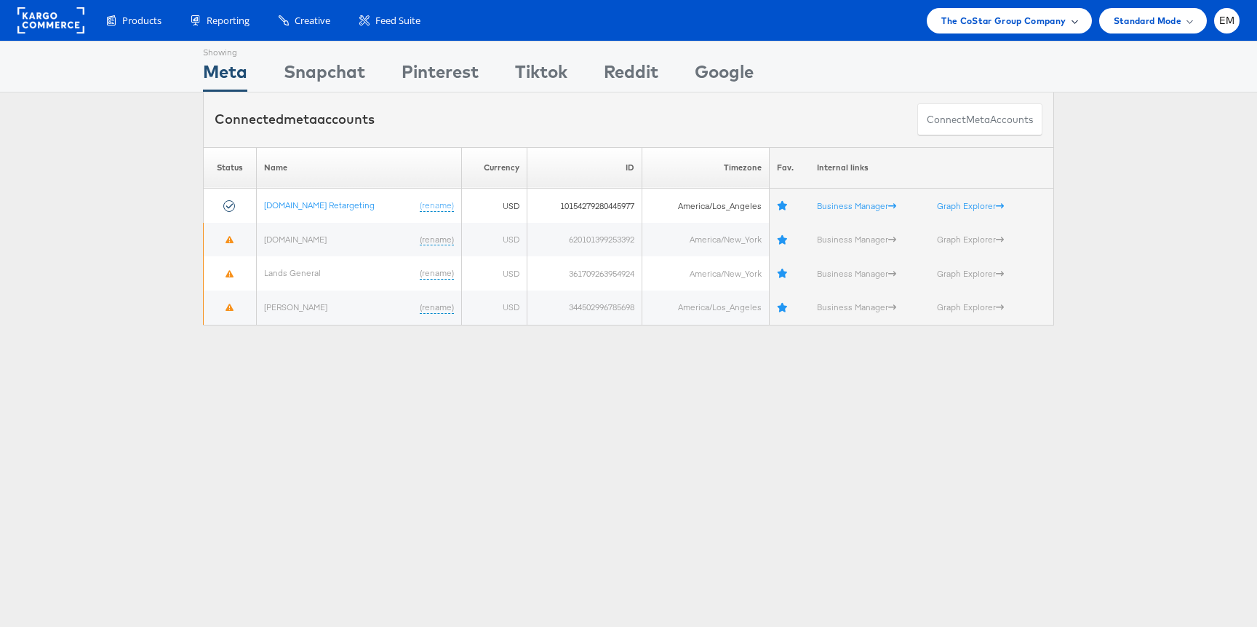
click at [998, 21] on span "The CoStar Group Company" at bounding box center [1004, 20] width 124 height 15
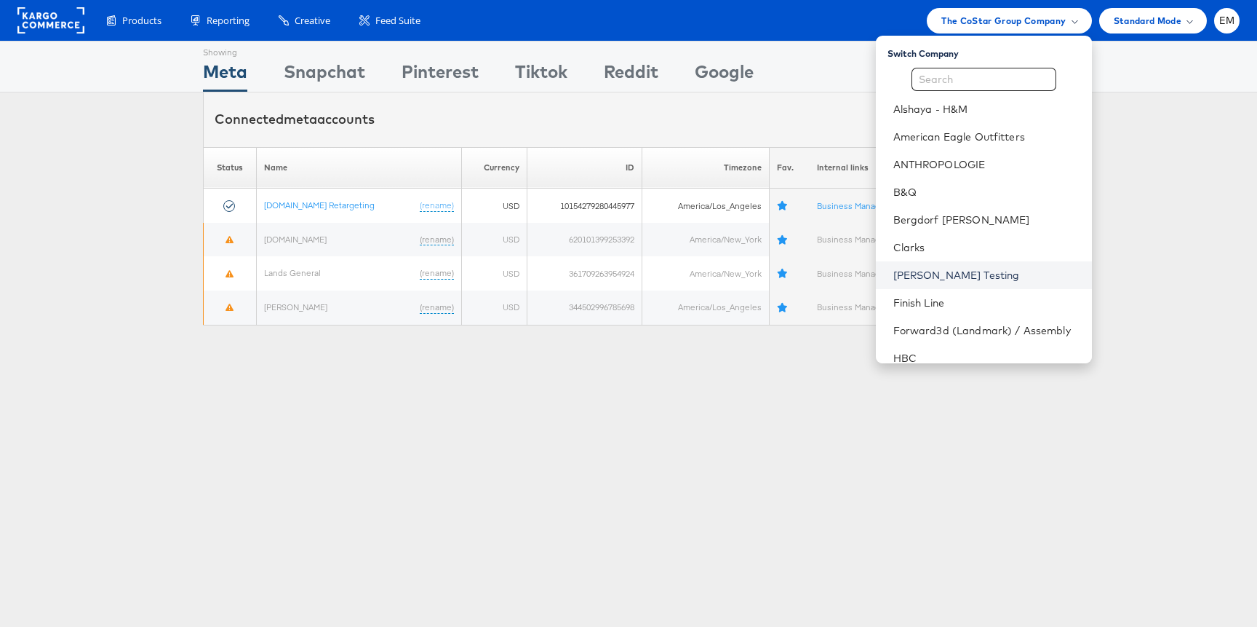
click at [941, 269] on link "[PERSON_NAME] Testing" at bounding box center [987, 275] width 187 height 15
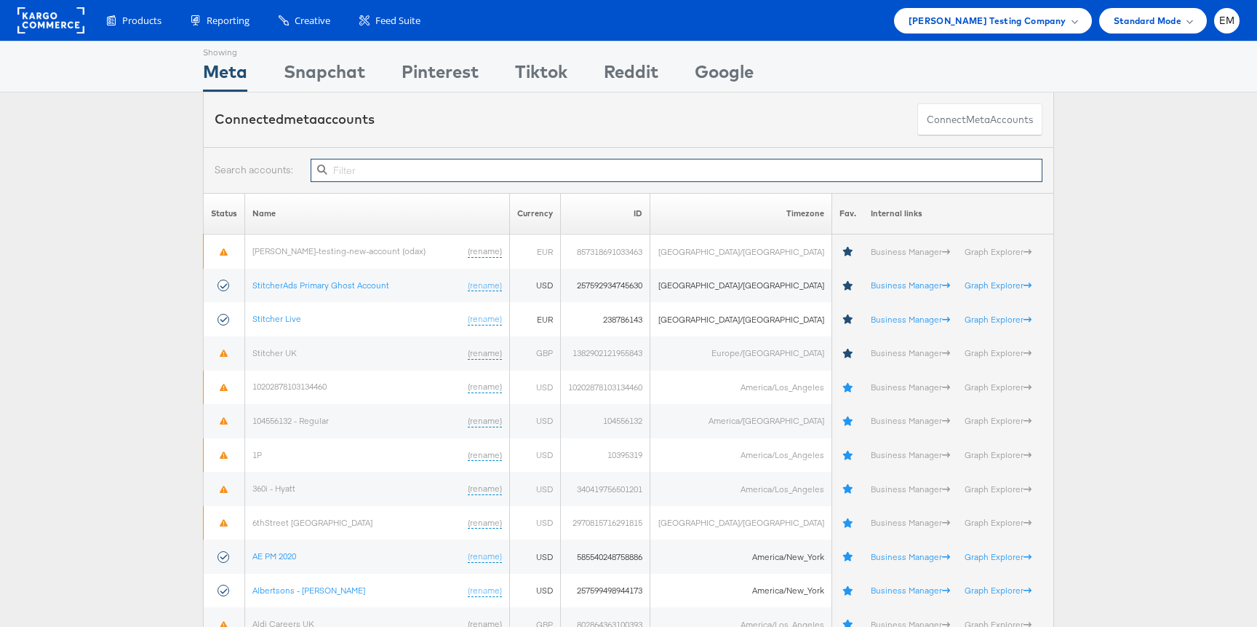
paste input "257599498944173"
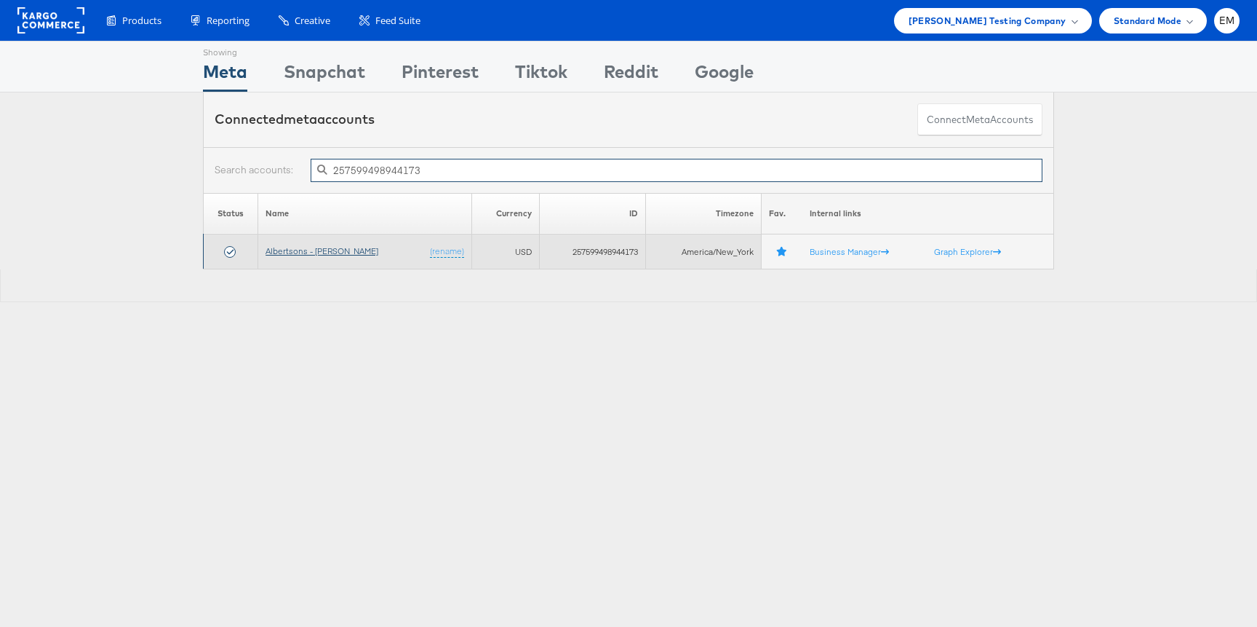
type input "257599498944173"
click at [304, 250] on link "Albertsons - [PERSON_NAME]" at bounding box center [322, 250] width 113 height 11
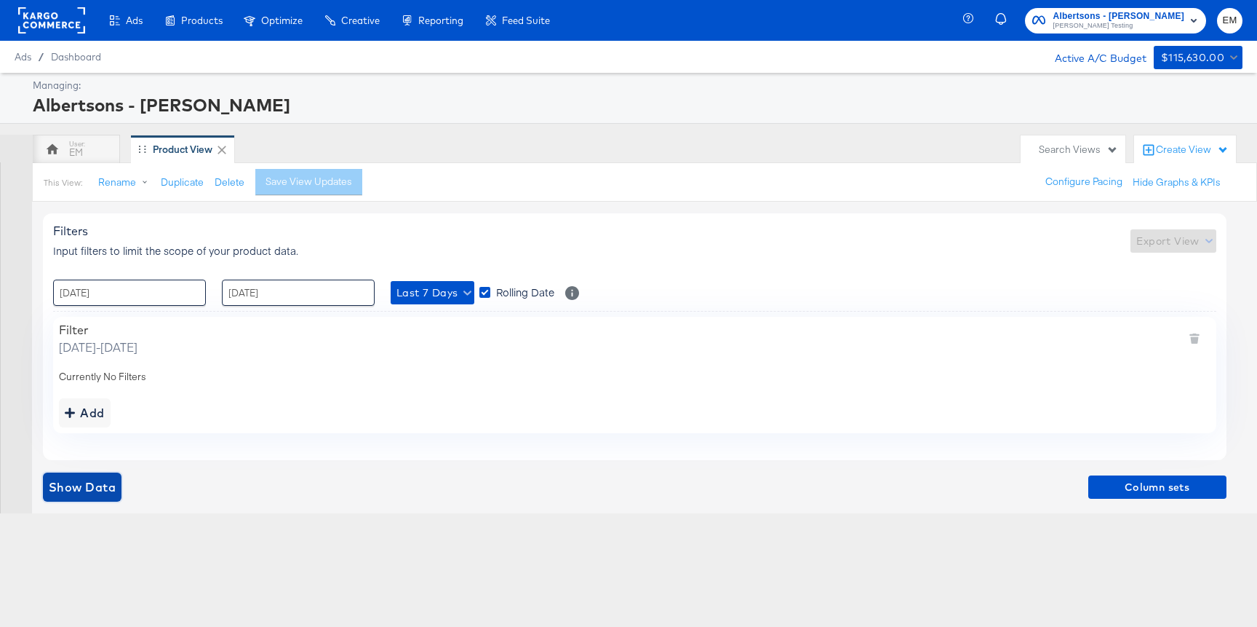
click at [101, 494] on span "Show Data" at bounding box center [82, 487] width 67 height 20
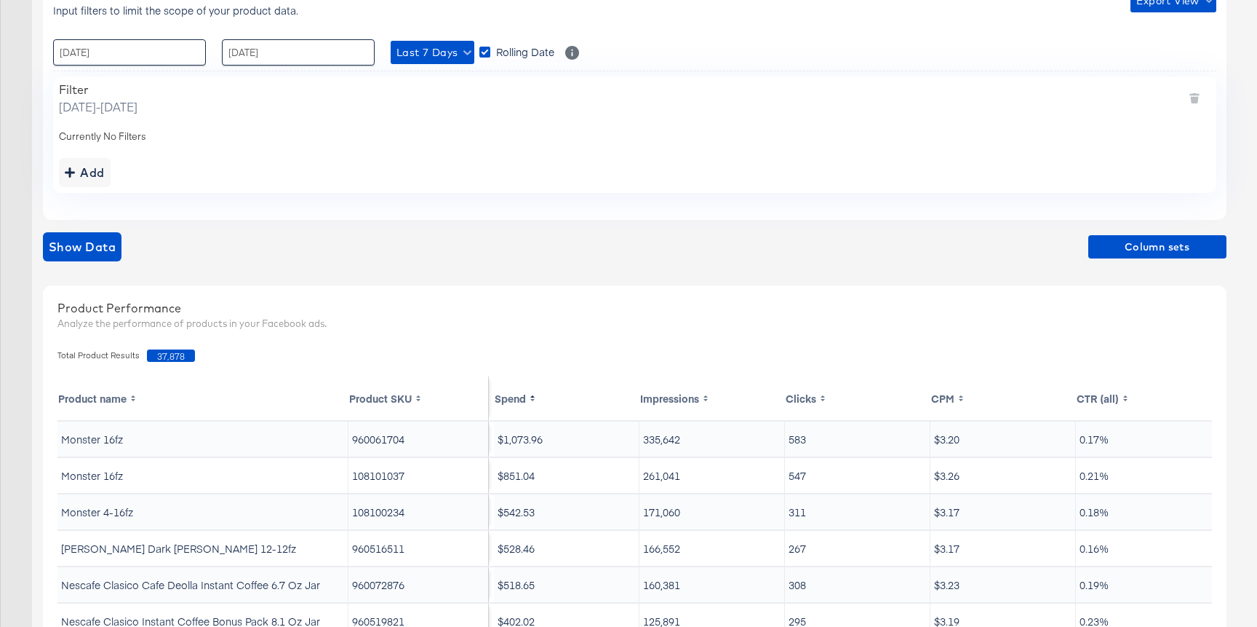
scroll to position [407, 0]
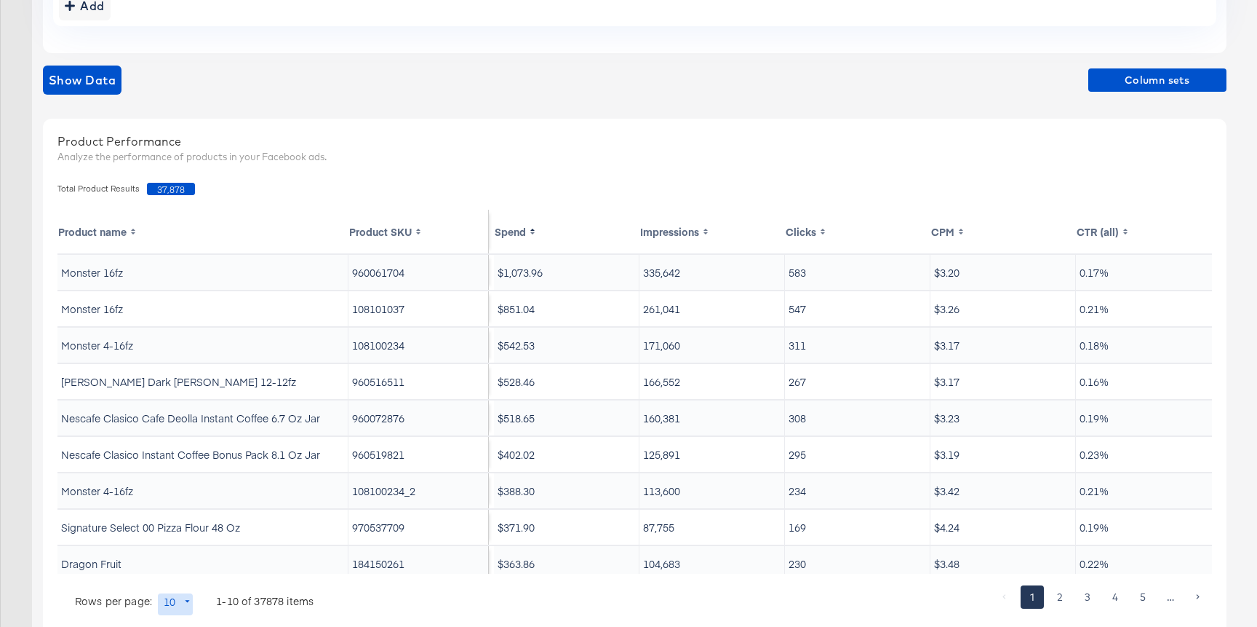
click at [1138, 105] on div "Show Data Column sets" at bounding box center [635, 85] width 1184 height 41
click at [1148, 83] on span "Column sets" at bounding box center [1157, 80] width 127 height 18
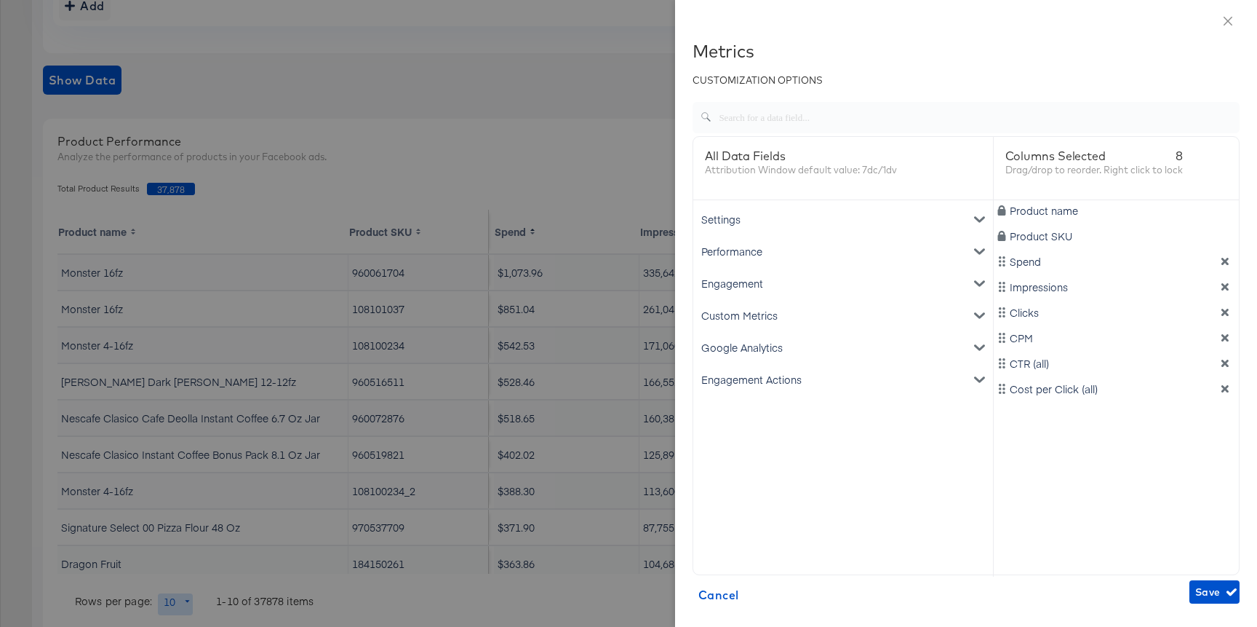
click at [738, 383] on div "Engagement Actions" at bounding box center [843, 379] width 294 height 32
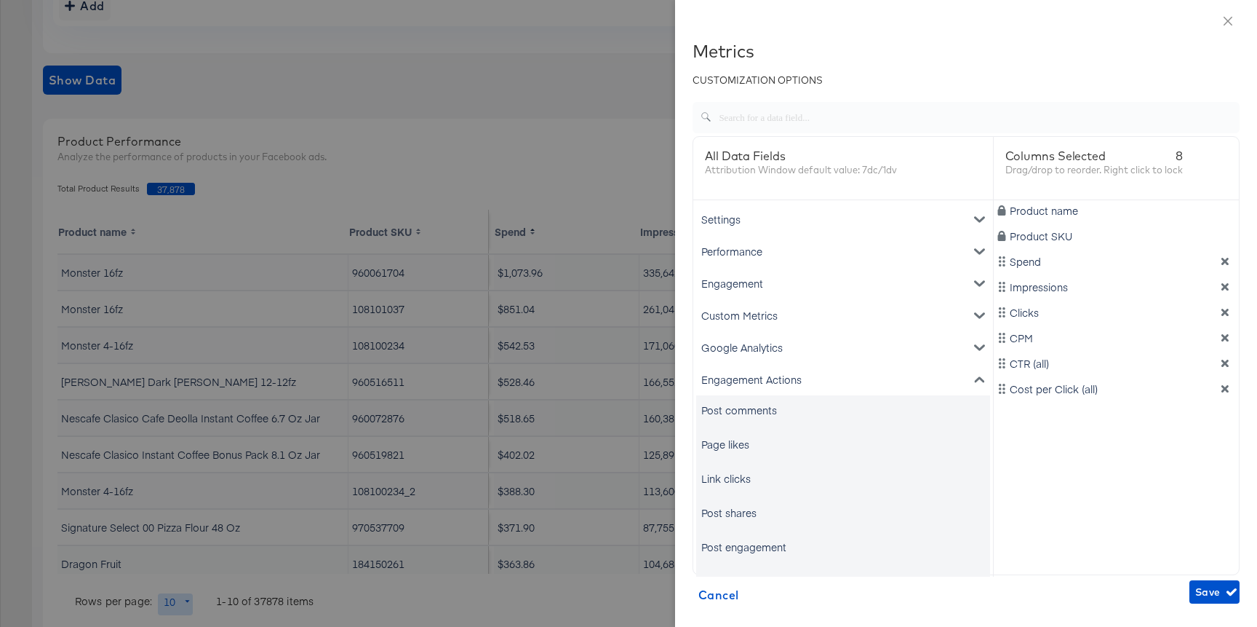
click at [735, 470] on div "Link clicks" at bounding box center [843, 478] width 294 height 29
click at [726, 477] on div "Link clicks" at bounding box center [725, 478] width 49 height 15
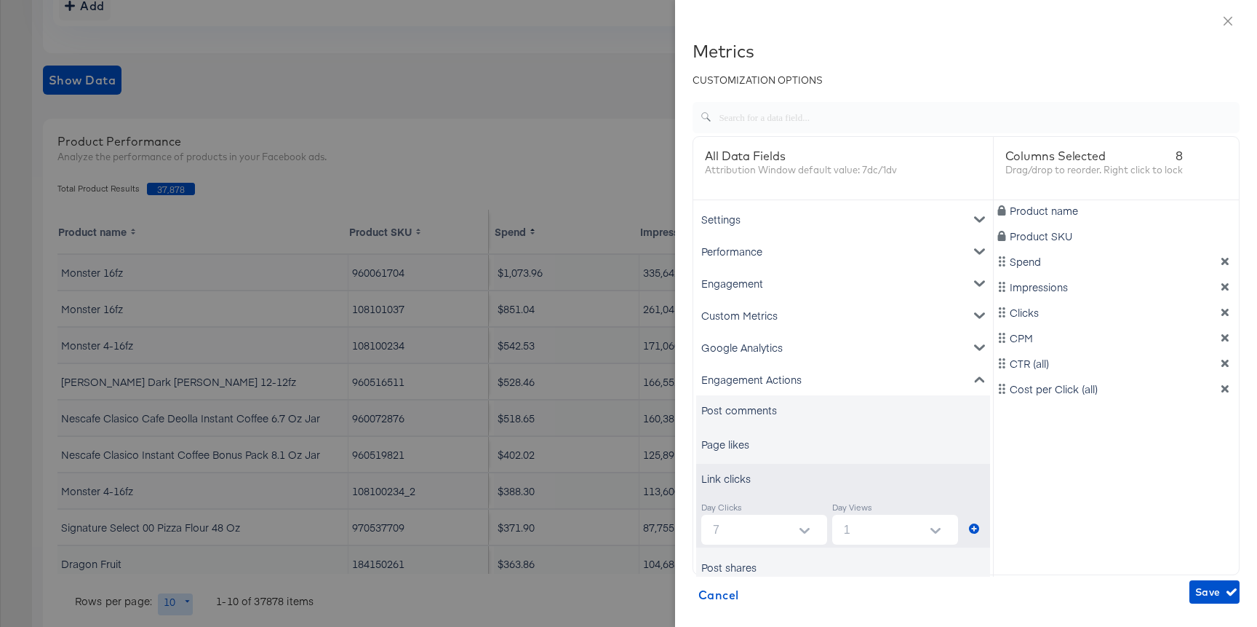
click at [1227, 368] on div "CTR (all)" at bounding box center [1117, 363] width 240 height 15
click at [1228, 348] on div "Product name Product SKU Spend Impressions Clicks CPM CTR (all) Cost per Click …" at bounding box center [1117, 388] width 246 height 376
click at [1226, 341] on icon "dimension-list" at bounding box center [1225, 338] width 10 height 10
click at [1225, 313] on icon "dimension-list" at bounding box center [1225, 312] width 7 height 7
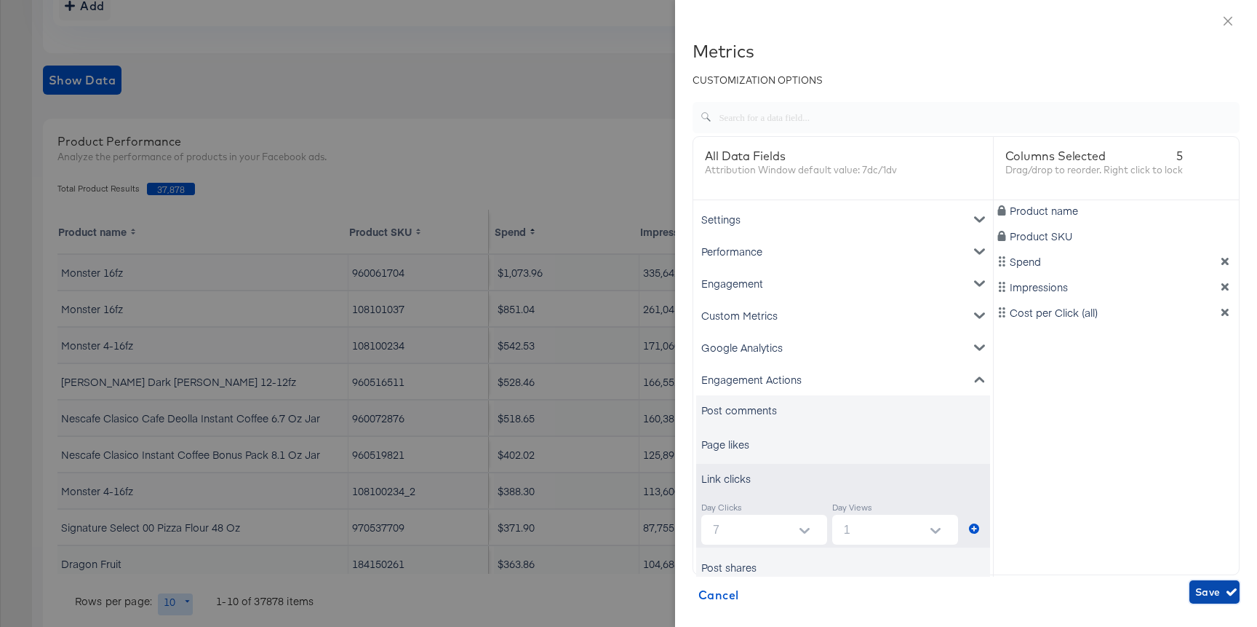
click at [1210, 594] on span "Save" at bounding box center [1215, 592] width 39 height 18
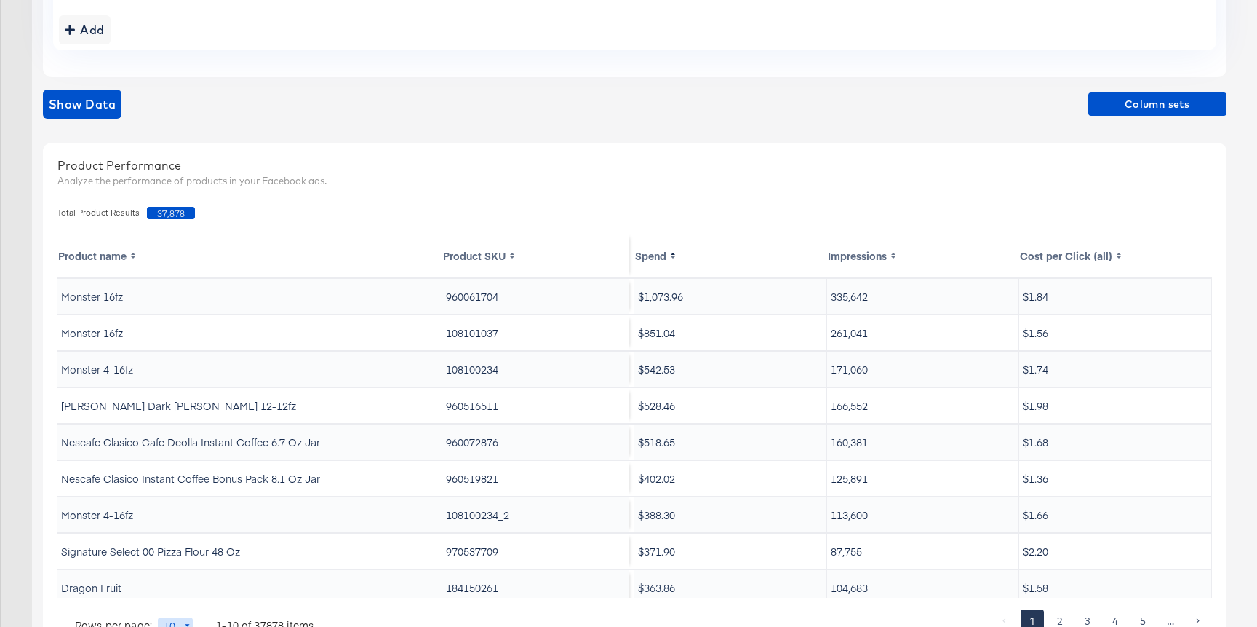
scroll to position [442, 0]
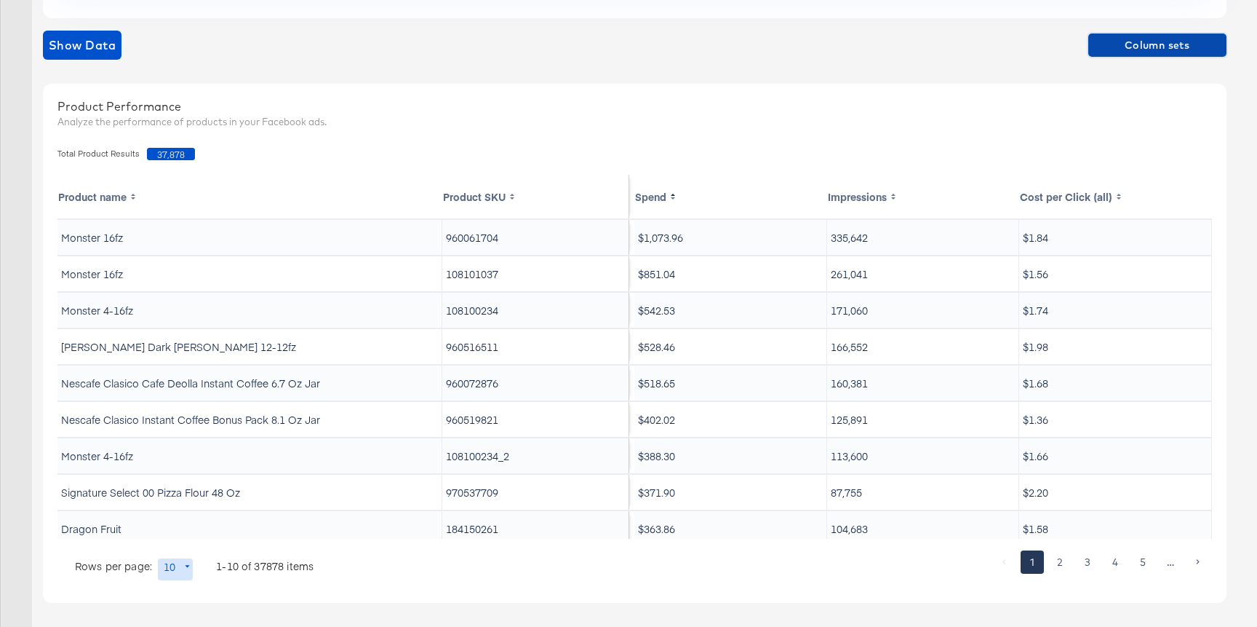
click at [1112, 46] on span "Column sets" at bounding box center [1157, 45] width 127 height 18
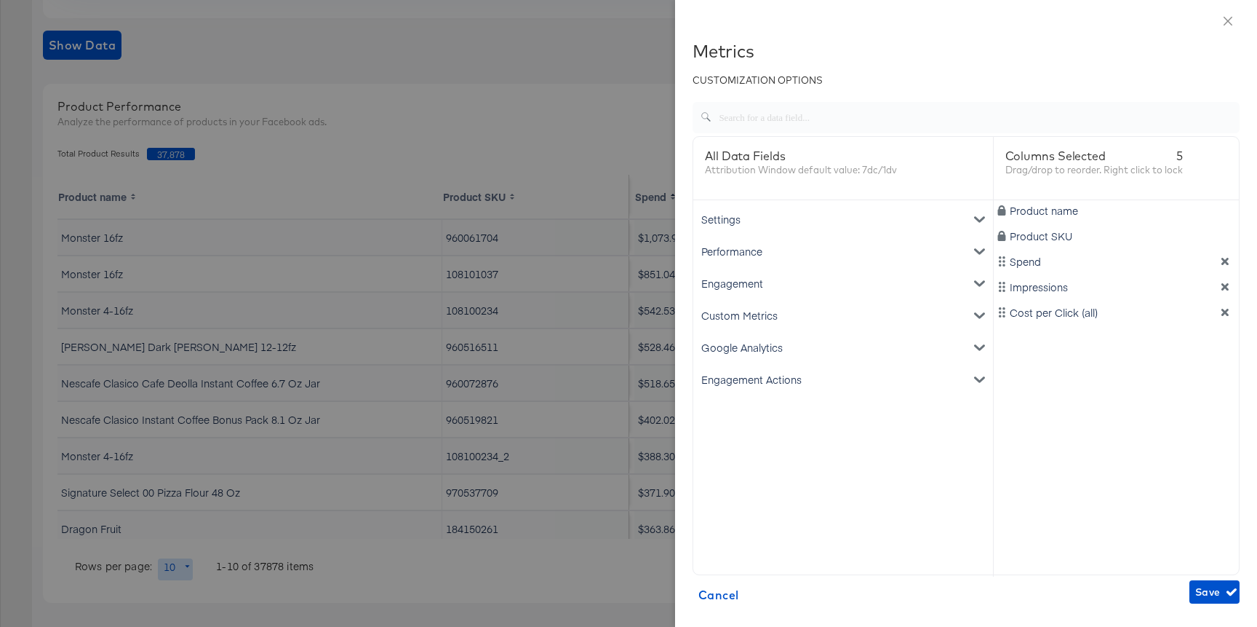
click at [1225, 317] on icon "dimension-list" at bounding box center [1225, 312] width 10 height 10
click at [795, 376] on div "Engagement Actions" at bounding box center [843, 379] width 294 height 32
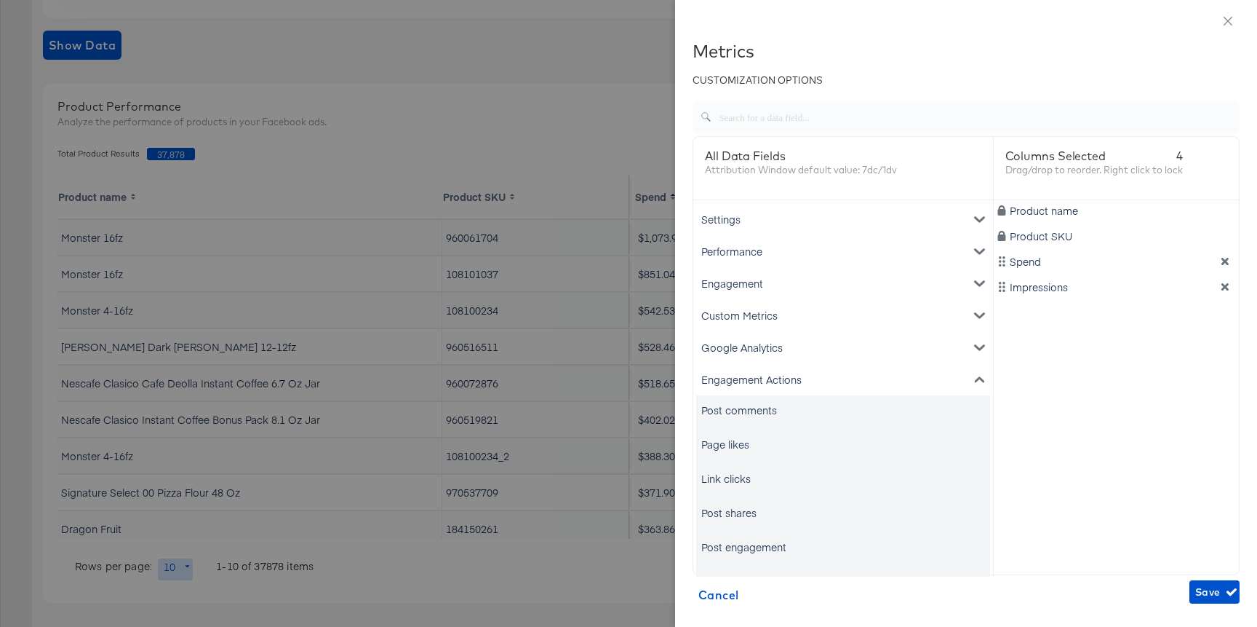
click at [729, 474] on div "Link clicks" at bounding box center [725, 478] width 49 height 15
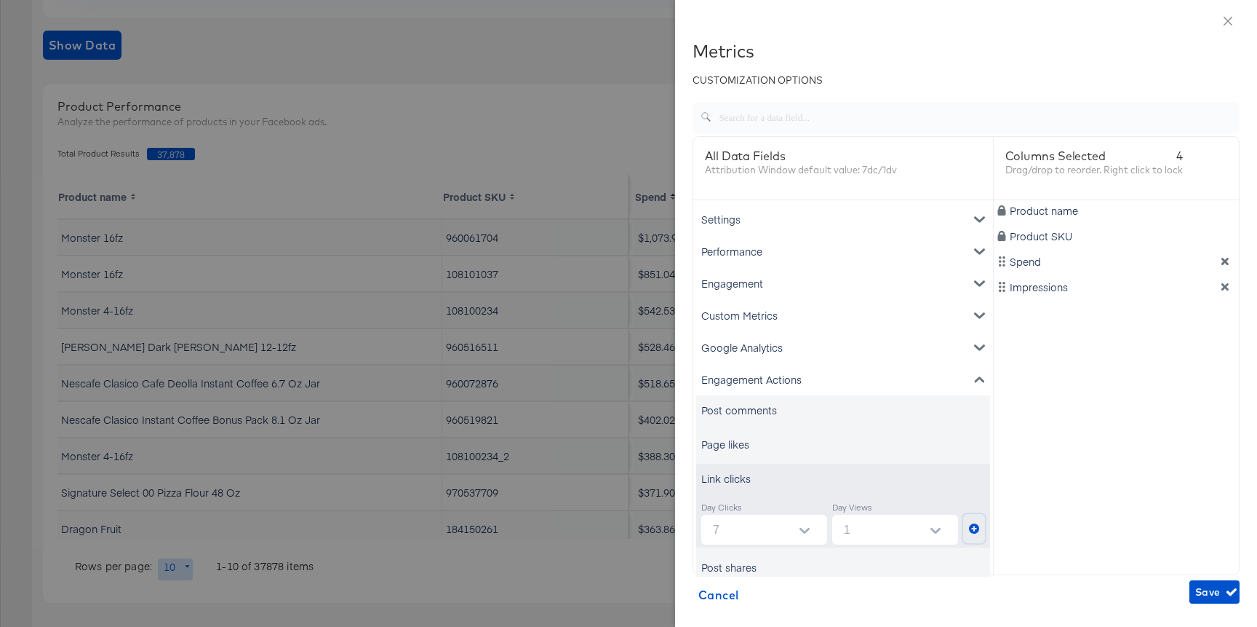
click at [979, 530] on button "metrics-list" at bounding box center [974, 528] width 22 height 29
click at [1212, 588] on span "Save" at bounding box center [1215, 592] width 39 height 18
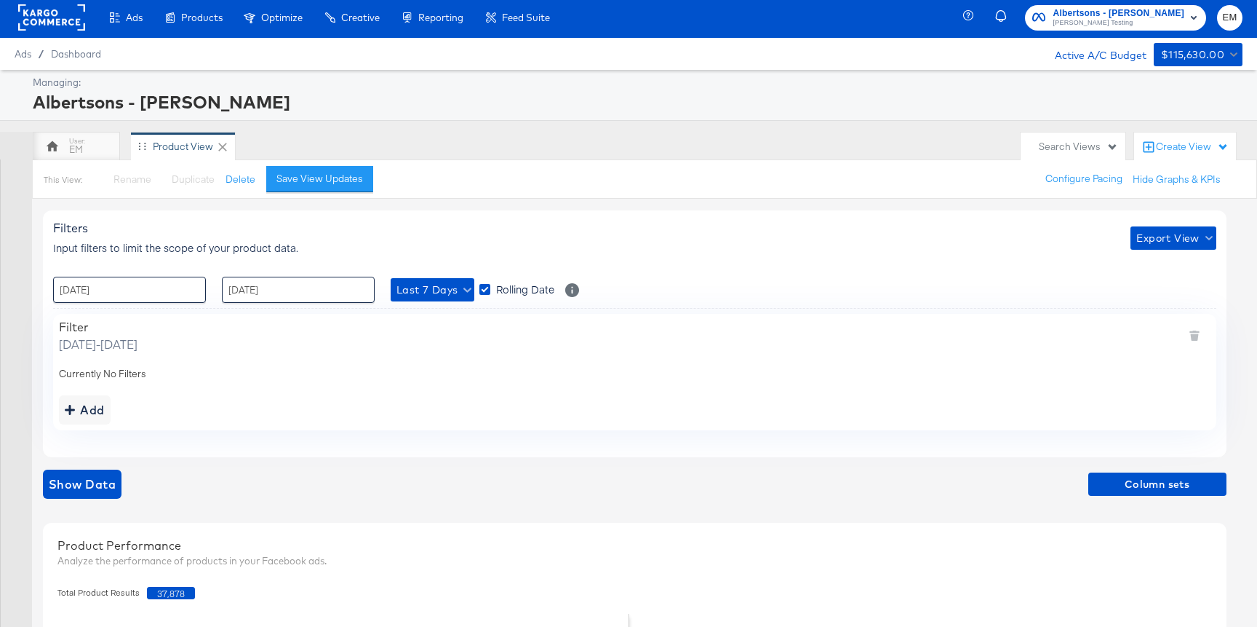
scroll to position [0, 0]
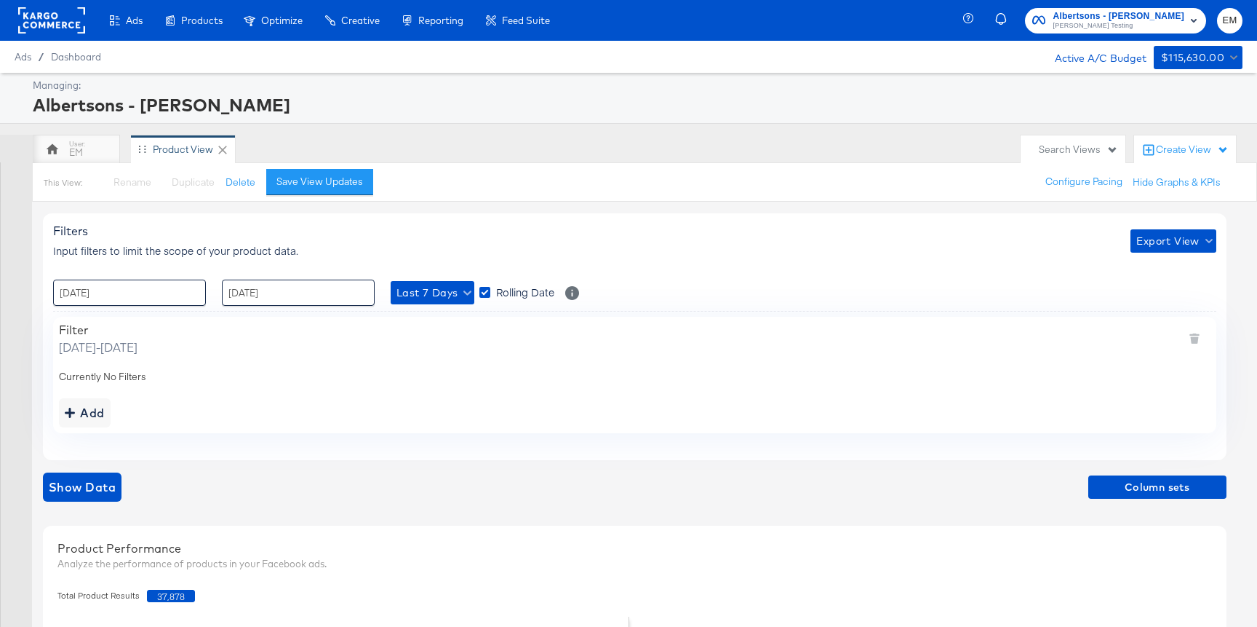
click at [57, 28] on rect at bounding box center [51, 20] width 67 height 26
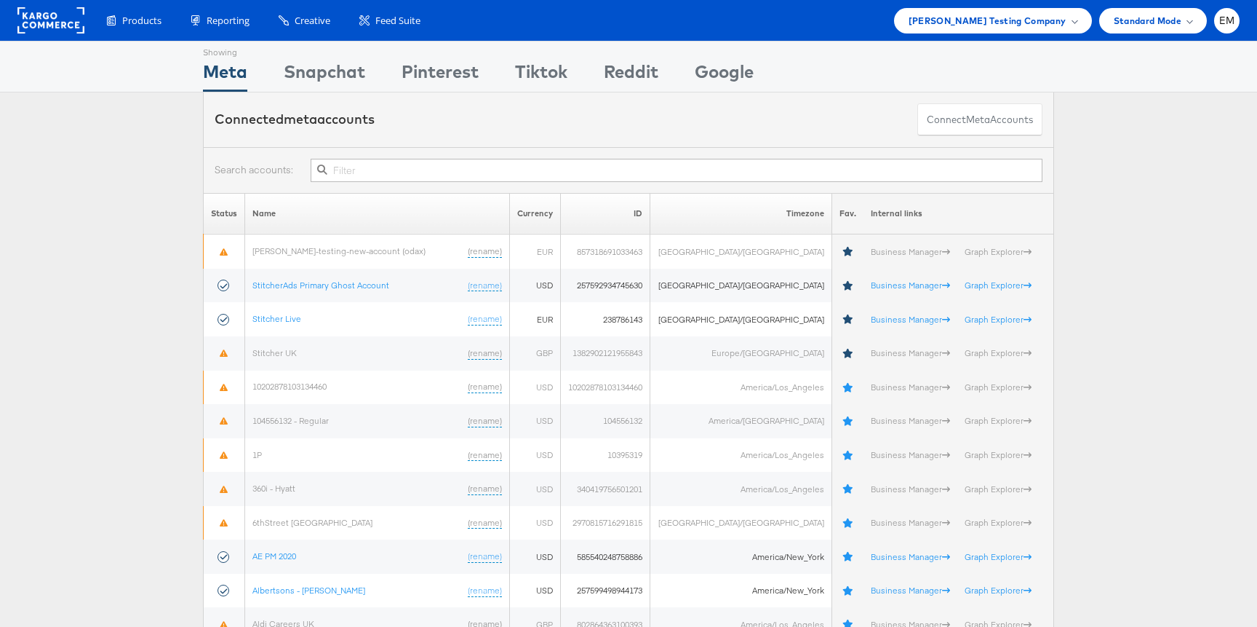
scroll to position [413, 0]
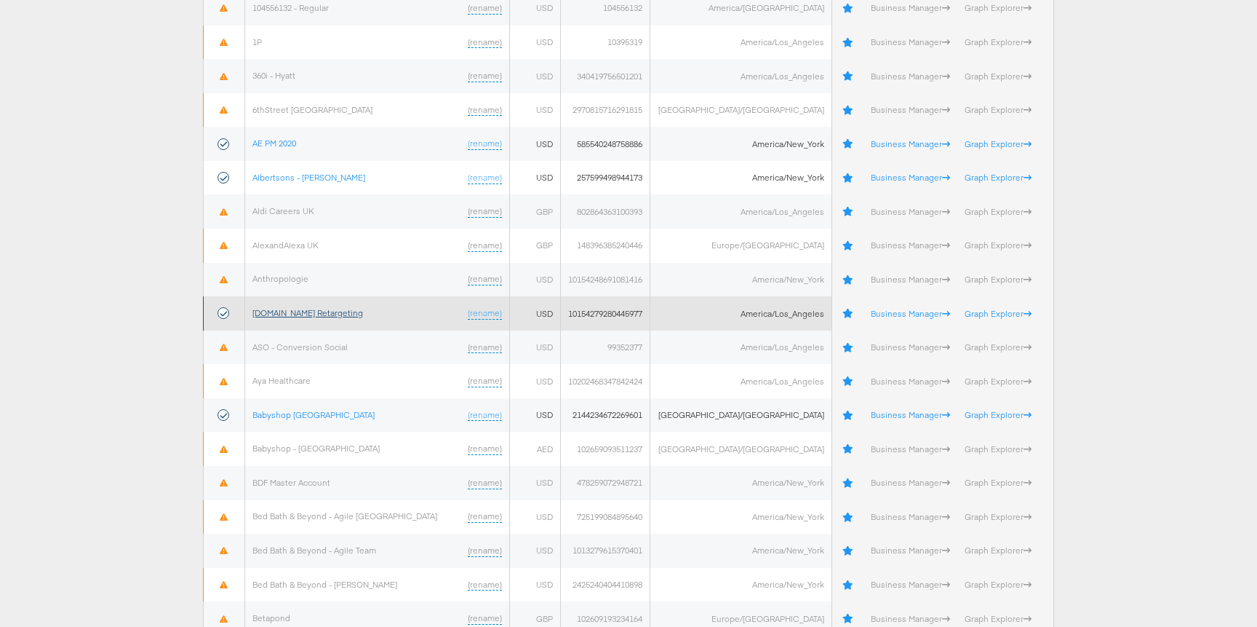
click at [337, 314] on link "[DOMAIN_NAME] Retargeting" at bounding box center [307, 312] width 111 height 11
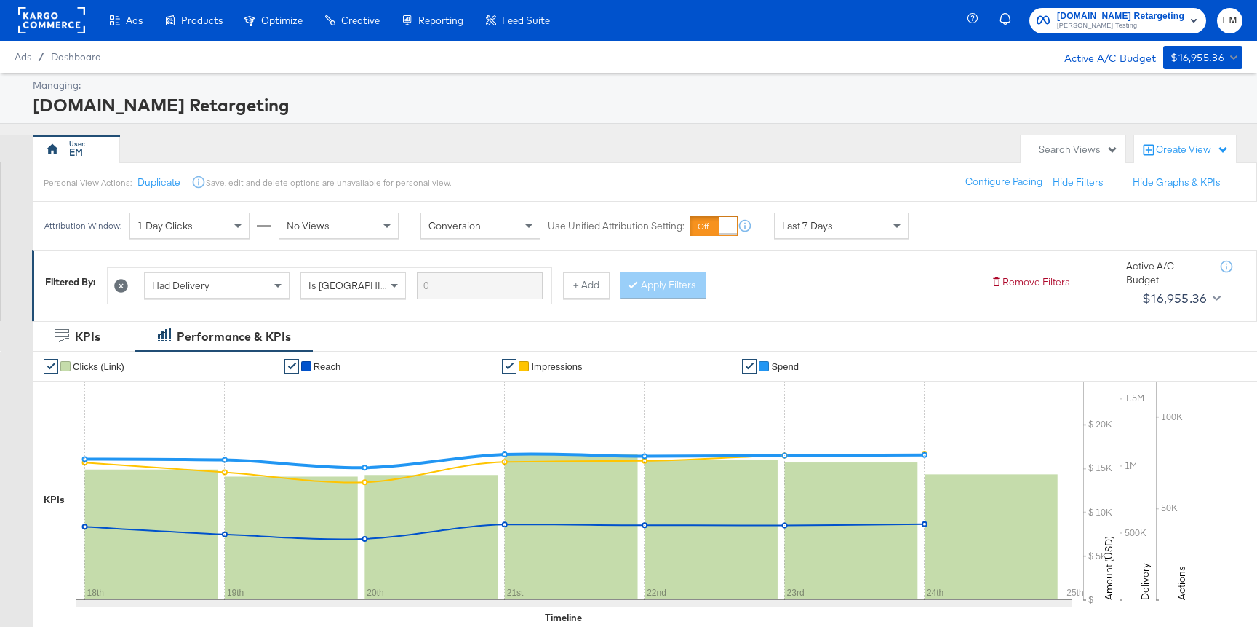
click at [1050, 146] on div "Search Views" at bounding box center [1078, 150] width 79 height 14
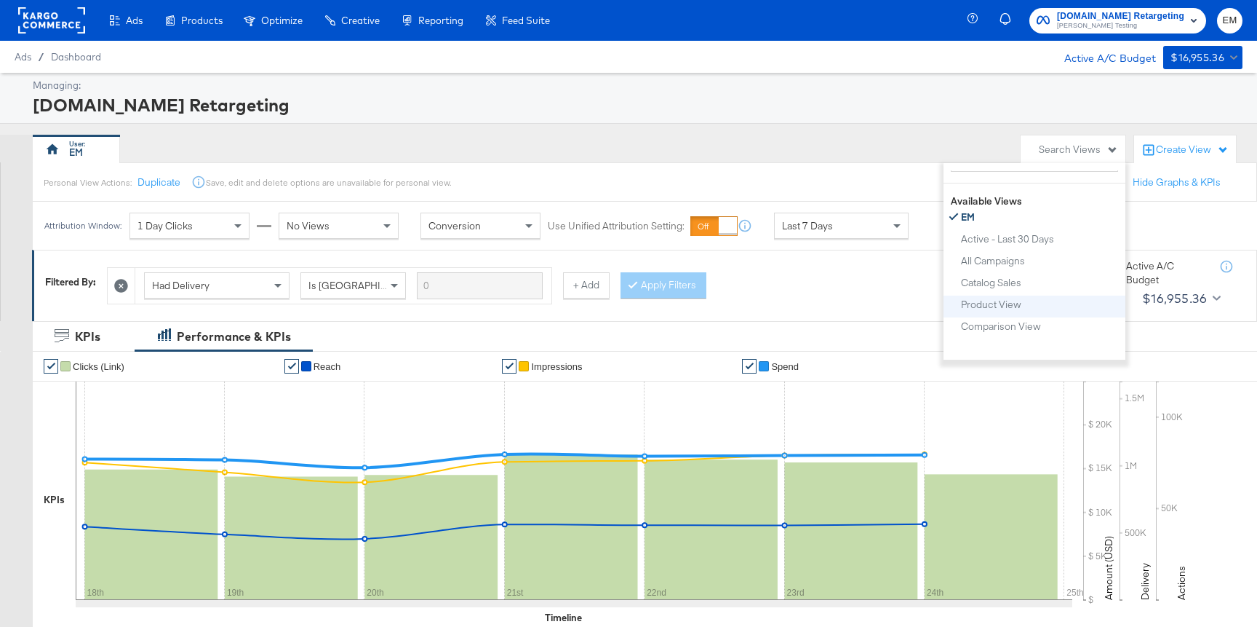
click at [992, 315] on li "Product View" at bounding box center [1035, 306] width 182 height 22
click at [986, 303] on div "Product View" at bounding box center [991, 304] width 60 height 10
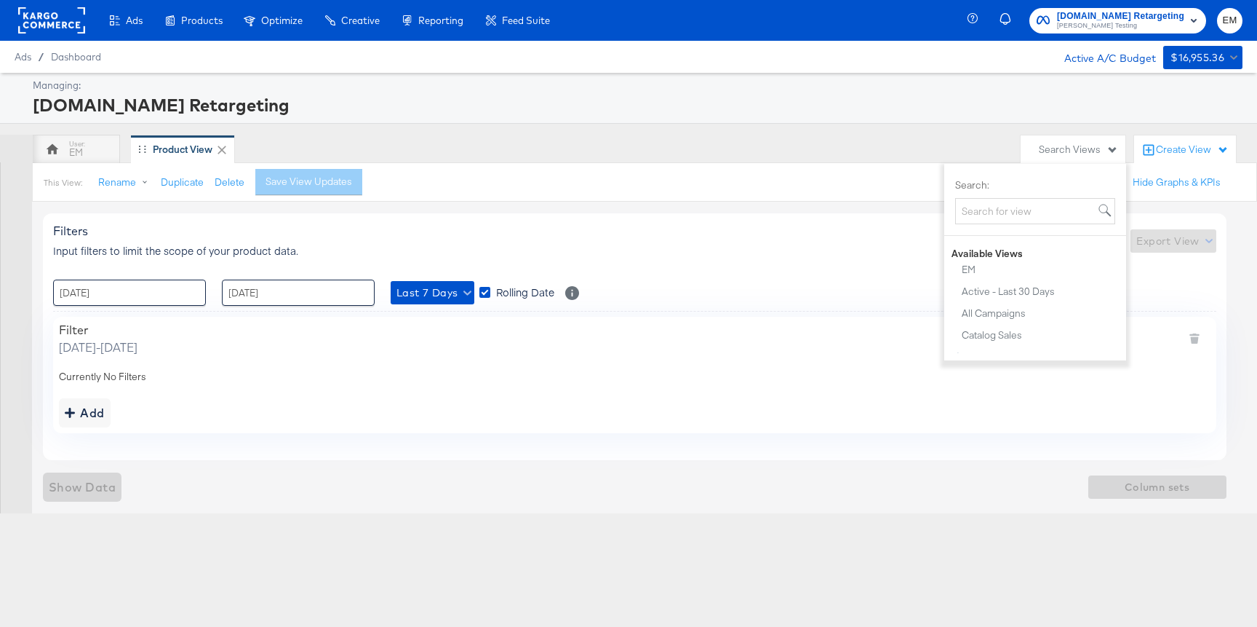
click at [501, 225] on div "Filters Input filters to limit the scope of your product data. Export View" at bounding box center [635, 240] width 1164 height 34
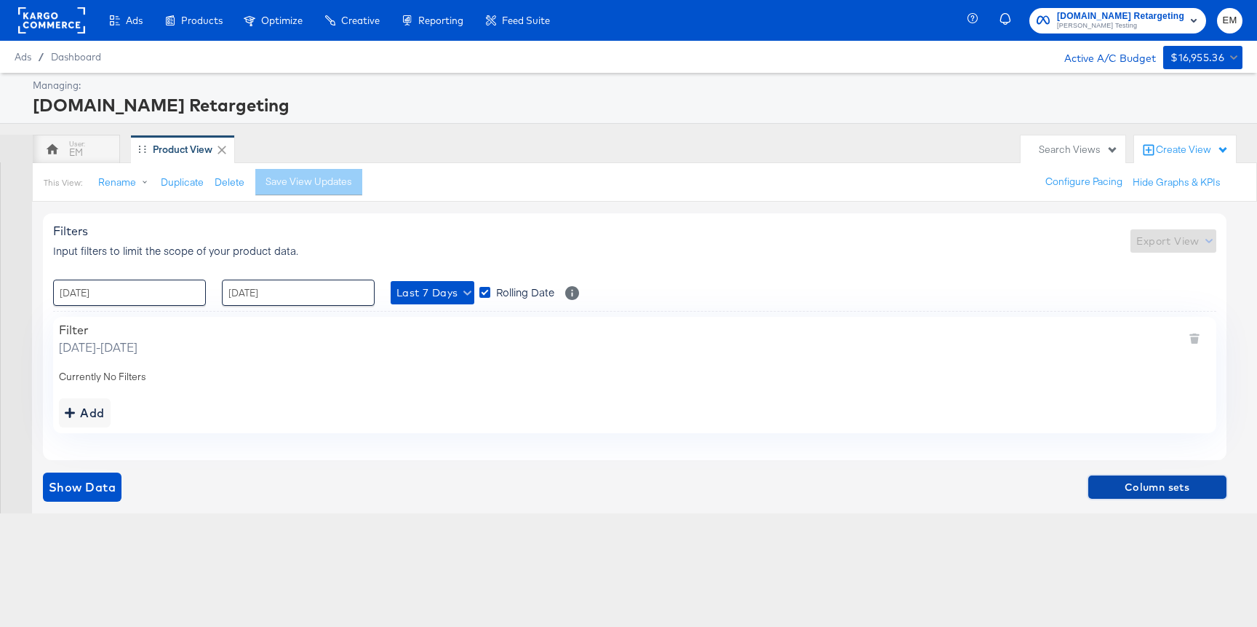
click at [1097, 480] on span "Column sets" at bounding box center [1157, 487] width 127 height 18
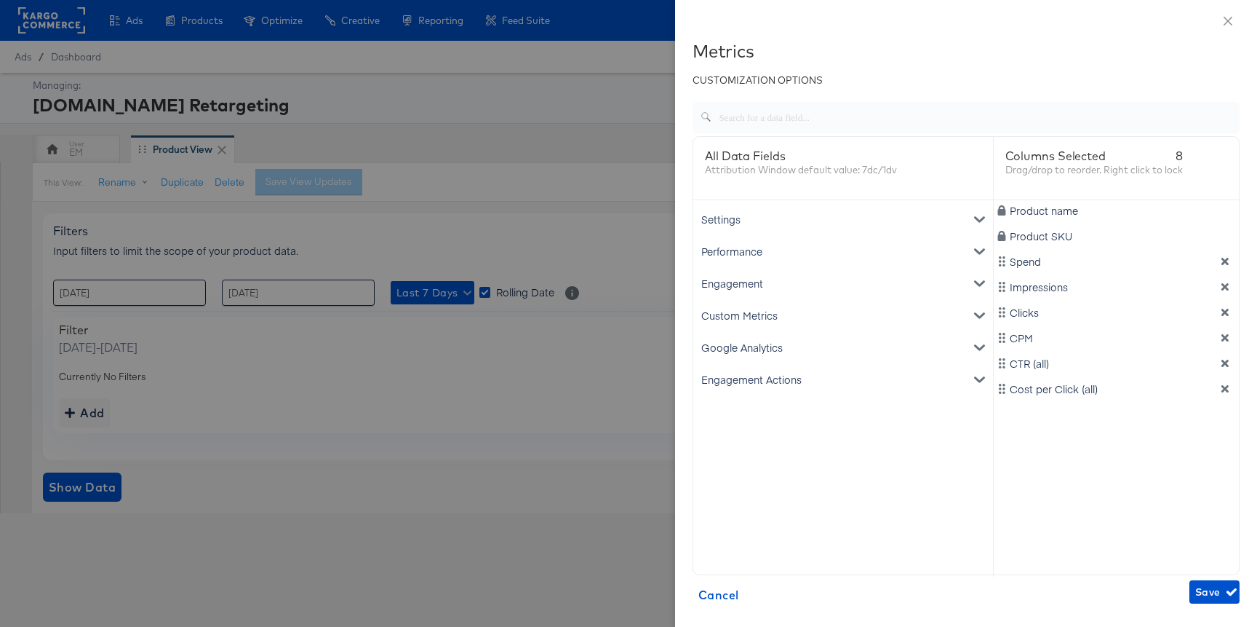
click at [1229, 393] on icon "dimension-list" at bounding box center [1225, 388] width 10 height 10
click at [1225, 363] on icon "dimension-list" at bounding box center [1225, 362] width 7 height 7
click at [1225, 338] on icon "dimension-list" at bounding box center [1225, 337] width 7 height 7
click at [790, 383] on div "Engagement Actions" at bounding box center [843, 379] width 294 height 32
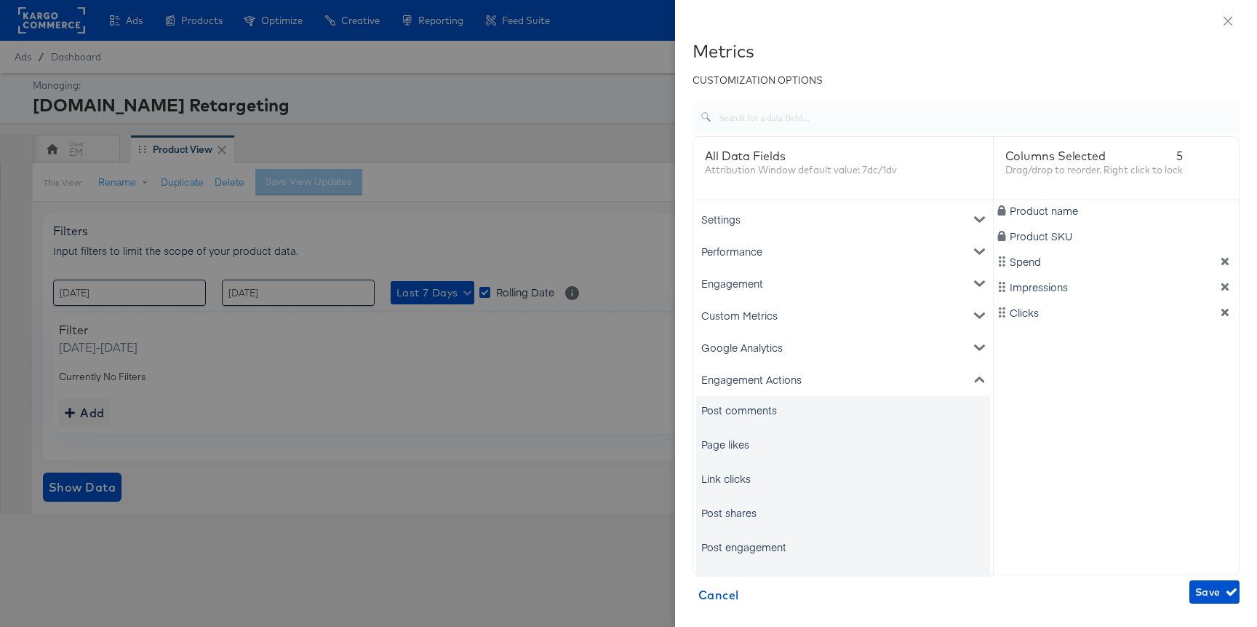
click at [728, 443] on div "Page likes" at bounding box center [725, 444] width 48 height 15
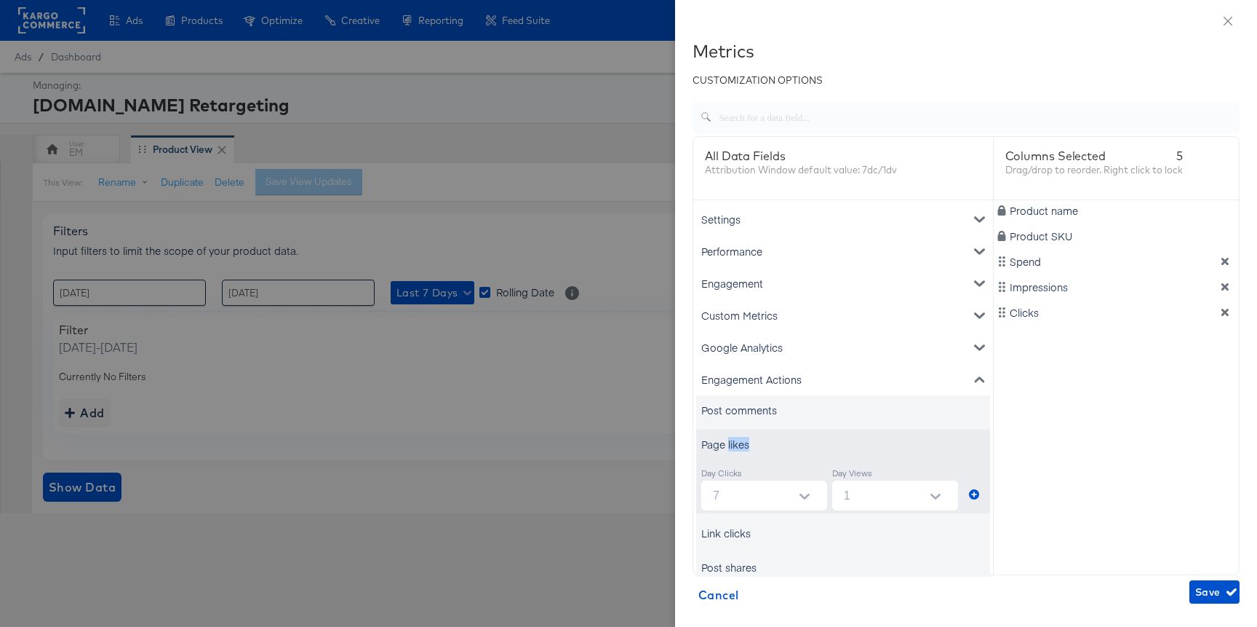
click at [728, 443] on div "Page likes" at bounding box center [725, 444] width 48 height 15
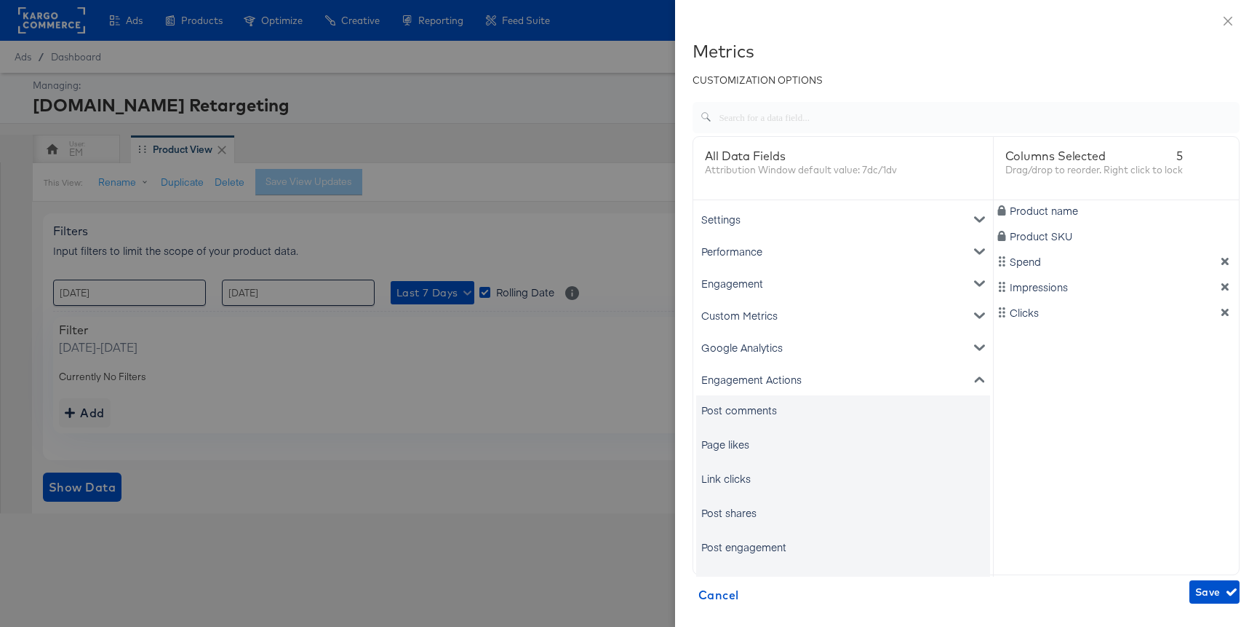
click at [728, 474] on div "Link clicks" at bounding box center [725, 478] width 49 height 15
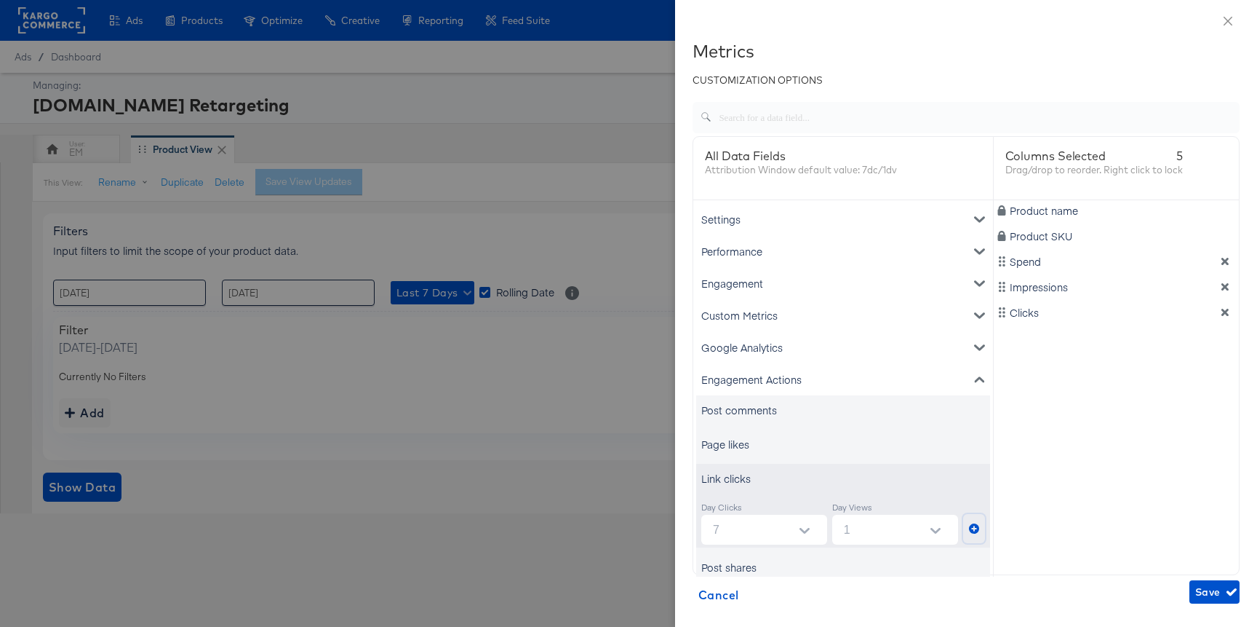
click at [969, 528] on icon "metrics-list" at bounding box center [974, 528] width 10 height 10
click at [1212, 585] on span "Save" at bounding box center [1215, 592] width 39 height 18
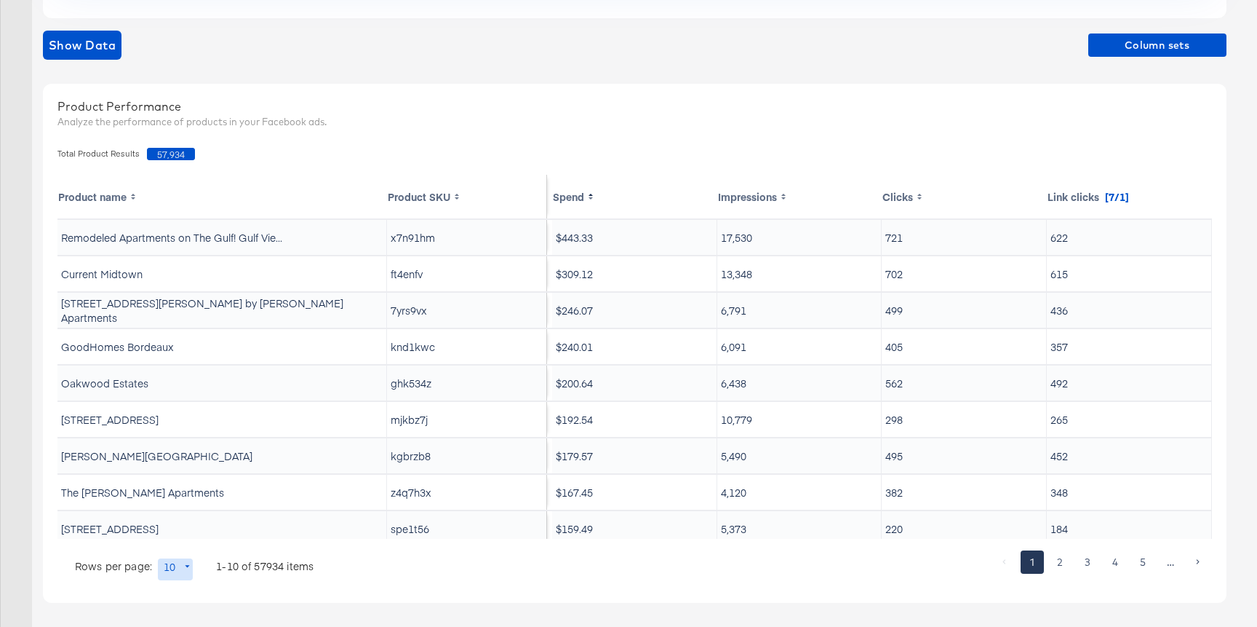
scroll to position [447, 0]
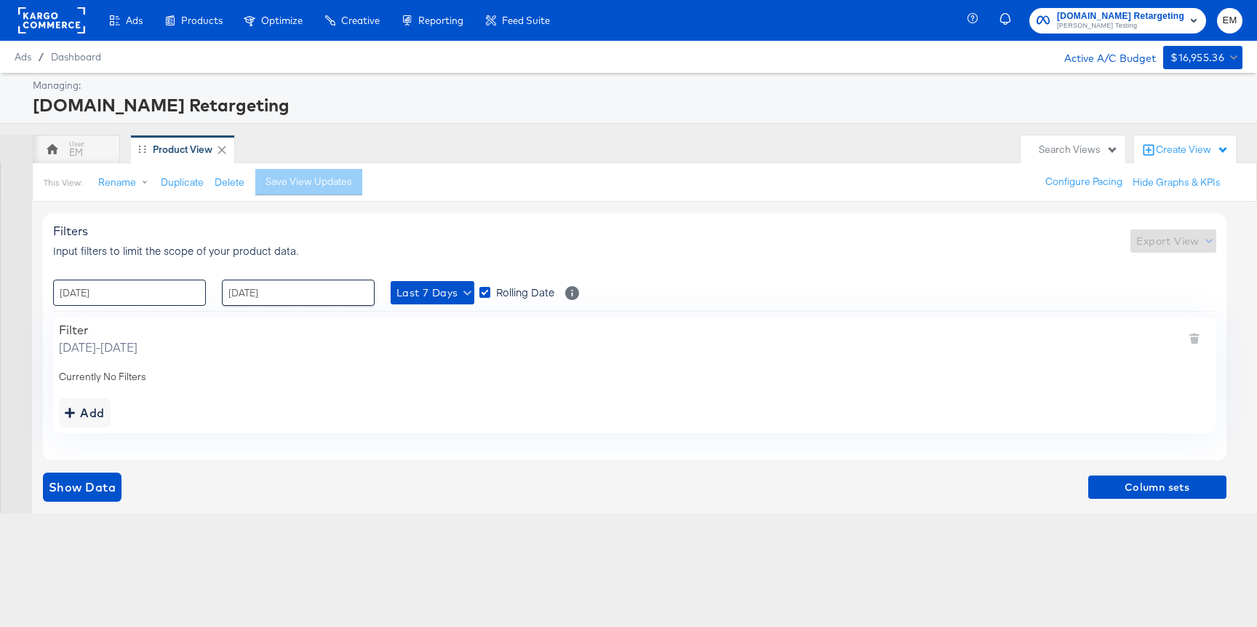
click at [139, 287] on input "[DATE]" at bounding box center [129, 292] width 153 height 26
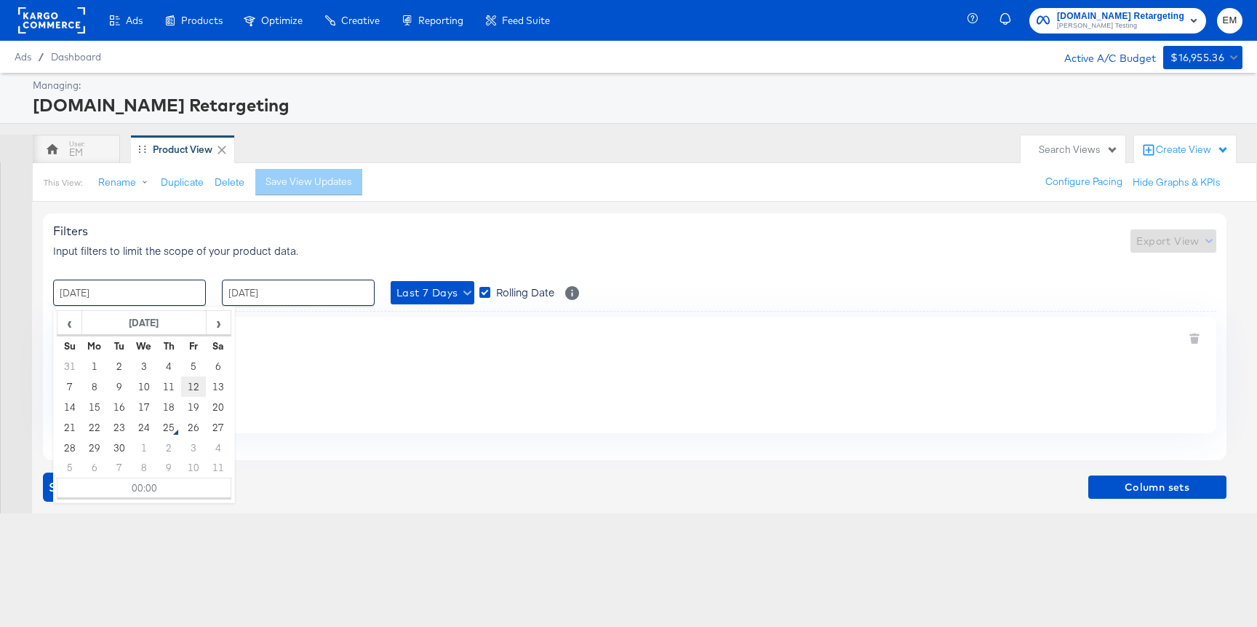
click at [192, 386] on td "12" at bounding box center [193, 386] width 25 height 20
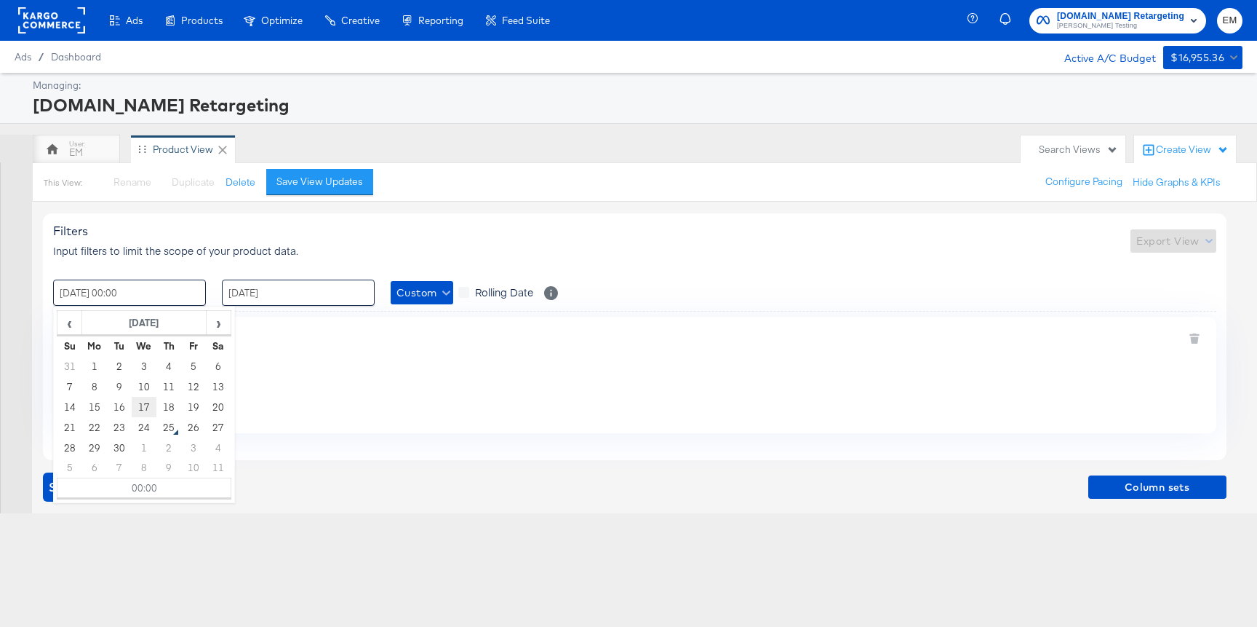
click at [150, 415] on td "17" at bounding box center [144, 407] width 25 height 20
click at [198, 386] on td "12" at bounding box center [193, 386] width 25 height 20
type input "12 / September / 2025 00:00"
click at [290, 291] on input "24 / September / 2025" at bounding box center [298, 292] width 153 height 26
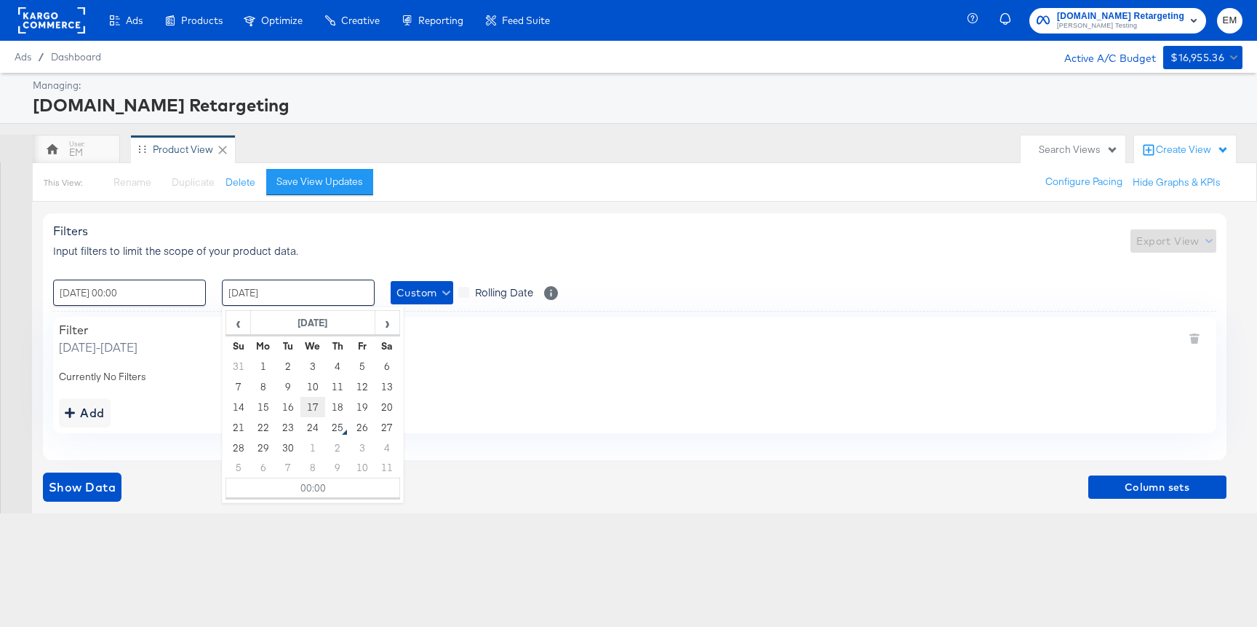
click at [315, 407] on td "17" at bounding box center [313, 407] width 25 height 20
type input "17 / September / 2025 00:00"
click at [164, 296] on input "12 / September / 2025 00:00" at bounding box center [129, 292] width 153 height 26
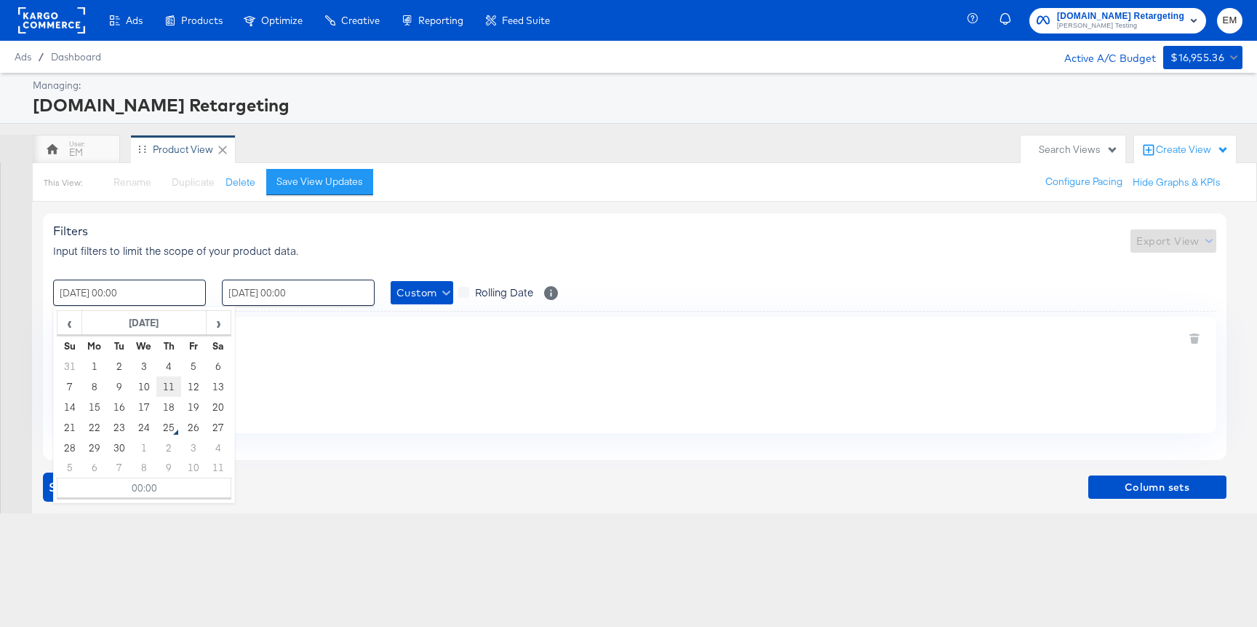
click at [164, 391] on td "11" at bounding box center [168, 386] width 25 height 20
type input "11 / September / 2025 00:00"
click at [368, 247] on div "Filters Input filters to limit the scope of your product data. Export View" at bounding box center [635, 240] width 1164 height 34
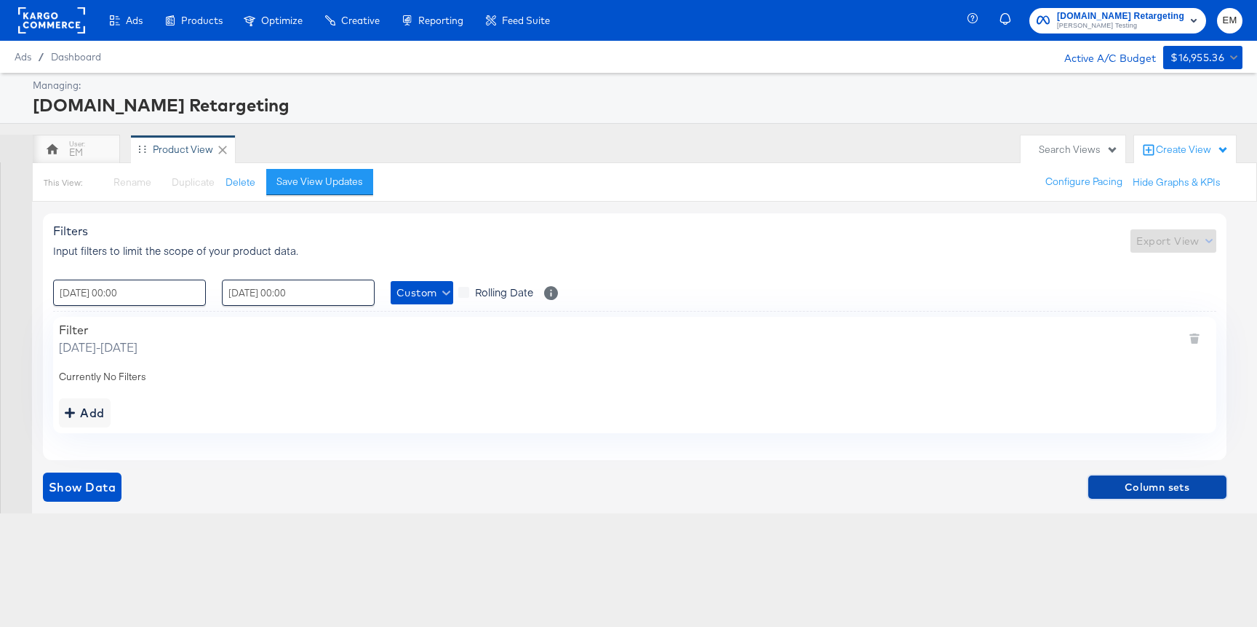
click at [1160, 485] on span "Column sets" at bounding box center [1157, 487] width 127 height 18
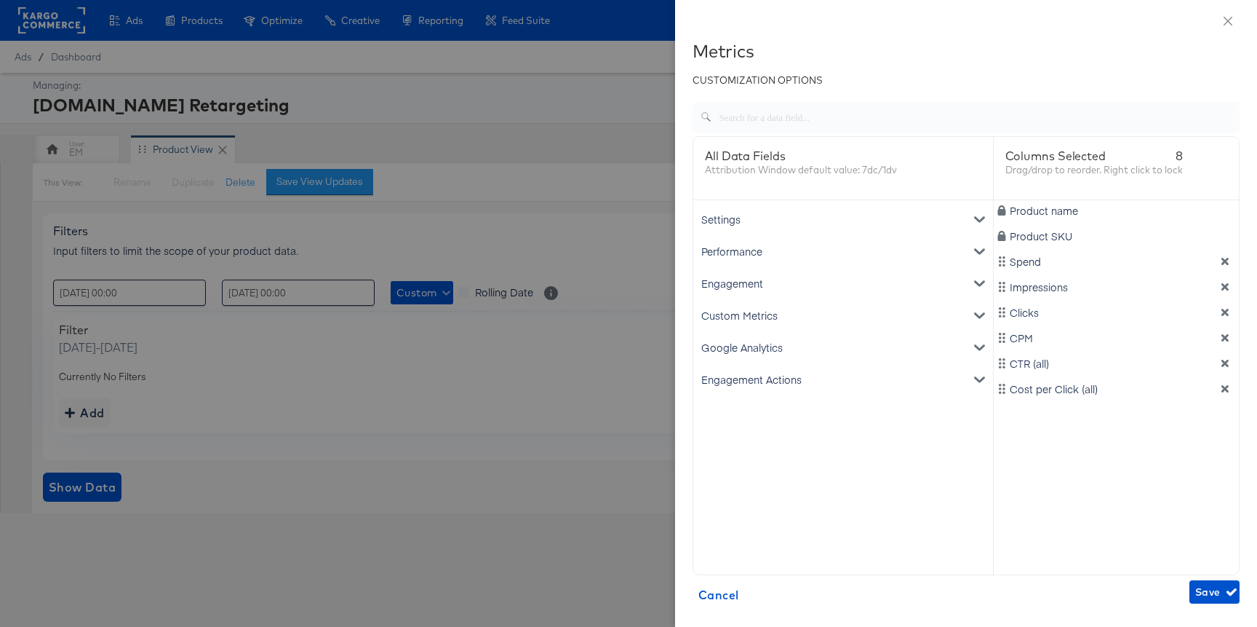
click at [1221, 393] on icon "dimension-list" at bounding box center [1225, 388] width 10 height 10
click at [1222, 365] on icon "dimension-list" at bounding box center [1225, 362] width 7 height 7
click at [1223, 343] on icon "dimension-list" at bounding box center [1225, 338] width 10 height 10
click at [1226, 321] on div "Product name Product SKU Spend Impressions Clicks" at bounding box center [1117, 388] width 246 height 376
click at [1225, 310] on icon "dimension-list" at bounding box center [1225, 312] width 7 height 7
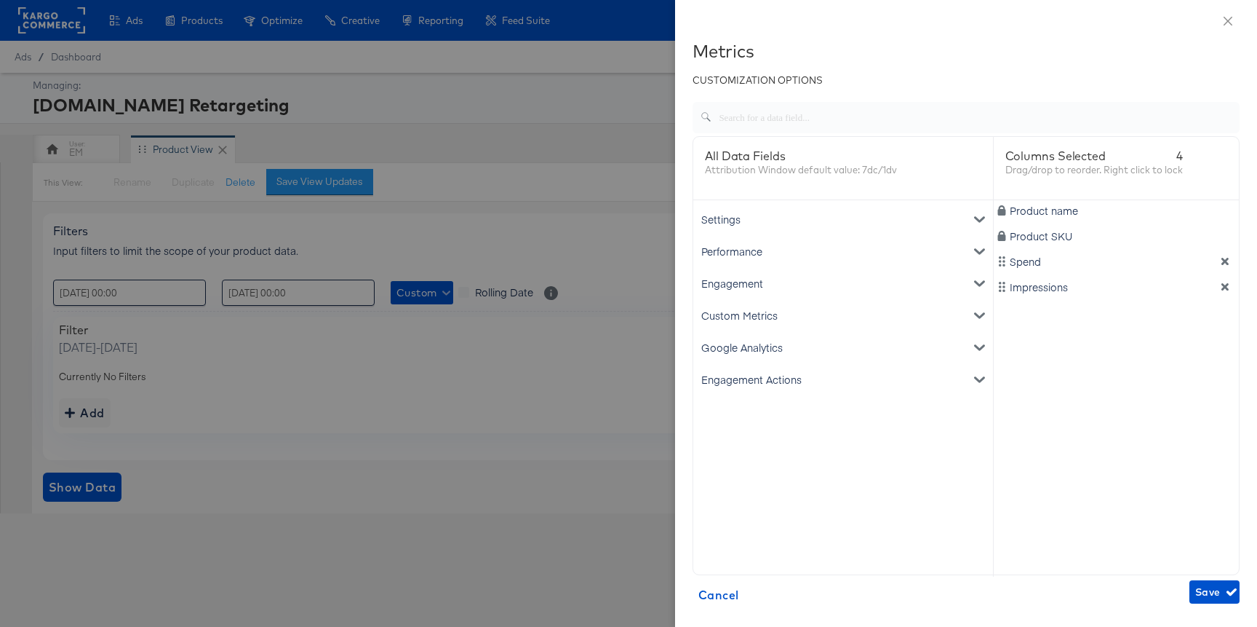
click at [741, 375] on div "Engagement Actions" at bounding box center [843, 379] width 294 height 32
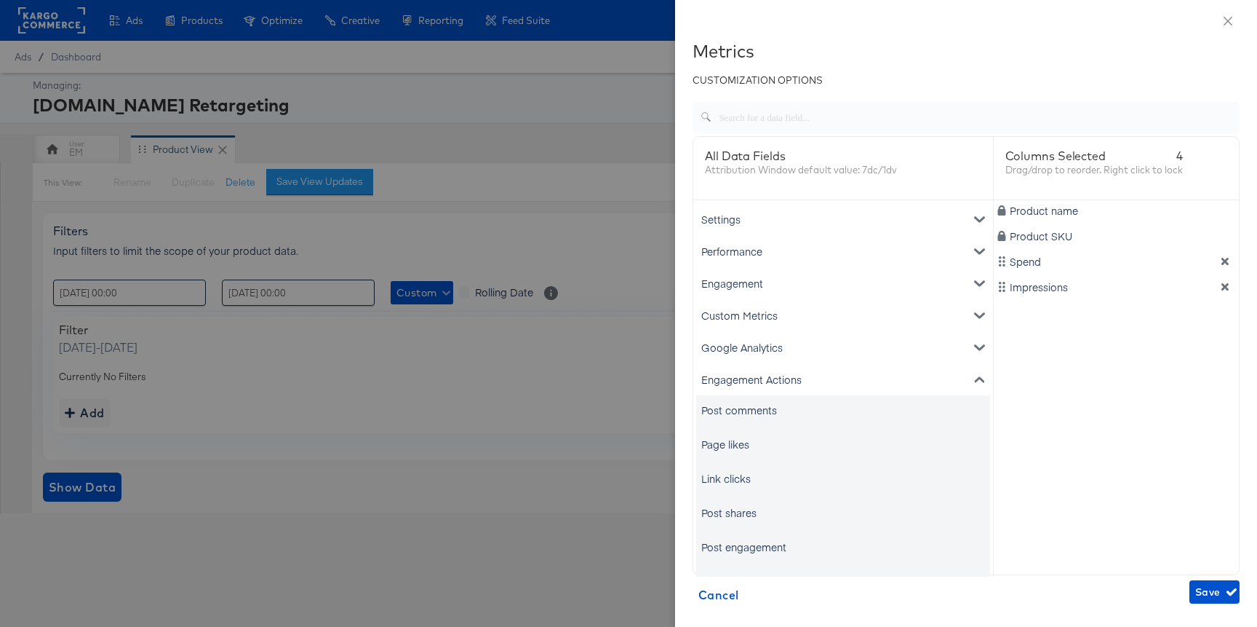
click at [569, 453] on div at bounding box center [628, 313] width 1257 height 627
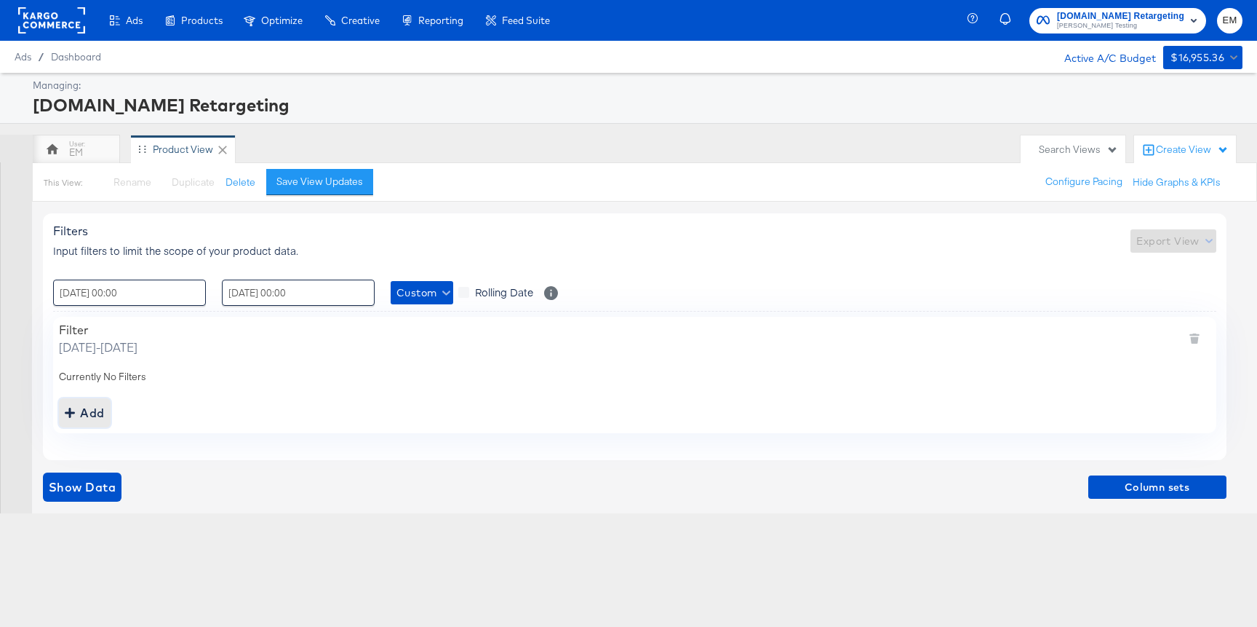
click at [94, 408] on div "Add" at bounding box center [85, 412] width 40 height 20
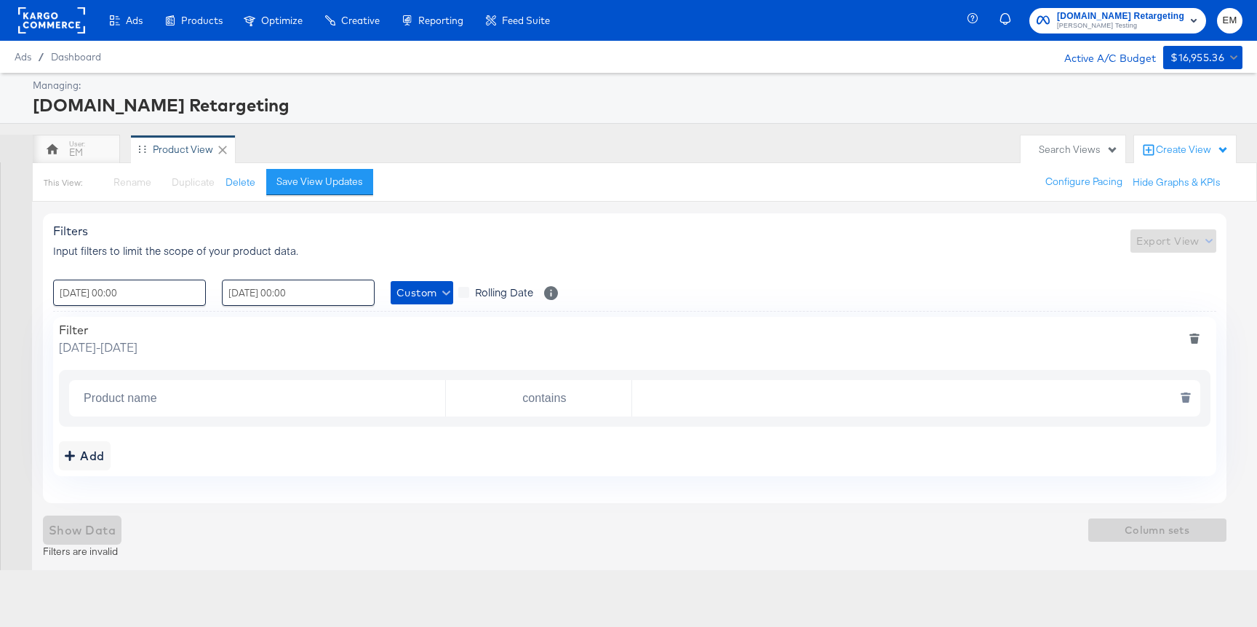
click at [156, 402] on input "Product name" at bounding box center [261, 398] width 367 height 30
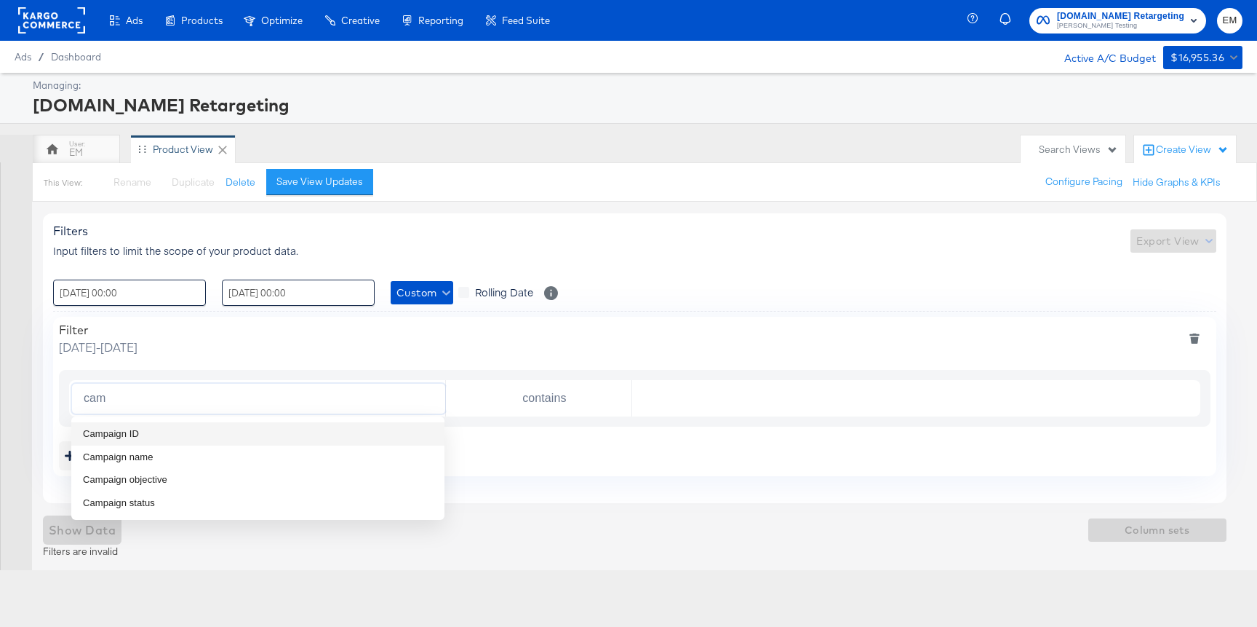
click at [112, 429] on span "Campaign ID" at bounding box center [111, 433] width 56 height 15
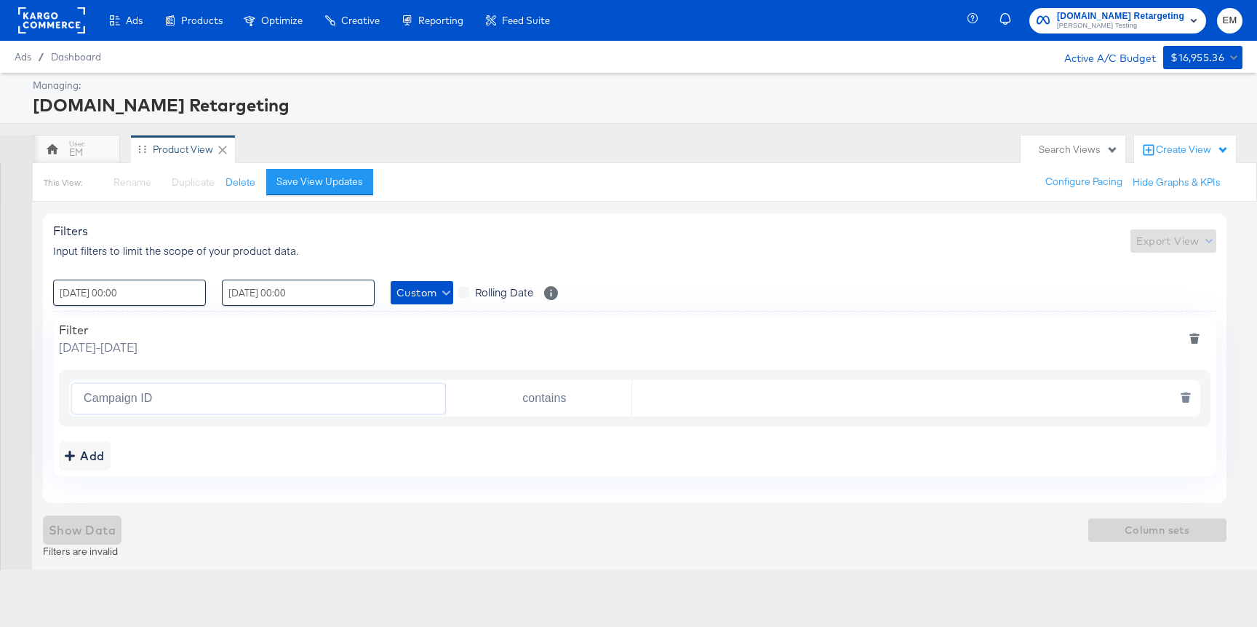
type input "Campaign ID"
click at [565, 405] on input "contains" at bounding box center [542, 398] width 180 height 30
click at [540, 440] on li "is" at bounding box center [538, 433] width 186 height 23
type input "is"
click at [669, 418] on div "Campaign ID is" at bounding box center [635, 398] width 1152 height 57
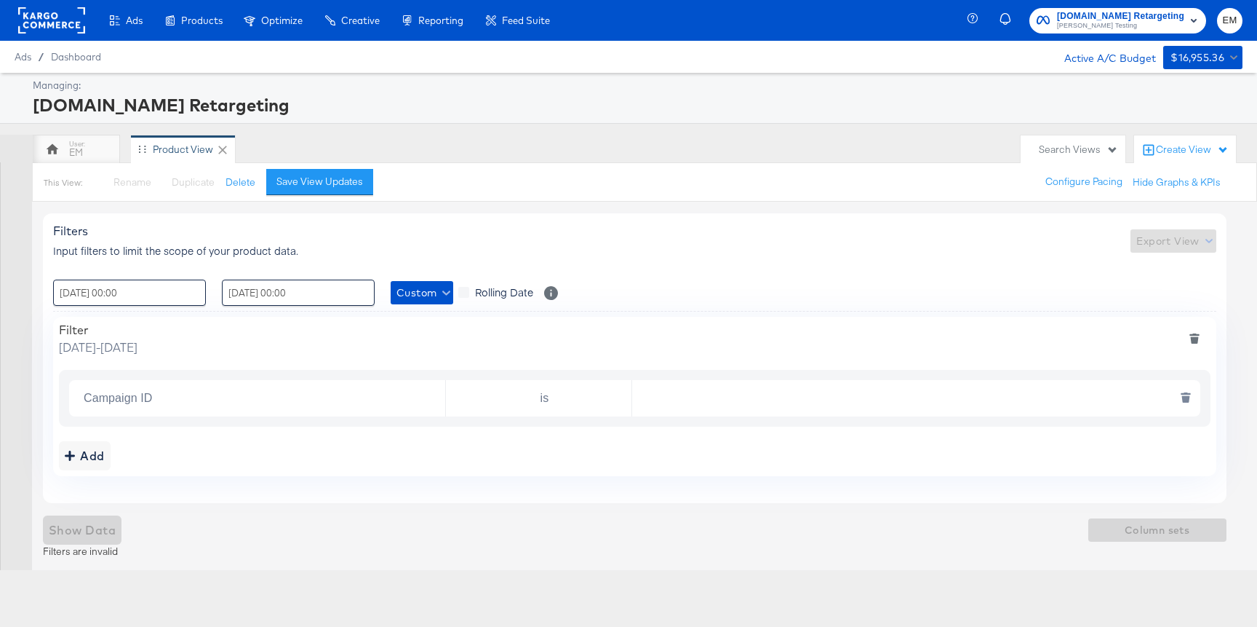
click at [720, 410] on input "text" at bounding box center [912, 398] width 560 height 30
paste input "120211987171790614"
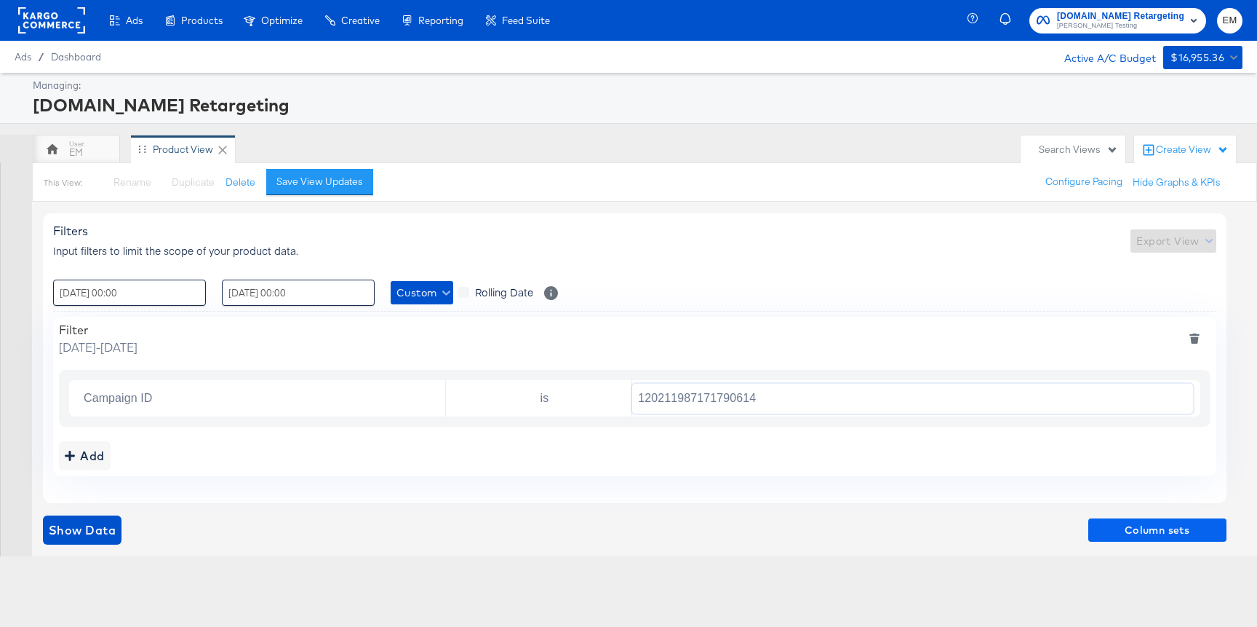
type input "120211987171790614"
click at [1126, 530] on span "Column sets" at bounding box center [1157, 530] width 127 height 18
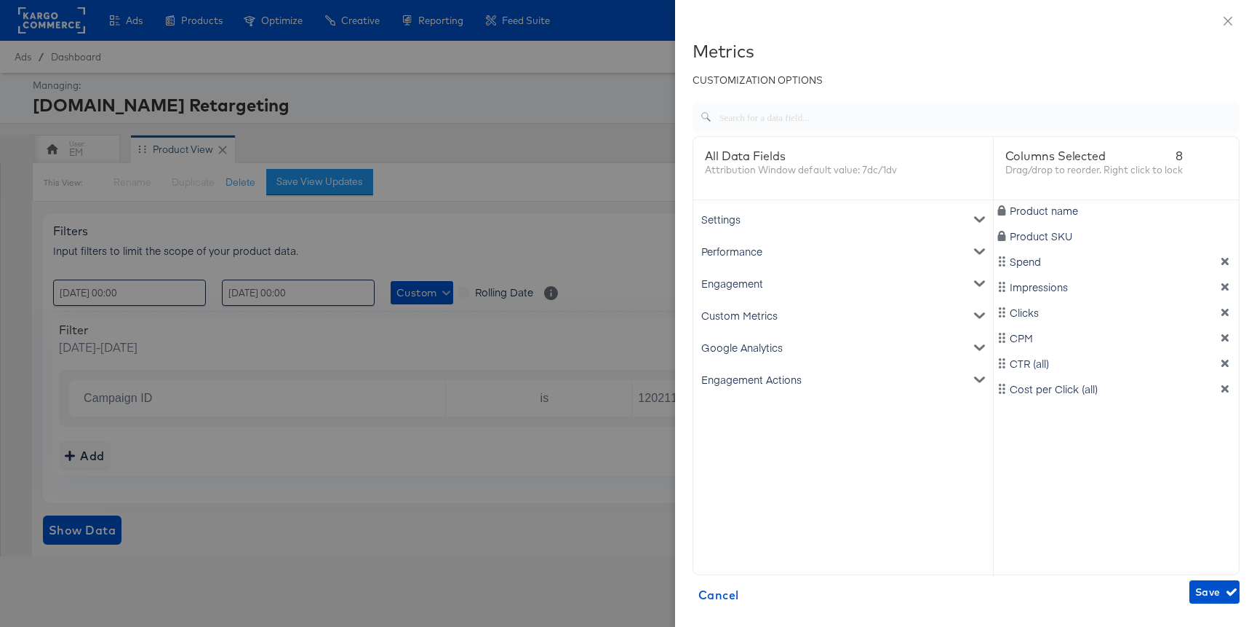
click at [1220, 389] on icon "dimension-list" at bounding box center [1225, 388] width 10 height 10
click at [1225, 370] on div "CTR (all)" at bounding box center [1117, 363] width 240 height 15
click at [1228, 346] on div "Product name Product SKU Spend Impressions Clicks CPM CTR (all)" at bounding box center [1117, 388] width 246 height 376
click at [1222, 364] on icon "dimension-list" at bounding box center [1225, 363] width 10 height 10
click at [1222, 341] on icon "dimension-list" at bounding box center [1225, 337] width 7 height 7
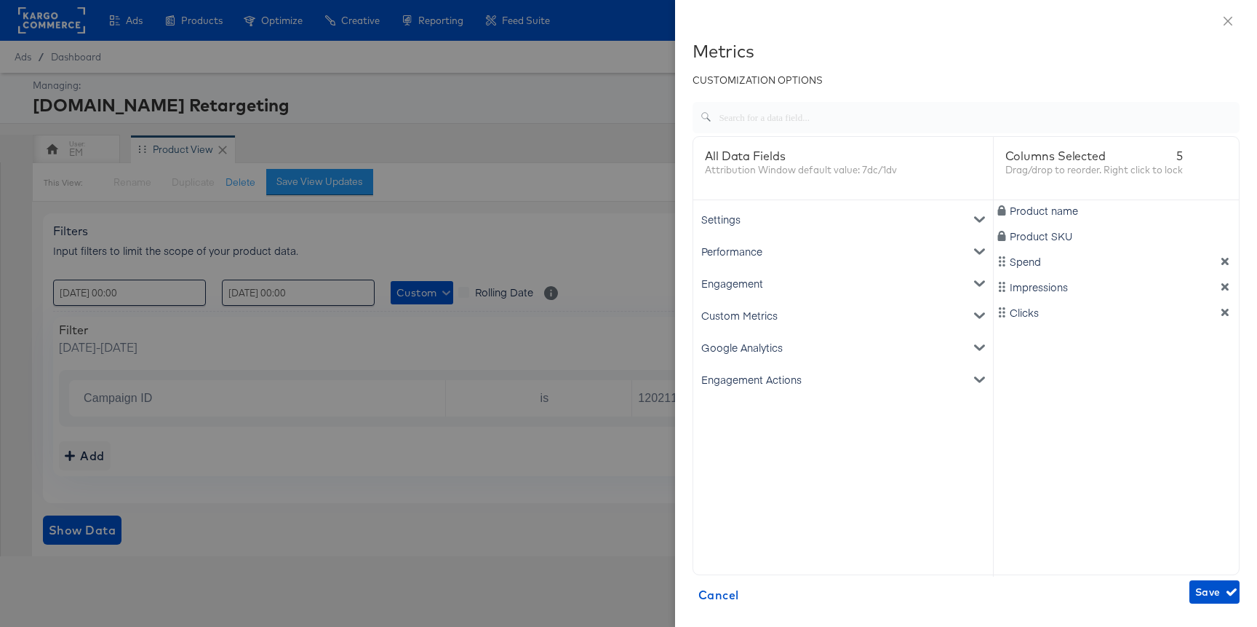
click at [1230, 326] on div "Product name Product SKU Spend Impressions Clicks" at bounding box center [1117, 388] width 246 height 376
click at [1228, 312] on icon "dimension-list" at bounding box center [1225, 312] width 10 height 10
click at [836, 390] on div "Engagement Actions" at bounding box center [843, 379] width 294 height 32
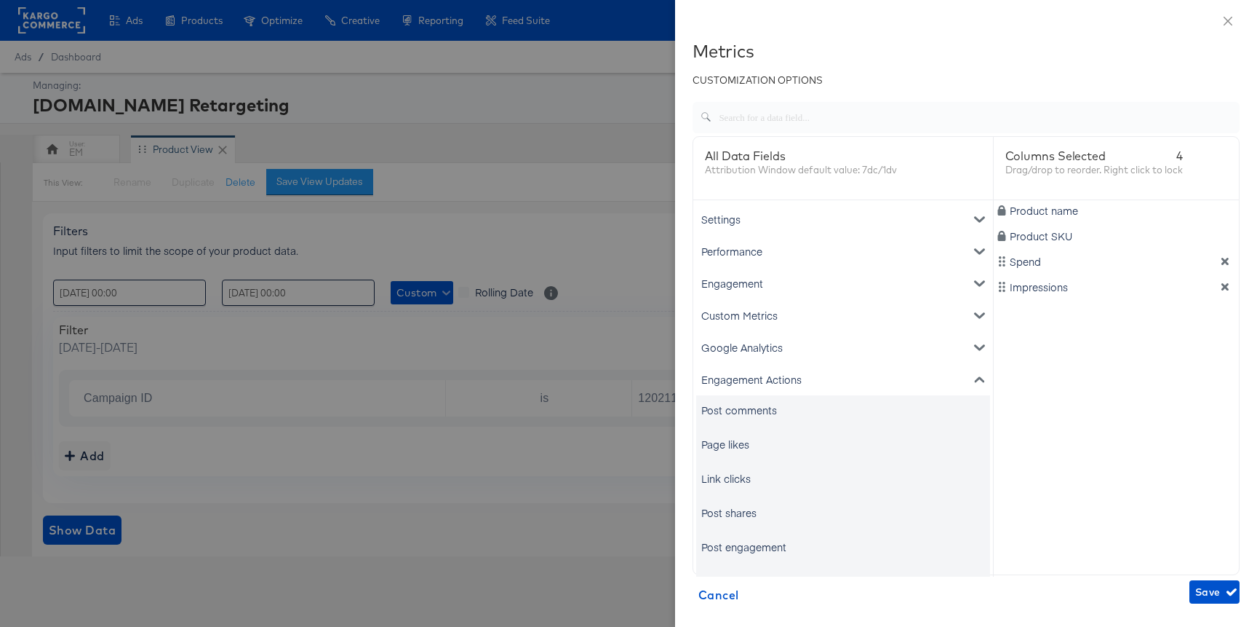
click at [743, 476] on div "Link clicks" at bounding box center [725, 478] width 49 height 15
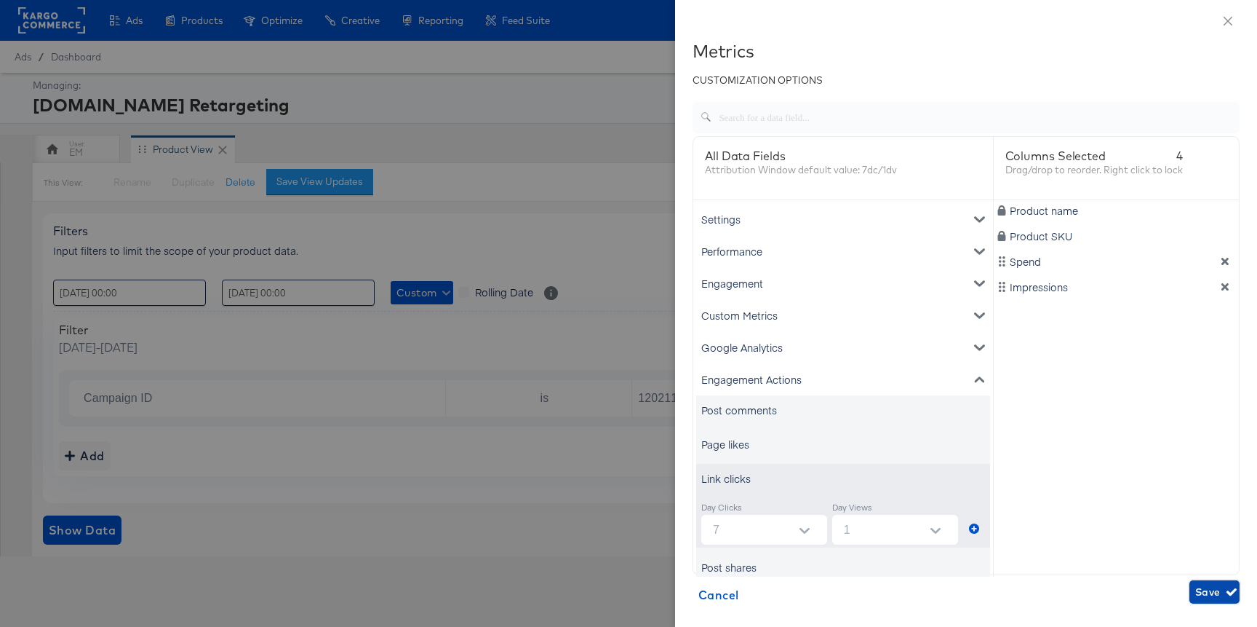
click at [1214, 589] on span "Save" at bounding box center [1215, 592] width 39 height 18
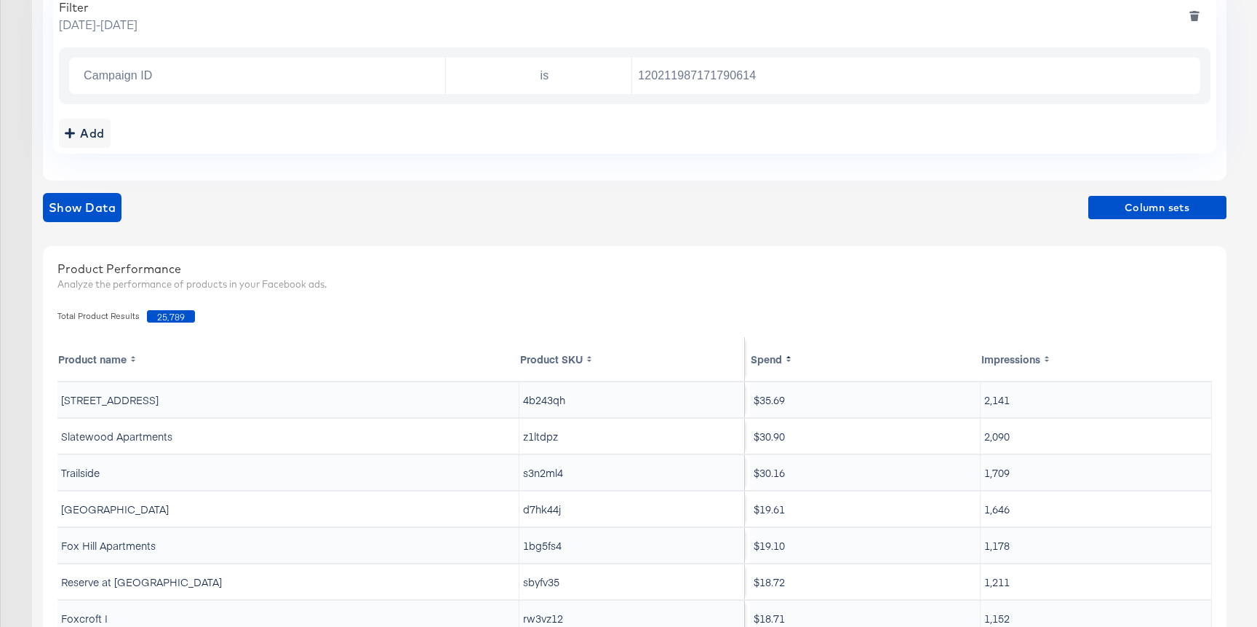
scroll to position [490, 0]
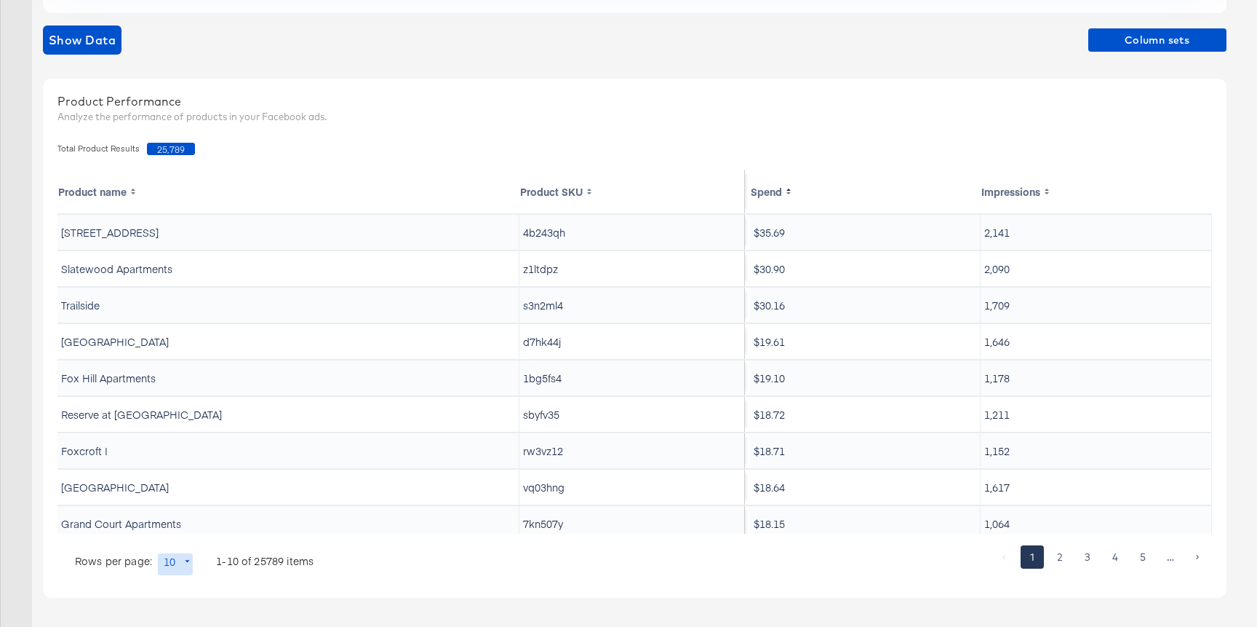
click at [1083, 44] on div "Show Data Column sets" at bounding box center [635, 39] width 1184 height 29
click at [1107, 44] on span "Column sets" at bounding box center [1157, 40] width 127 height 18
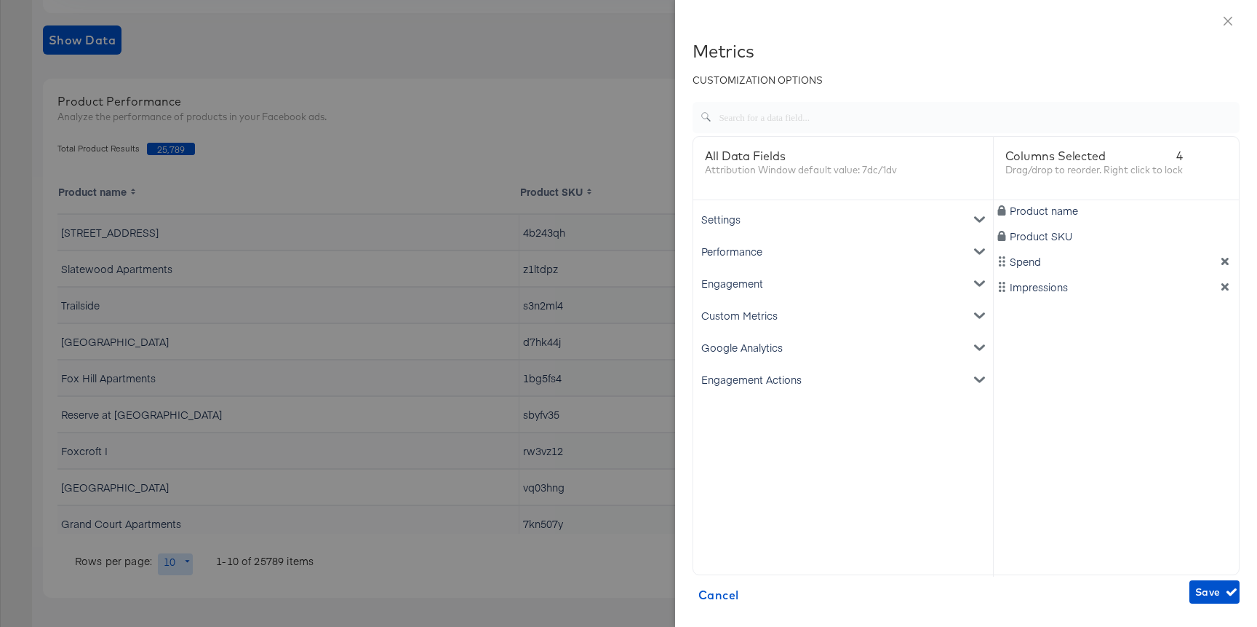
click at [777, 386] on div "Engagement Actions" at bounding box center [843, 379] width 294 height 32
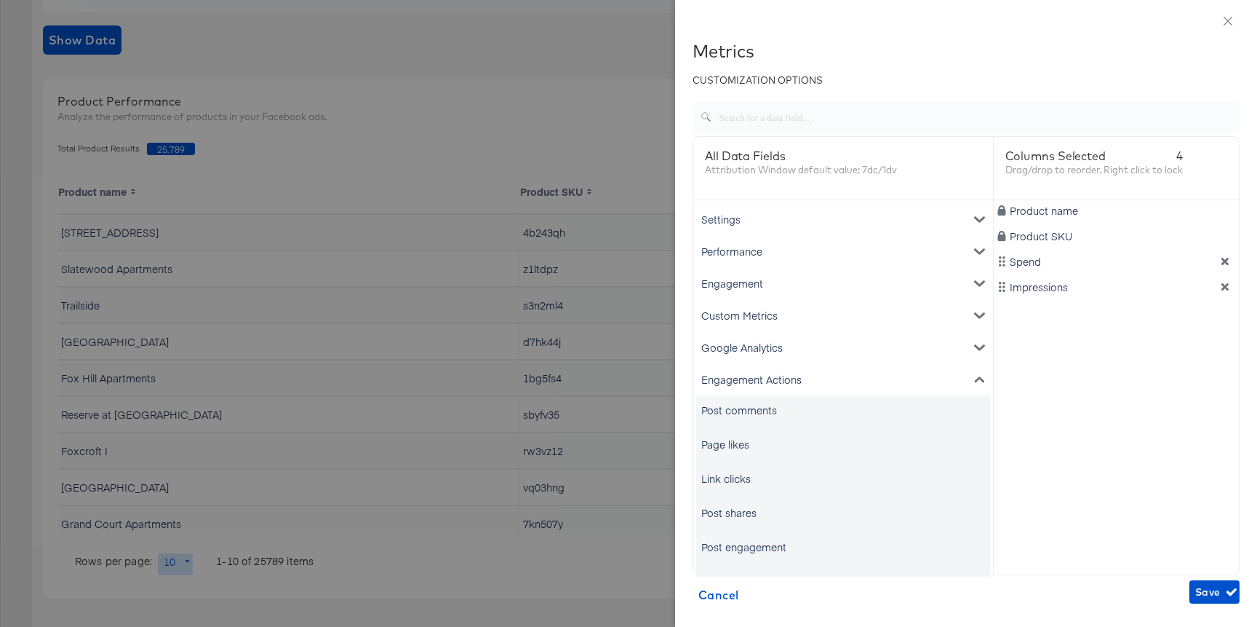
click at [747, 483] on div "Link clicks" at bounding box center [725, 478] width 49 height 15
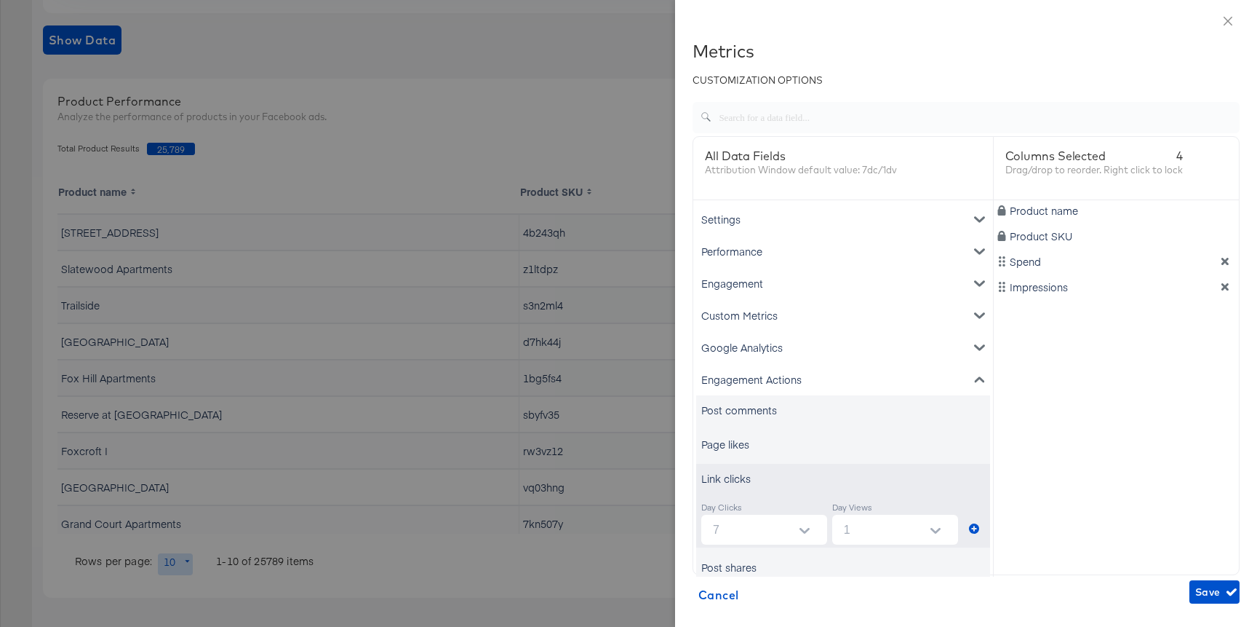
click at [987, 531] on div "Day Clicks 7 Day Views 1" at bounding box center [843, 520] width 294 height 55
click at [972, 528] on icon "metrics-list" at bounding box center [974, 528] width 10 height 10
click at [1193, 597] on button "Save" at bounding box center [1215, 591] width 50 height 23
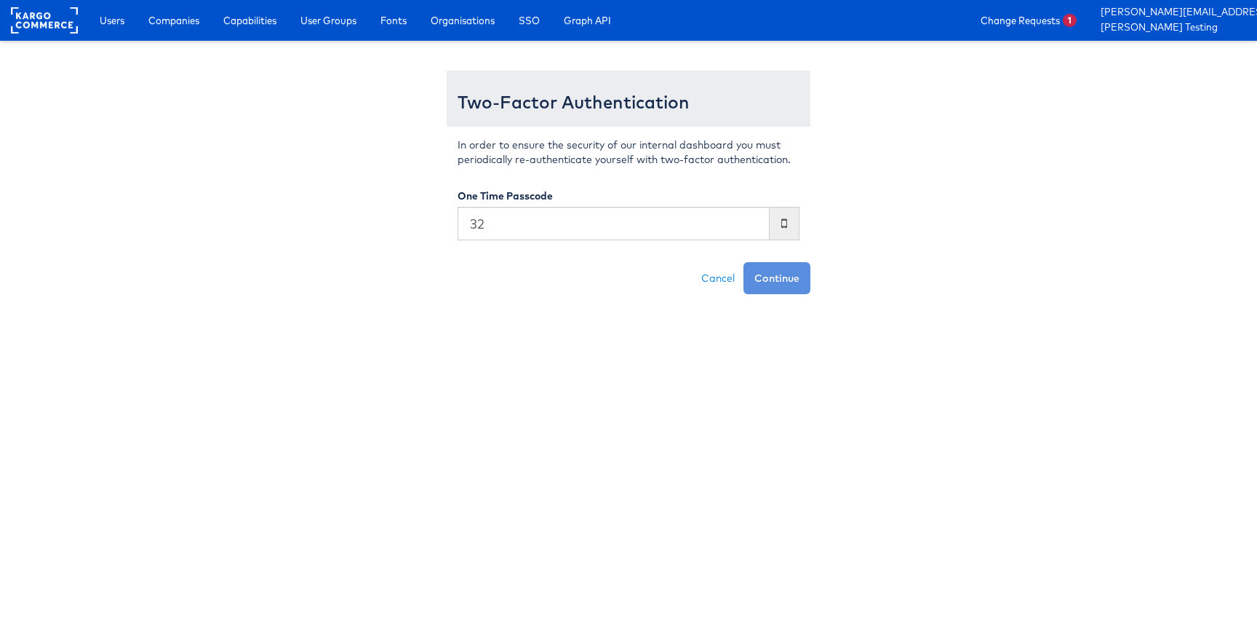
type input "3"
type input "210667"
click at [744, 262] on button "Continue" at bounding box center [777, 278] width 67 height 32
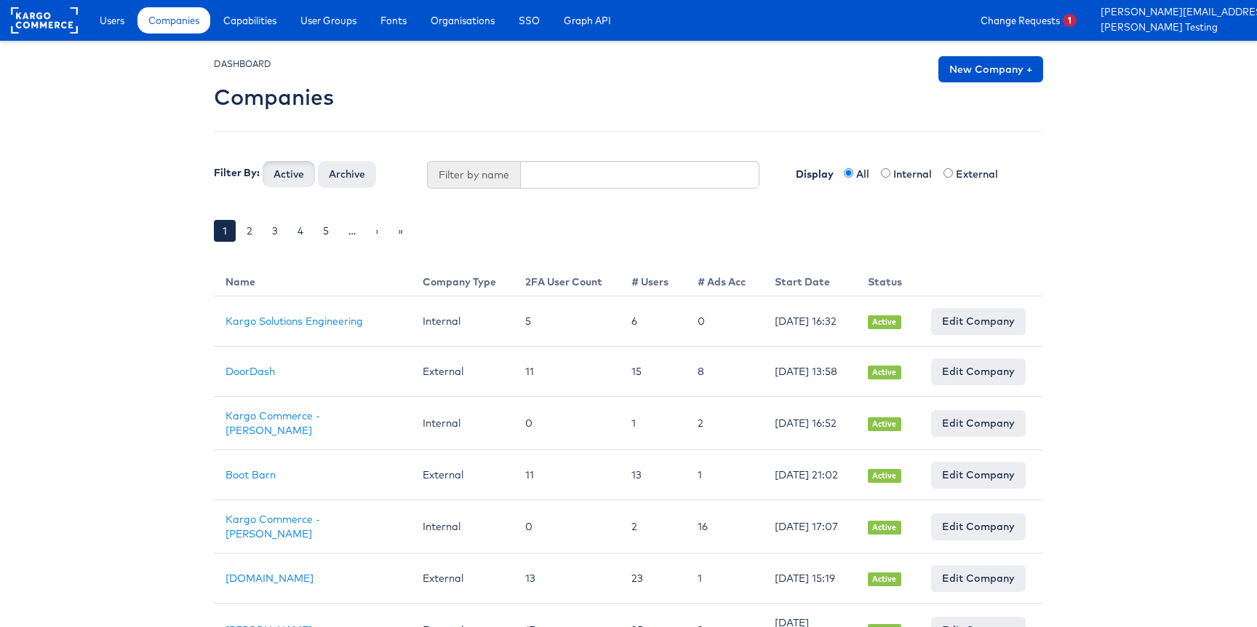
click at [127, 4] on div "Users Companies Capabilities User Groups Fonts Organisations SSO Graph API Chan…" at bounding box center [669, 20] width 1176 height 41
click at [108, 33] on div "Users Companies Capabilities User Groups Fonts Organisations SSO Graph API Chan…" at bounding box center [669, 20] width 1176 height 41
click at [114, 12] on link "Users" at bounding box center [112, 20] width 47 height 26
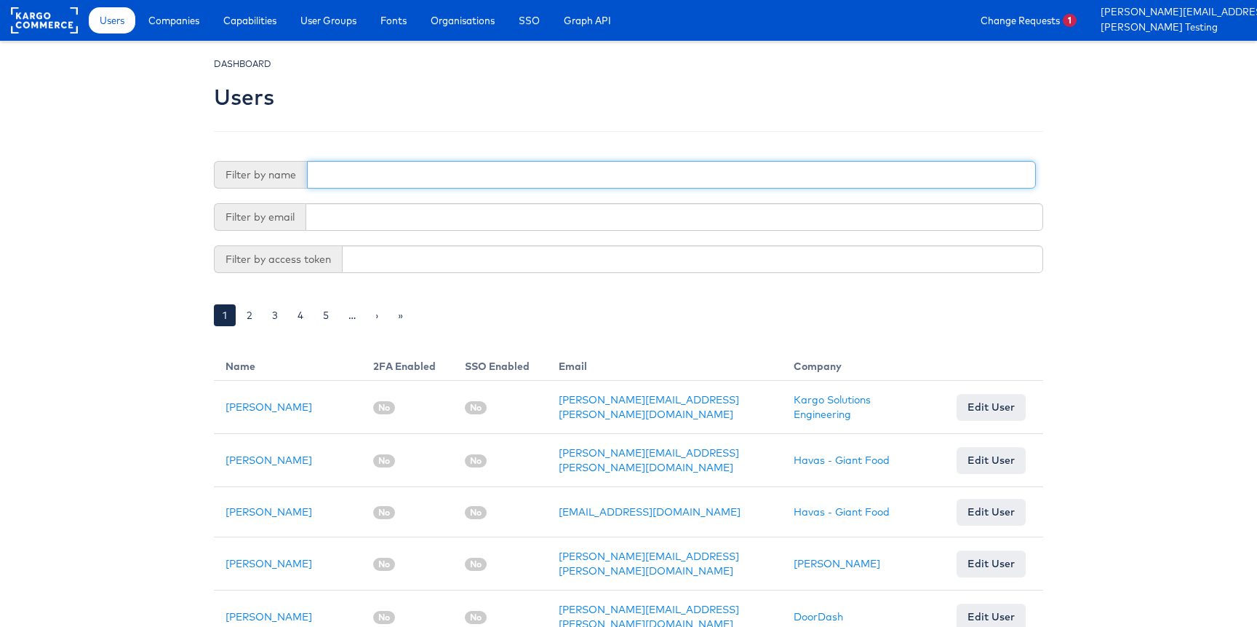
click at [383, 169] on input "text" at bounding box center [671, 175] width 729 height 28
type input "adtec"
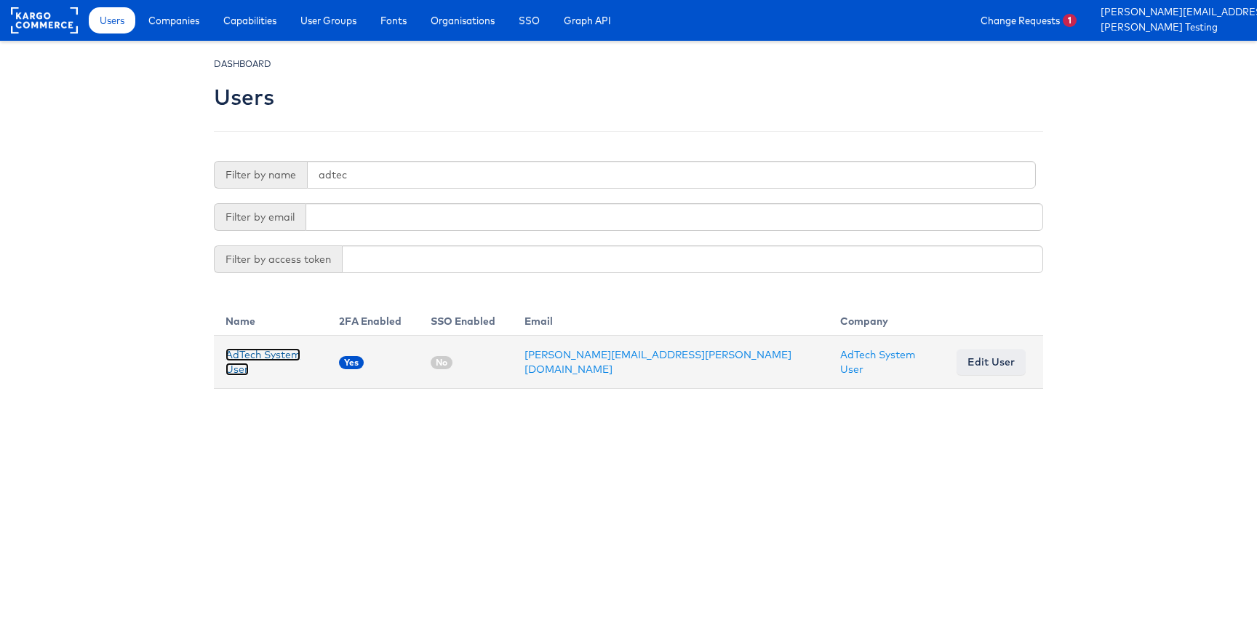
click at [260, 361] on link "AdTech System User" at bounding box center [263, 362] width 75 height 28
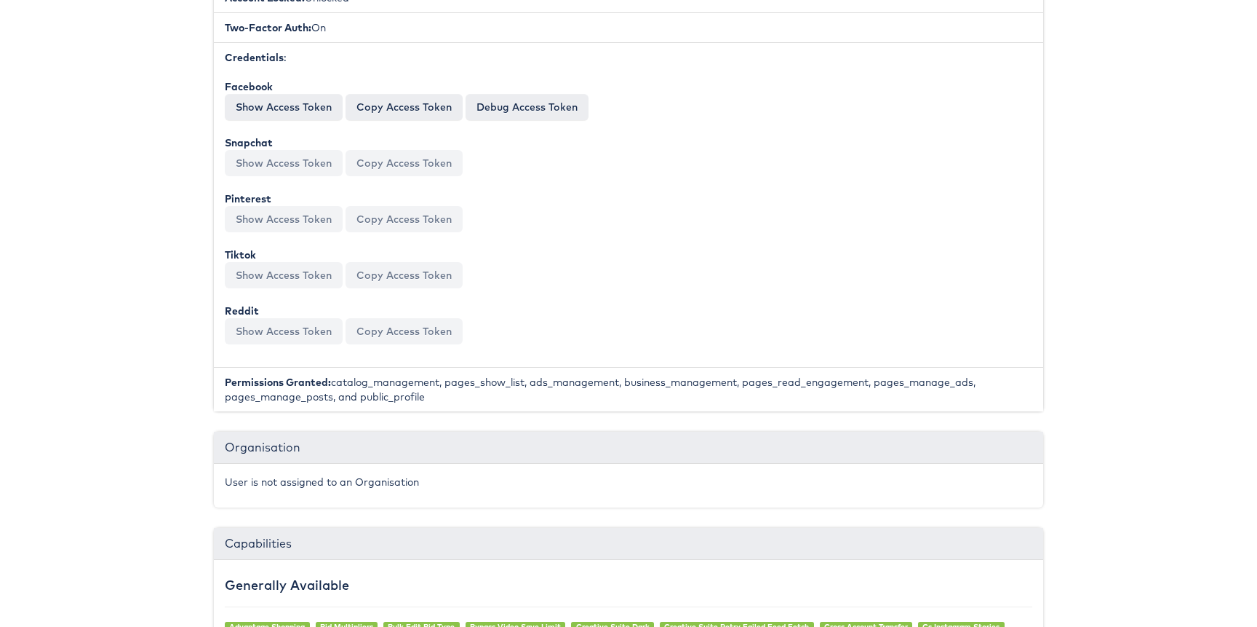
scroll to position [643, 0]
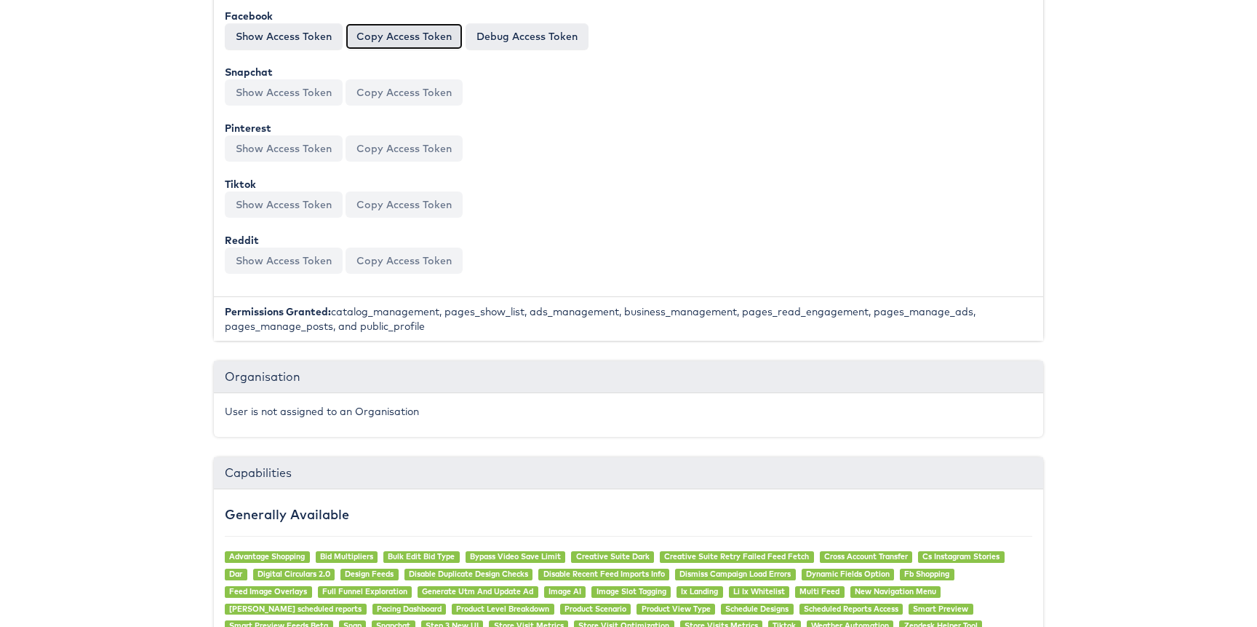
click at [391, 34] on button "Copy Access Token" at bounding box center [404, 36] width 117 height 26
